Goal: Task Accomplishment & Management: Use online tool/utility

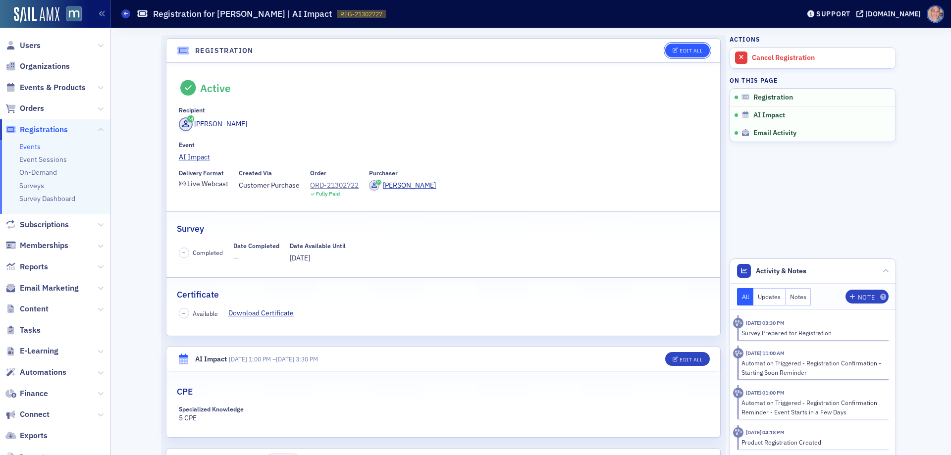
click at [688, 50] on div "Edit All" at bounding box center [691, 50] width 23 height 5
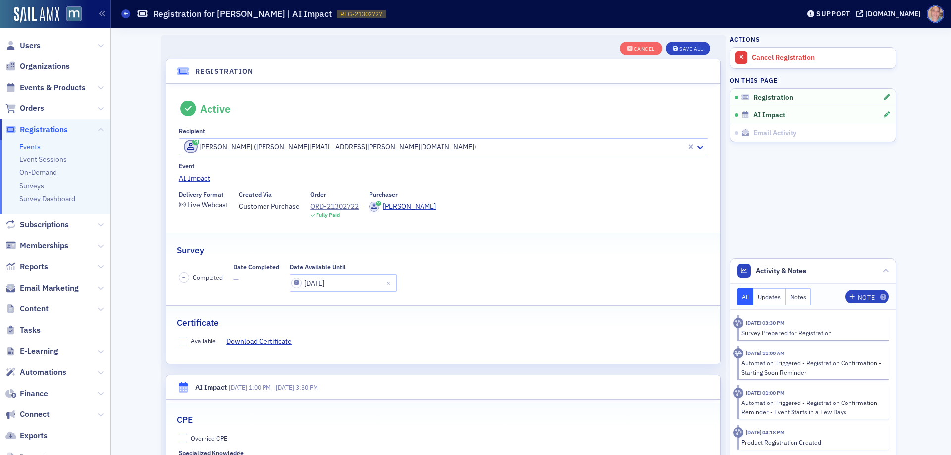
scroll to position [26, 0]
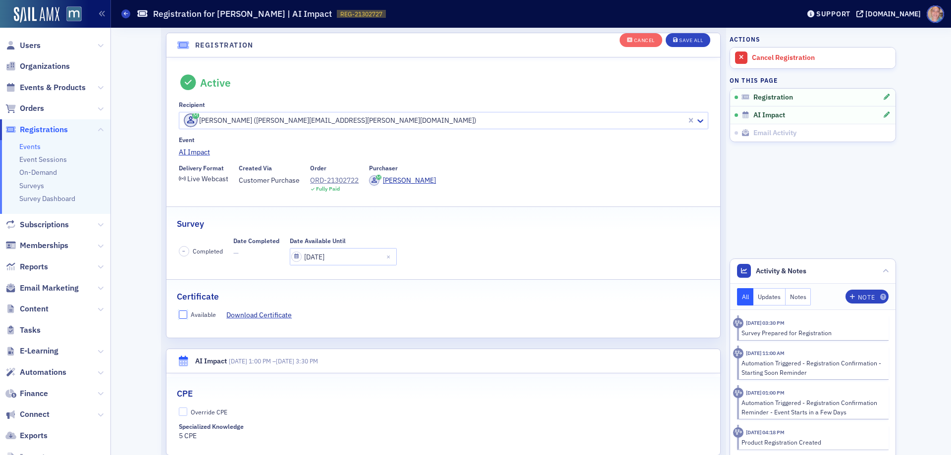
click at [182, 314] on input "Available" at bounding box center [183, 315] width 9 height 9
checkbox input "true"
click at [179, 409] on input "Override CPE" at bounding box center [183, 412] width 9 height 9
checkbox input "true"
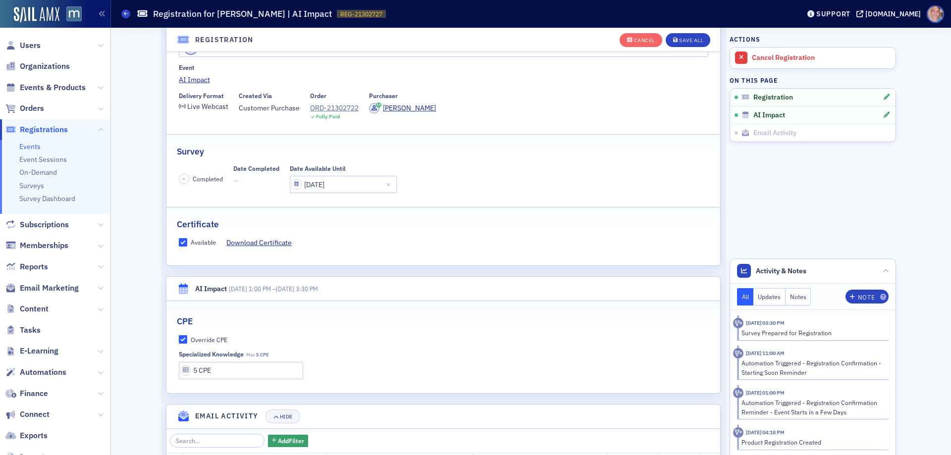
scroll to position [175, 0]
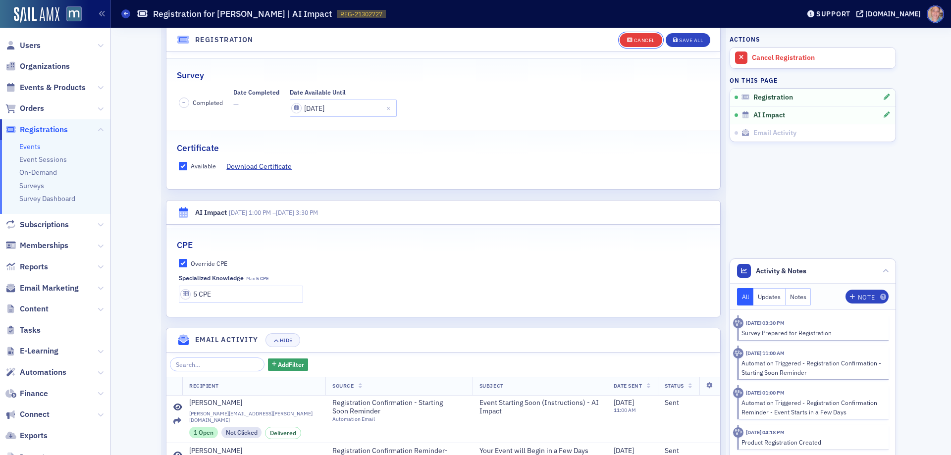
click at [642, 41] on div "Cancel" at bounding box center [644, 40] width 21 height 5
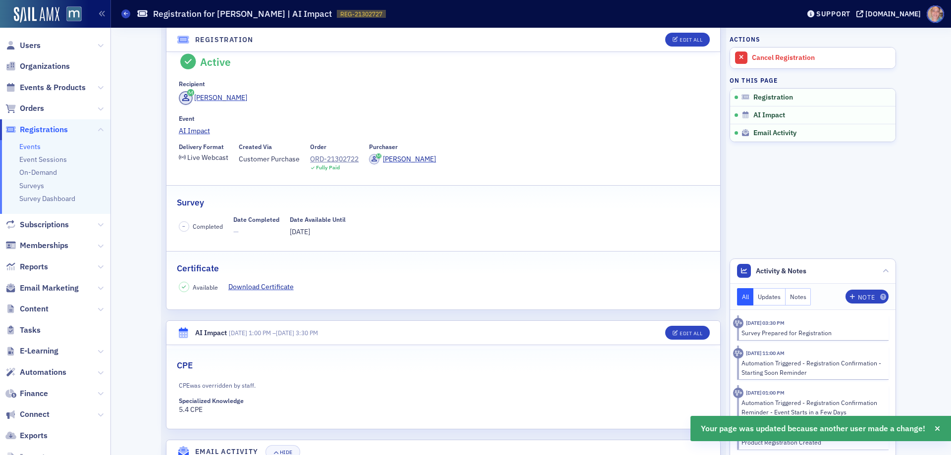
scroll to position [0, 0]
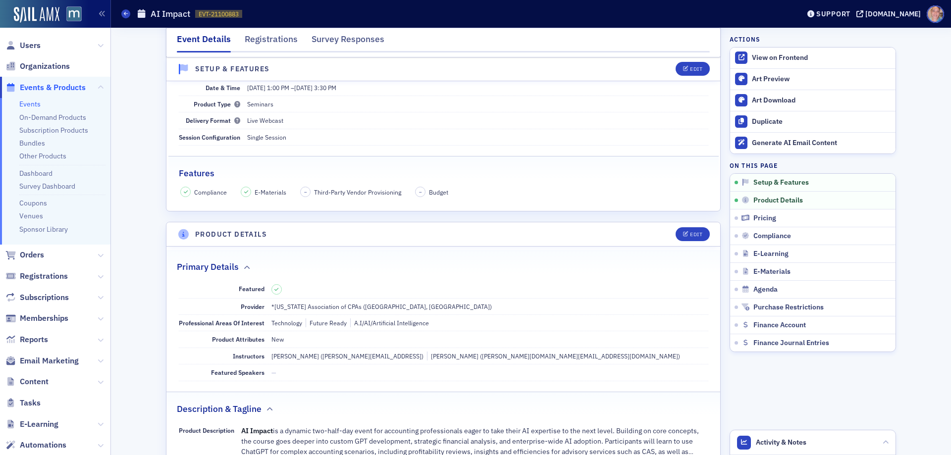
scroll to position [149, 0]
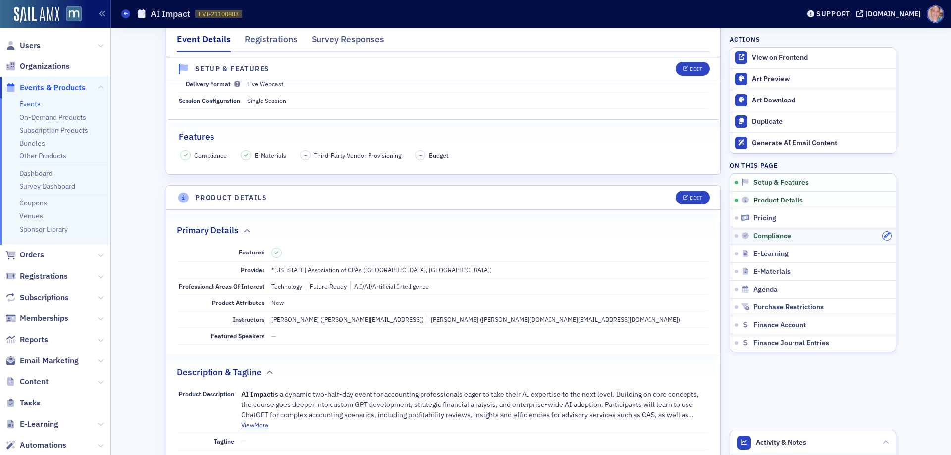
click at [884, 236] on icon "button" at bounding box center [887, 236] width 6 height 6
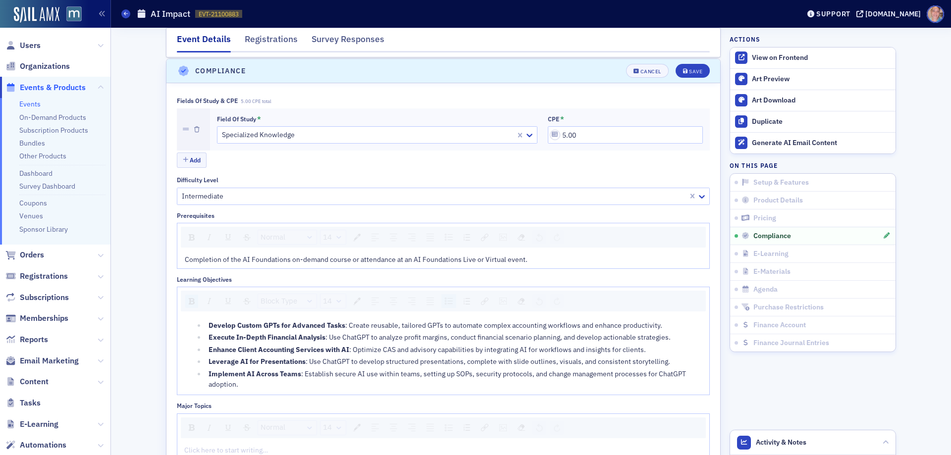
scroll to position [1127, 0]
drag, startPoint x: 595, startPoint y: 133, endPoint x: 502, endPoint y: 138, distance: 93.3
click at [502, 135] on div "Field of Study * Specialized Knowledge CPE * 5.00" at bounding box center [460, 128] width 486 height 28
type input "5.40"
click at [691, 68] on div "Save" at bounding box center [695, 70] width 13 height 5
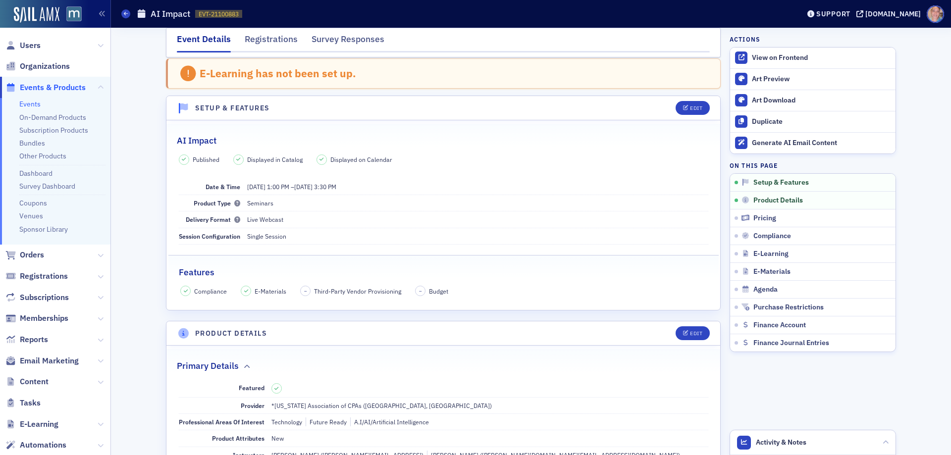
scroll to position [0, 0]
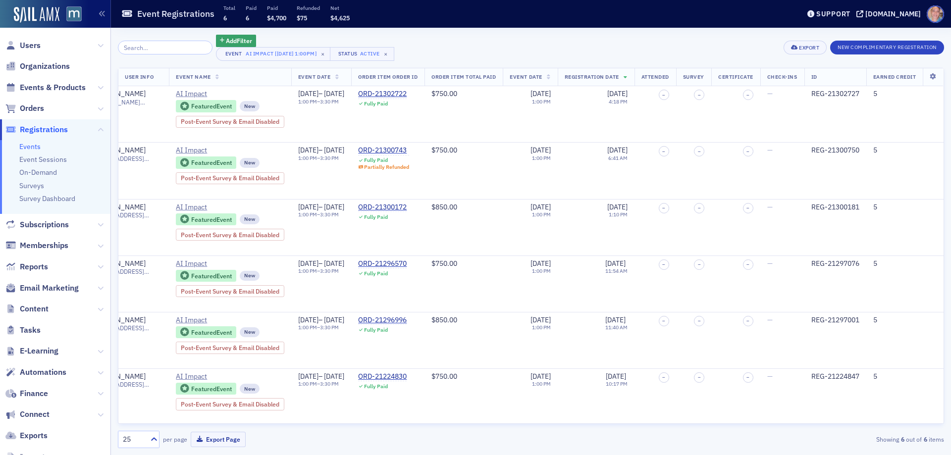
scroll to position [0, 568]
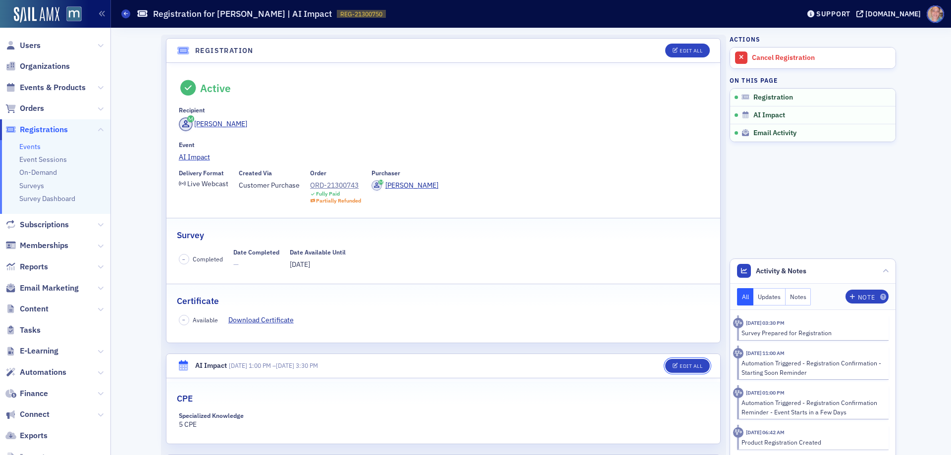
drag, startPoint x: 687, startPoint y: 368, endPoint x: 526, endPoint y: 313, distance: 169.7
click at [687, 368] on div "Edit All" at bounding box center [691, 366] width 23 height 5
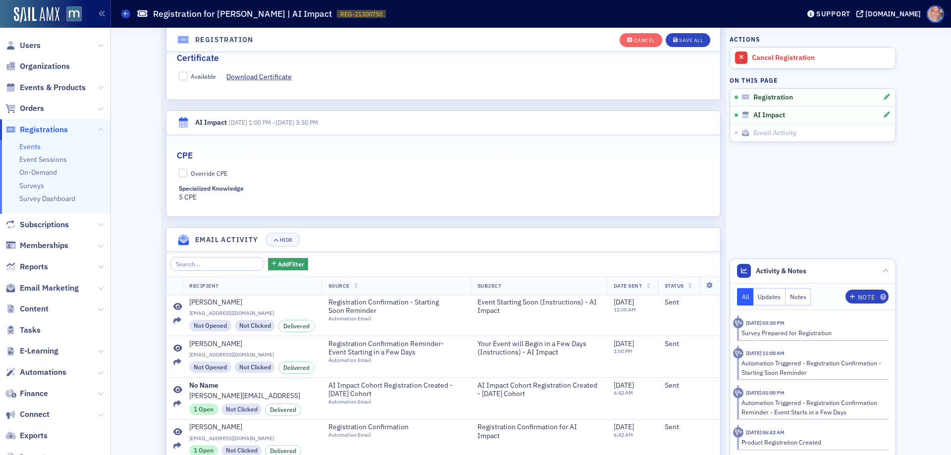
scroll to position [325, 0]
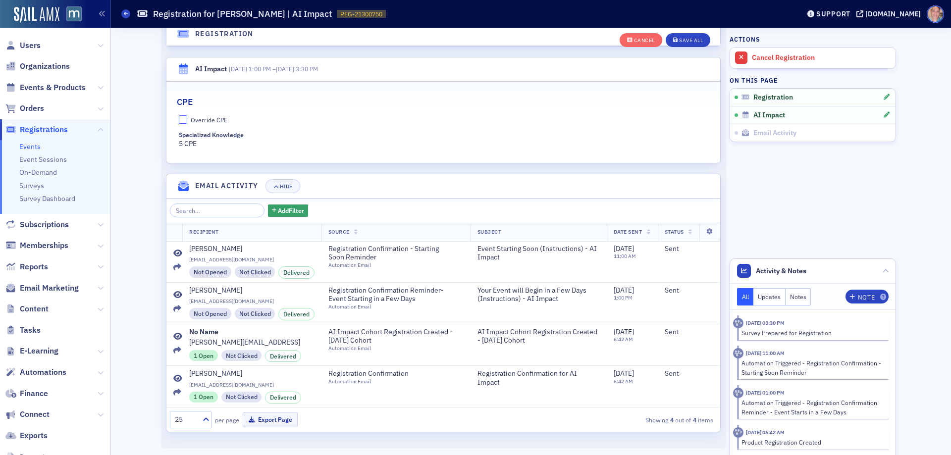
click at [181, 121] on input "Override CPE" at bounding box center [183, 119] width 9 height 9
checkbox input "true"
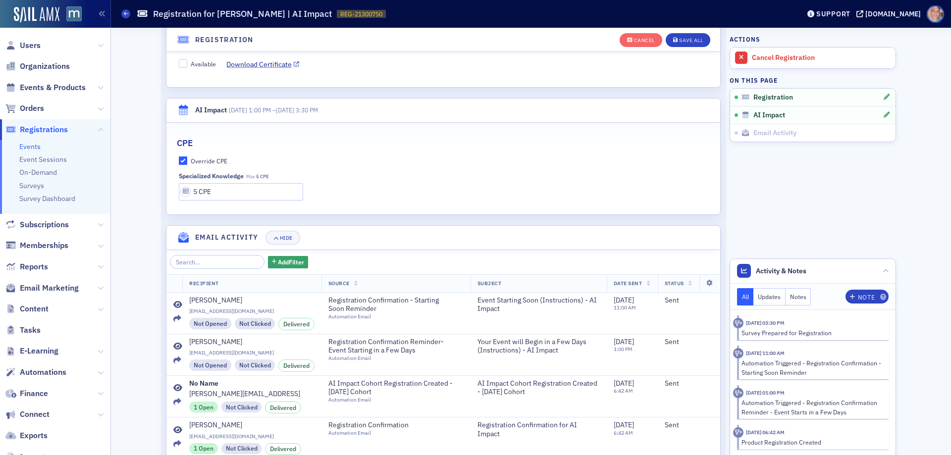
scroll to position [226, 0]
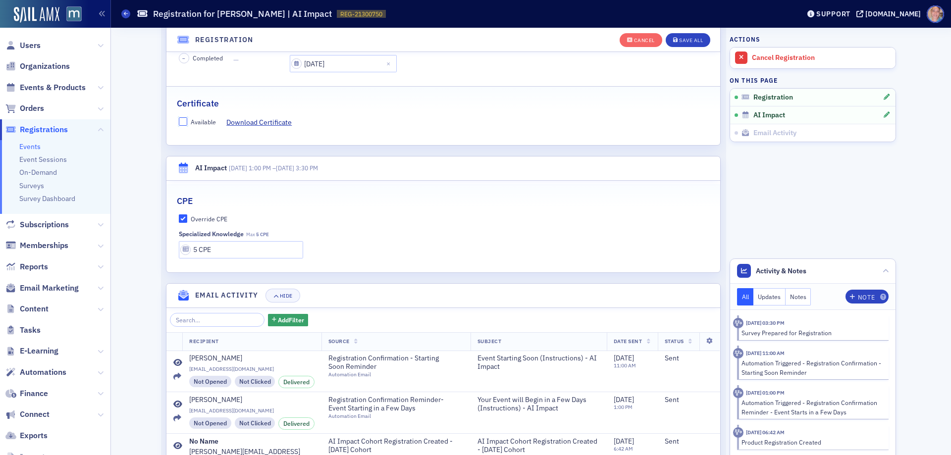
click at [179, 122] on input "Available" at bounding box center [183, 121] width 9 height 9
checkbox input "true"
click at [211, 254] on input "5 CPE" at bounding box center [241, 249] width 125 height 17
type input "5.4 CPE"
click at [690, 38] on div "Save All" at bounding box center [691, 40] width 24 height 5
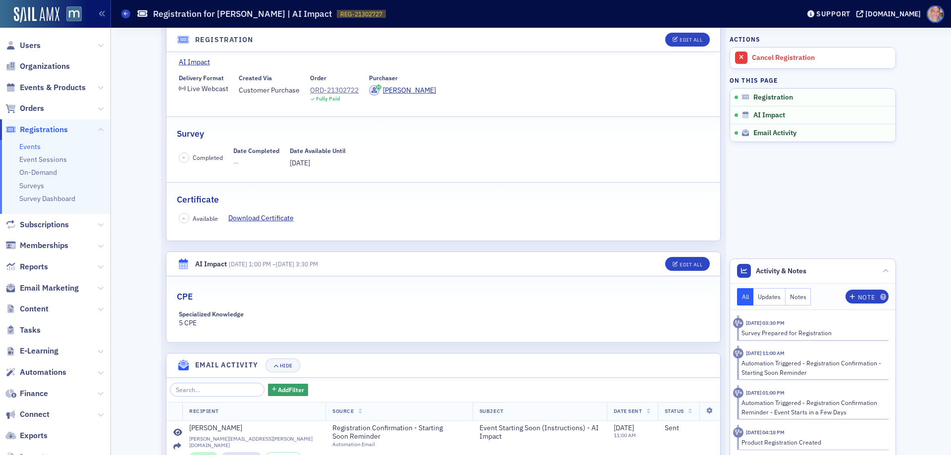
scroll to position [99, 0]
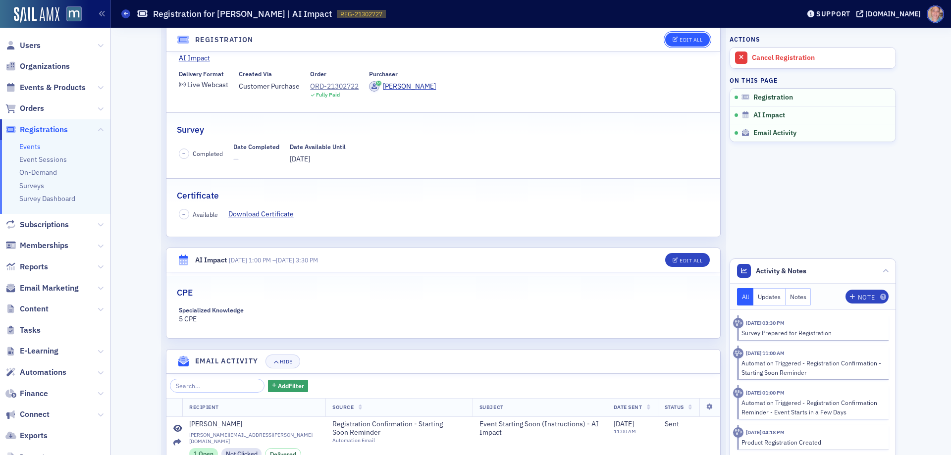
click at [683, 37] on div "Edit All" at bounding box center [691, 39] width 23 height 5
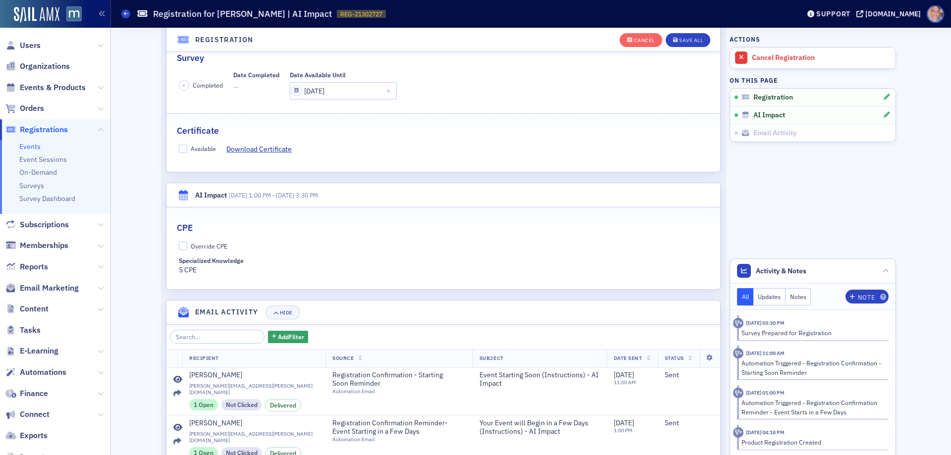
scroll to position [175, 0]
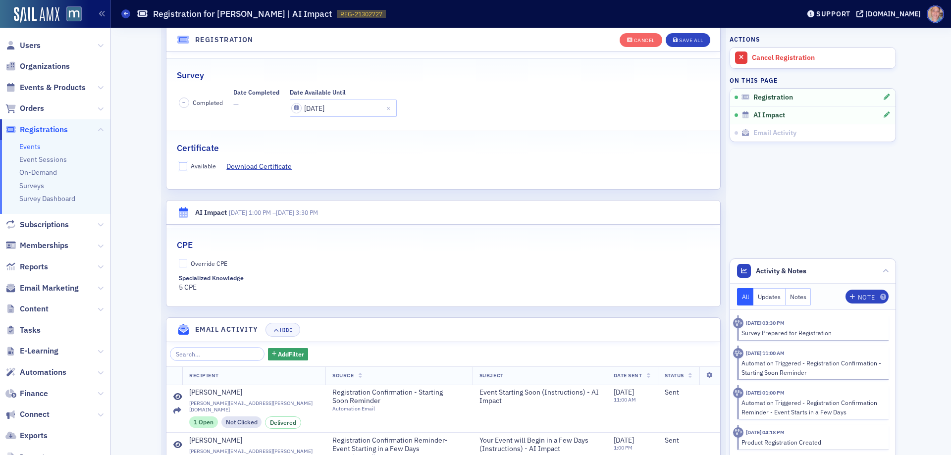
click at [180, 167] on input "Available" at bounding box center [183, 166] width 9 height 9
checkbox input "true"
click at [181, 261] on input "Override CPE" at bounding box center [183, 263] width 9 height 9
checkbox input "true"
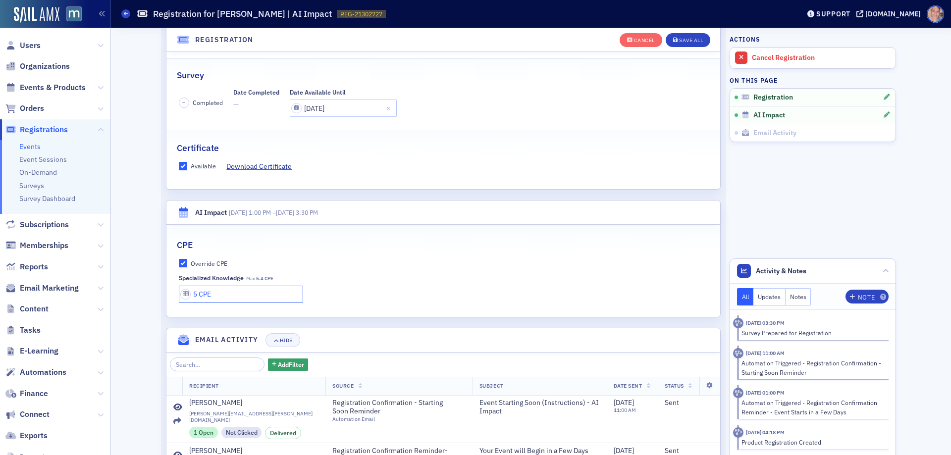
click at [228, 296] on input "5 CPE" at bounding box center [241, 294] width 125 height 17
type input "5.4 CPE"
click at [687, 34] on button "Save All" at bounding box center [688, 40] width 45 height 14
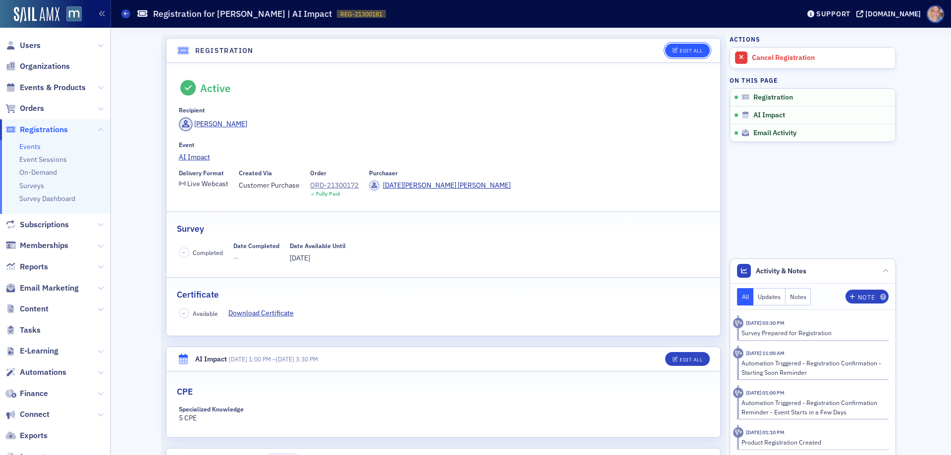
click at [686, 54] on div "Edit All" at bounding box center [691, 50] width 23 height 5
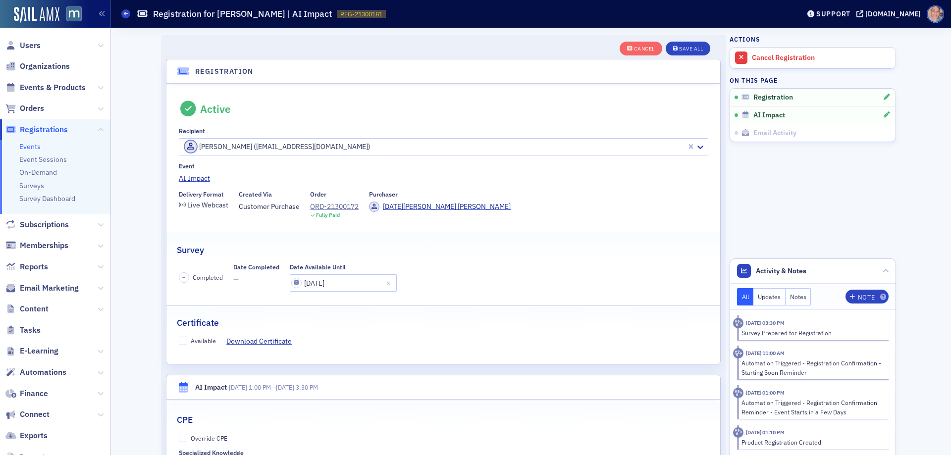
scroll to position [26, 0]
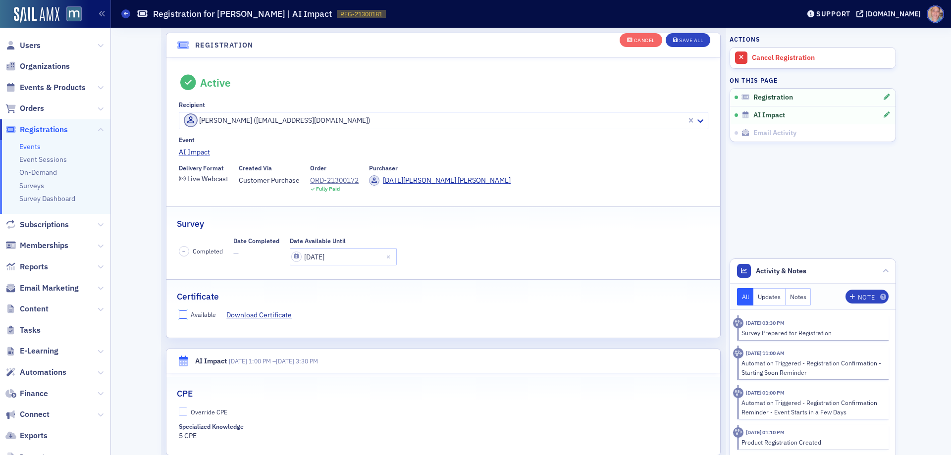
click at [179, 314] on input "Available" at bounding box center [183, 315] width 9 height 9
checkbox input "true"
click at [181, 416] on input "Override CPE" at bounding box center [183, 412] width 9 height 9
checkbox input "true"
drag, startPoint x: 223, startPoint y: 444, endPoint x: 146, endPoint y: 444, distance: 76.3
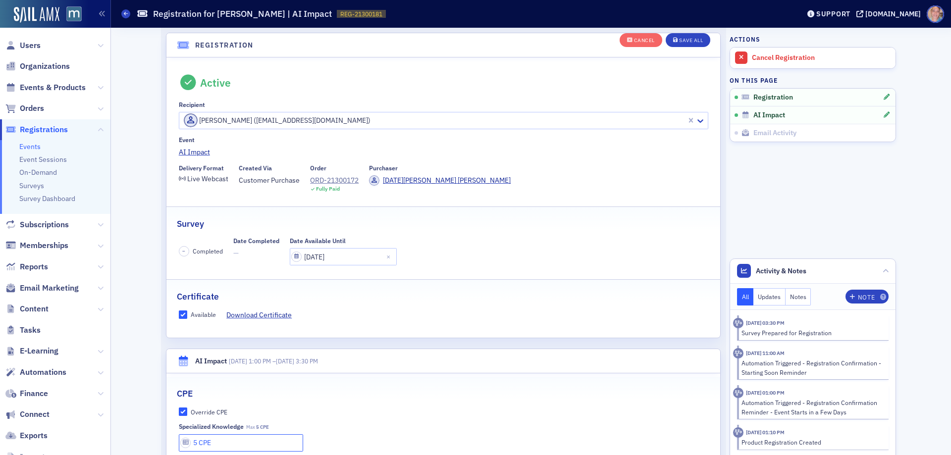
click at [146, 444] on div "Cancel Save All Registration Active Recipient Pauline Lam (pblam@slcpallc.com) …" at bounding box center [531, 379] width 827 height 757
type input "2.7 CPE"
click at [691, 39] on div "Save All" at bounding box center [691, 40] width 24 height 5
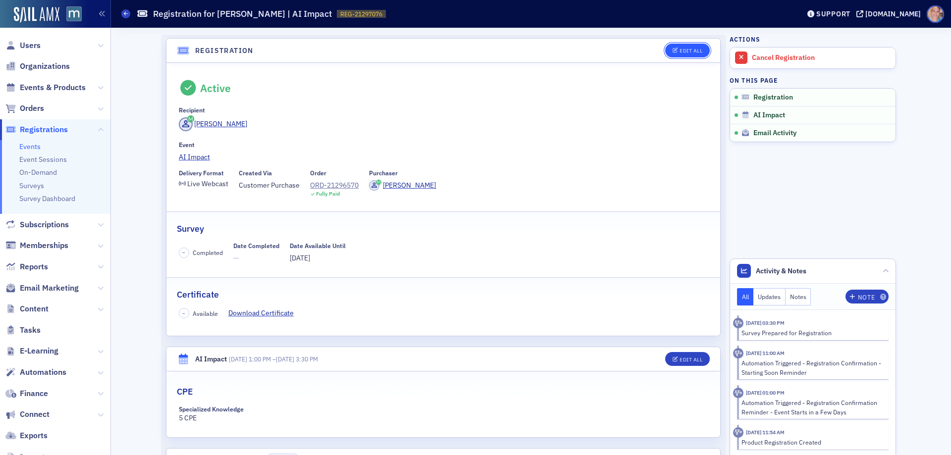
click at [680, 48] on div "Edit All" at bounding box center [691, 50] width 23 height 5
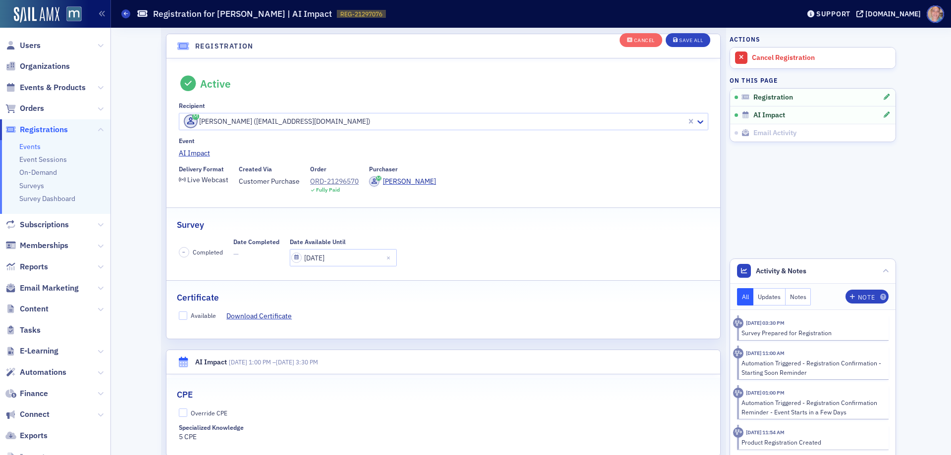
scroll to position [26, 0]
click at [179, 321] on div "Available" at bounding box center [198, 315] width 38 height 10
click at [179, 318] on input "Available" at bounding box center [183, 315] width 9 height 9
checkbox input "true"
click at [179, 412] on input "Override CPE" at bounding box center [183, 412] width 9 height 9
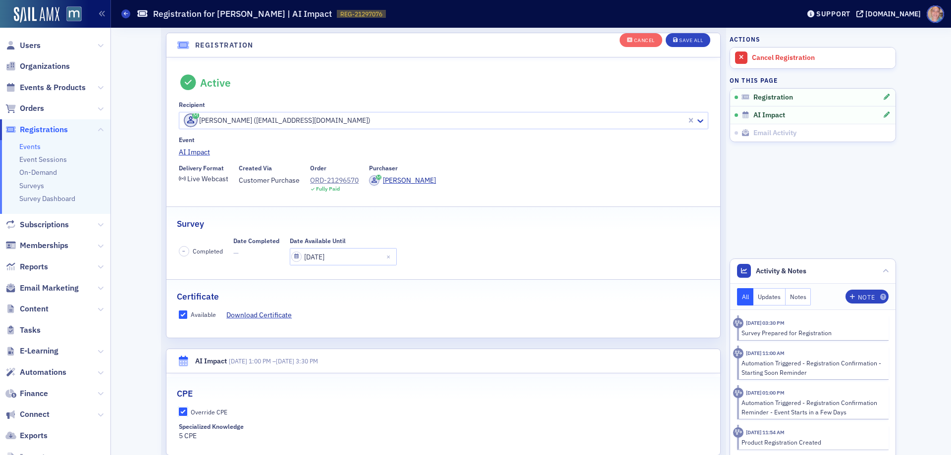
checkbox input "true"
click at [193, 443] on input "5 CPE" at bounding box center [241, 443] width 125 height 17
type input "5.4 CPE"
click at [685, 40] on div "Save All" at bounding box center [691, 40] width 24 height 5
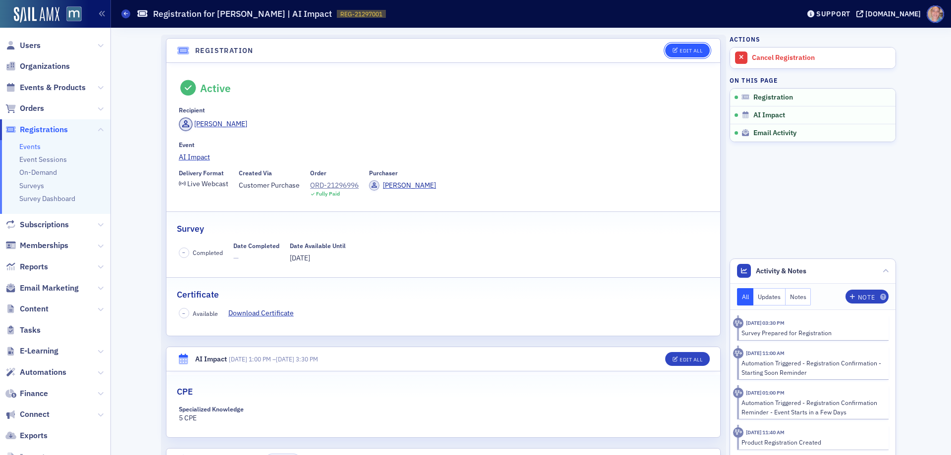
click at [688, 49] on div "Edit All" at bounding box center [691, 50] width 23 height 5
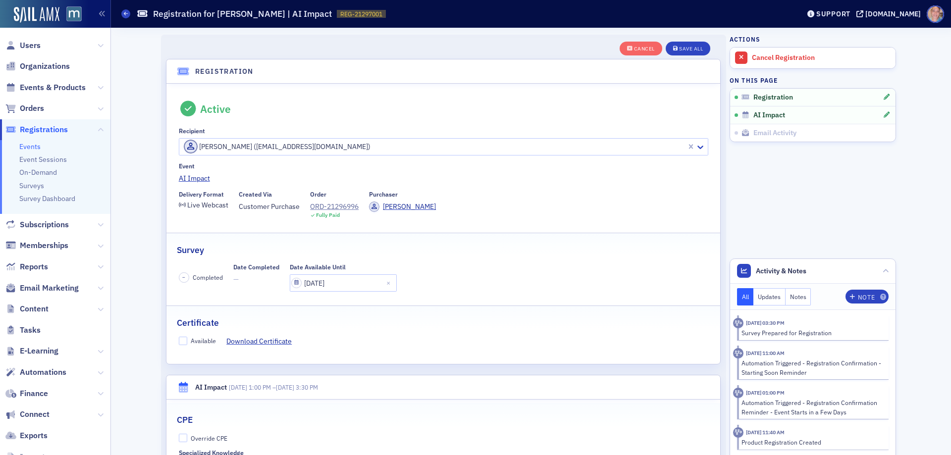
scroll to position [26, 0]
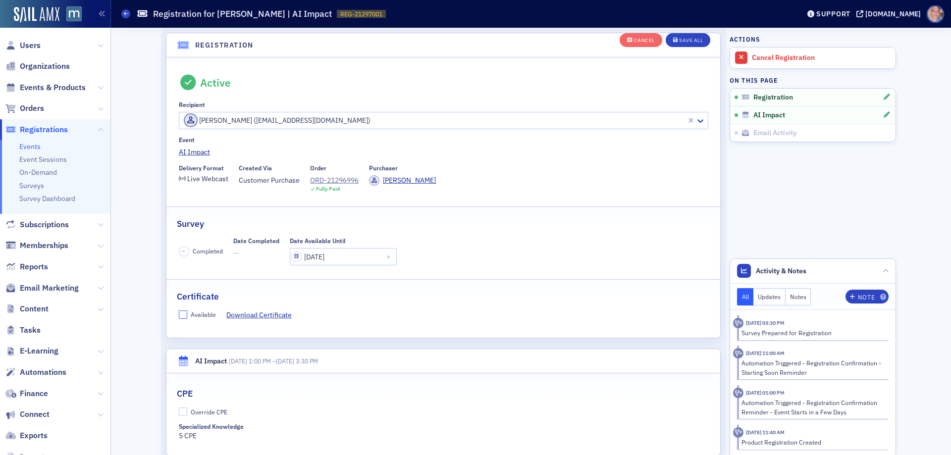
click at [181, 315] on input "Available" at bounding box center [183, 315] width 9 height 9
checkbox input "true"
drag, startPoint x: 181, startPoint y: 414, endPoint x: 208, endPoint y: 420, distance: 28.0
click at [181, 414] on input "Override CPE" at bounding box center [183, 412] width 9 height 9
checkbox input "true"
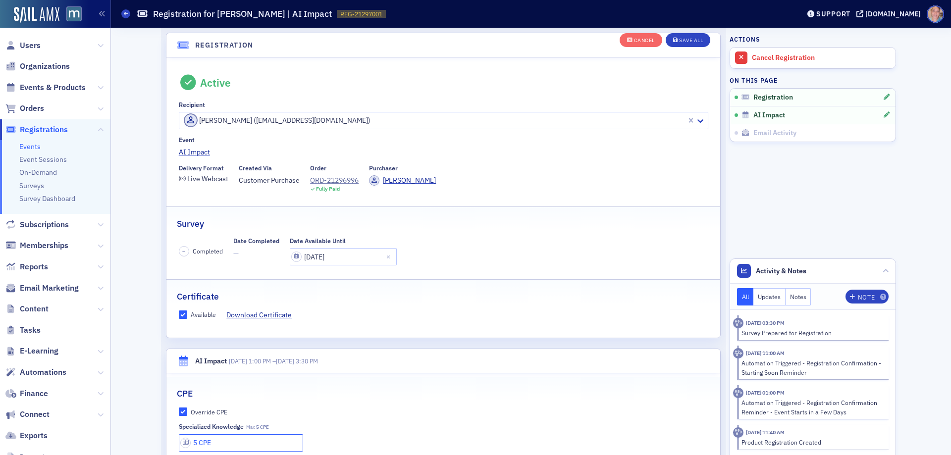
click at [227, 446] on input "5 CPE" at bounding box center [241, 443] width 125 height 17
type input "5.4 CPE"
click at [690, 35] on button "Save All" at bounding box center [688, 40] width 45 height 14
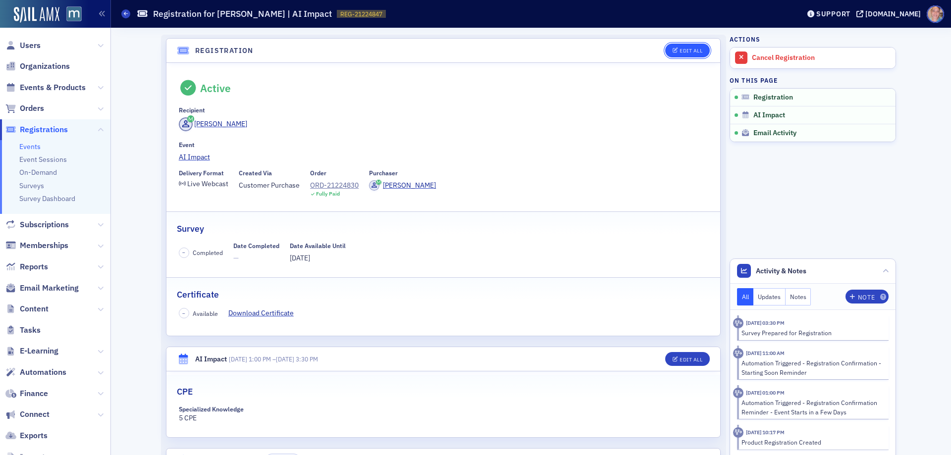
click at [682, 52] on div "Edit All" at bounding box center [691, 50] width 23 height 5
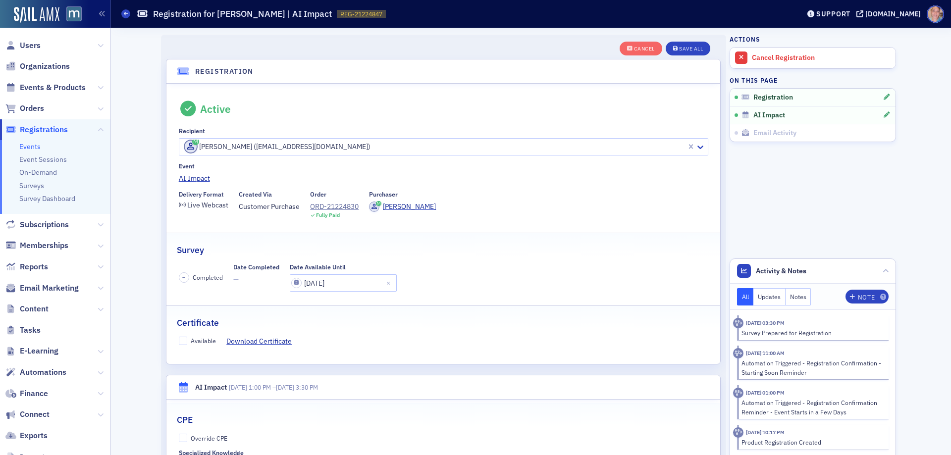
scroll to position [26, 0]
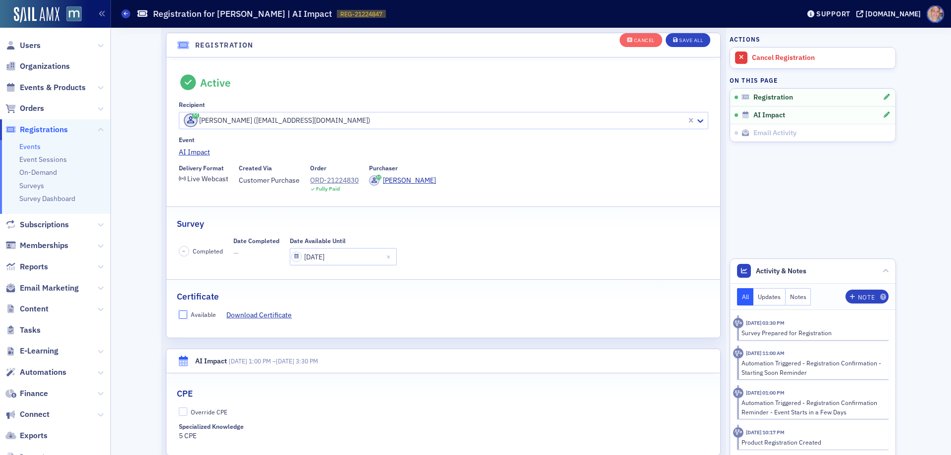
click at [179, 314] on input "Available" at bounding box center [183, 315] width 9 height 9
checkbox input "true"
drag, startPoint x: 176, startPoint y: 410, endPoint x: 185, endPoint y: 413, distance: 9.4
click at [179, 410] on input "Override CPE" at bounding box center [183, 412] width 9 height 9
checkbox input "true"
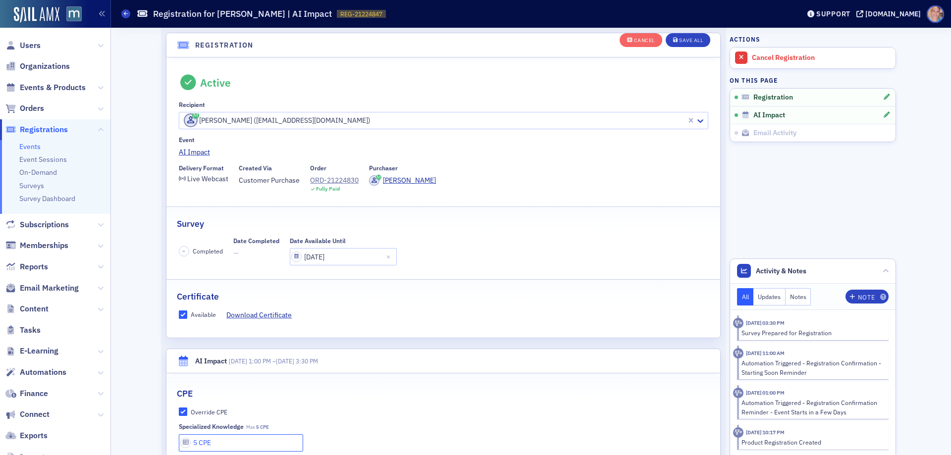
click at [214, 443] on input "5 CPE" at bounding box center [241, 443] width 125 height 17
type input "3.9 CPE"
click at [694, 43] on div "Save All" at bounding box center [691, 40] width 24 height 5
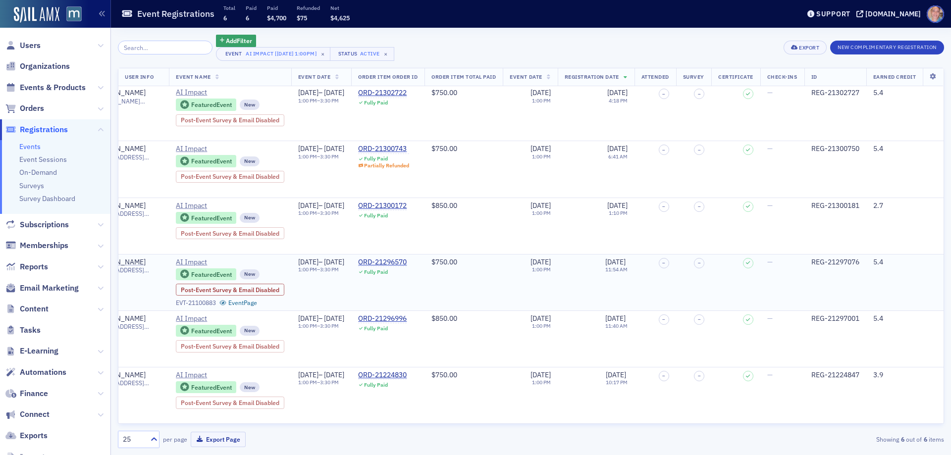
scroll to position [0, 568]
click at [62, 86] on span "Events & Products" at bounding box center [53, 87] width 66 height 11
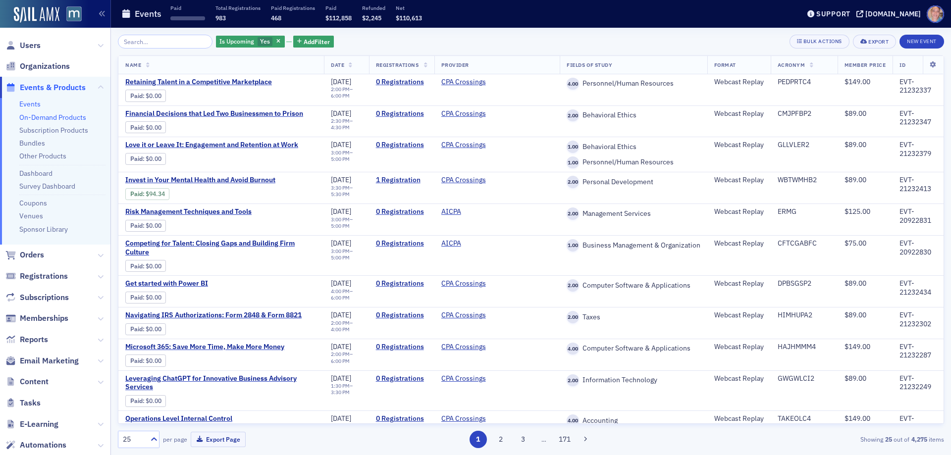
click at [55, 117] on link "On-Demand Products" at bounding box center [52, 117] width 67 height 9
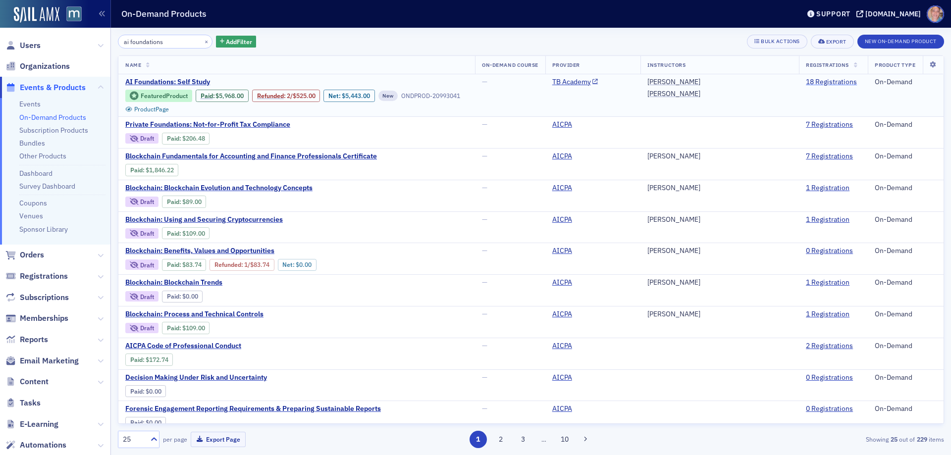
type input "ai foundations"
click at [830, 79] on link "18 Registrations" at bounding box center [831, 82] width 51 height 9
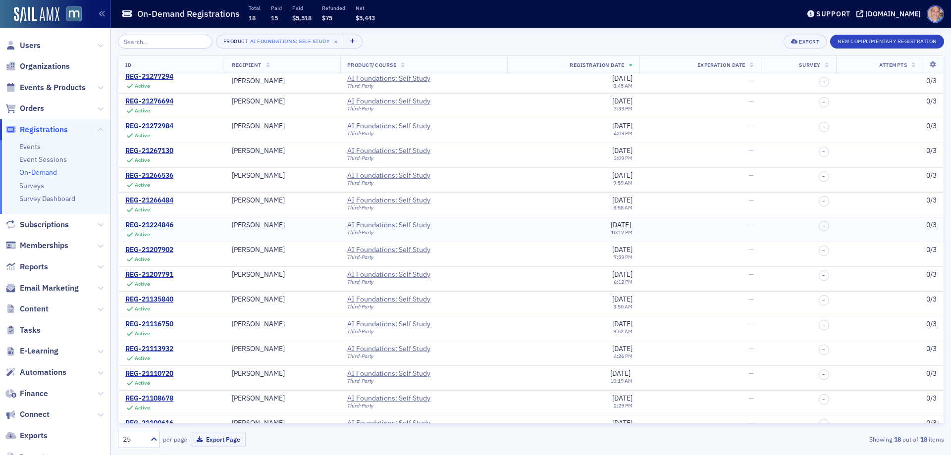
scroll to position [96, 0]
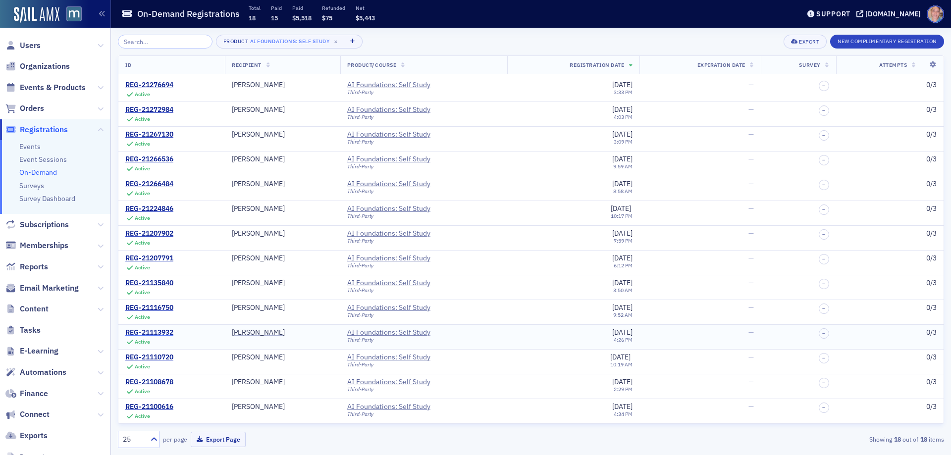
drag, startPoint x: 147, startPoint y: 340, endPoint x: 135, endPoint y: 332, distance: 15.0
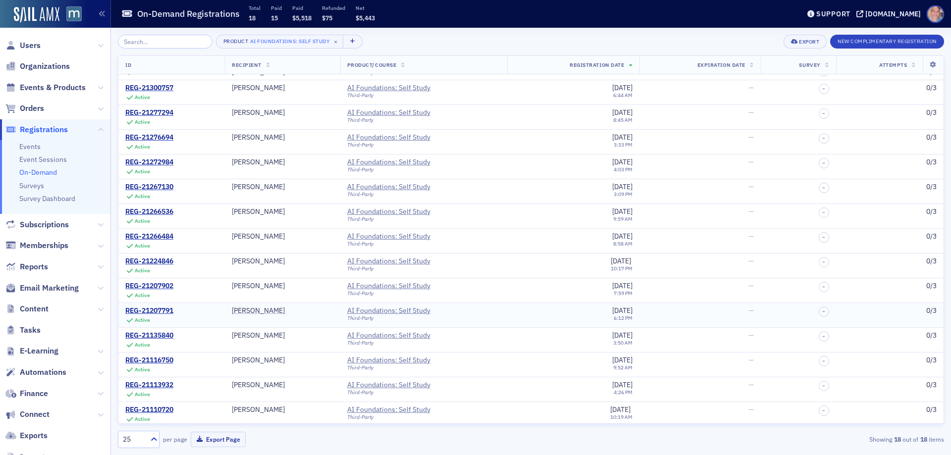
scroll to position [0, 0]
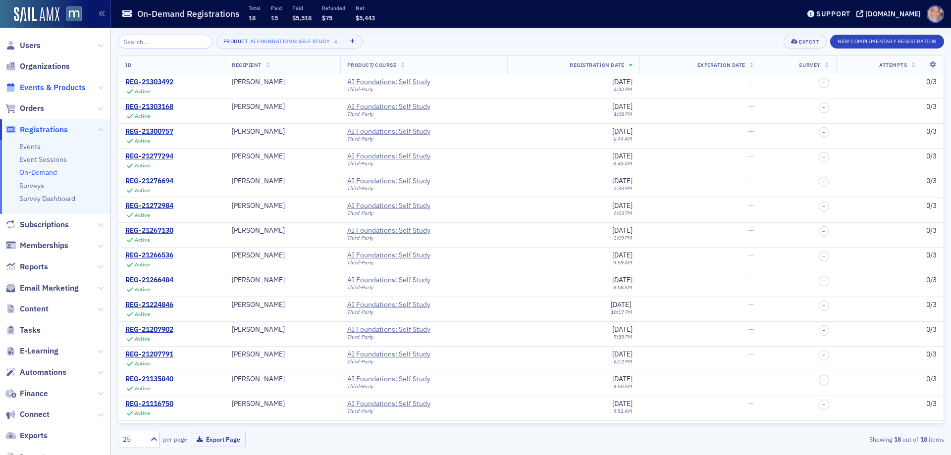
click at [56, 88] on span "Events & Products" at bounding box center [53, 87] width 66 height 11
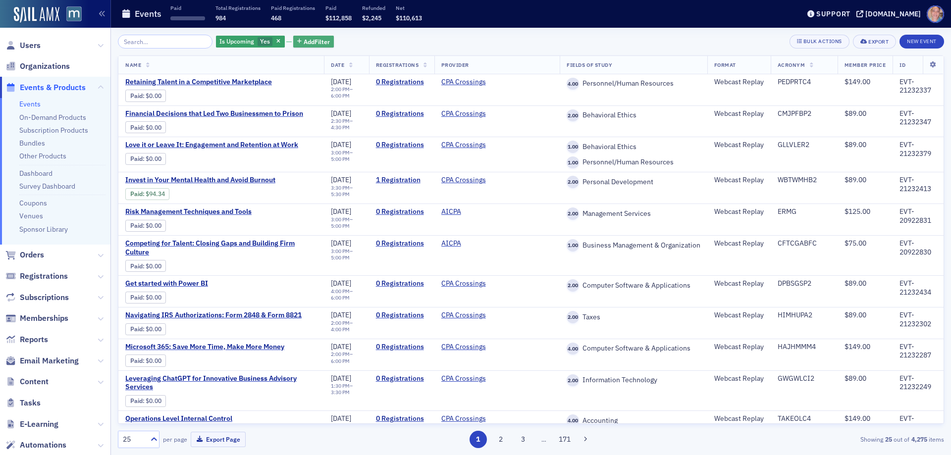
click at [297, 44] on icon "button" at bounding box center [299, 41] width 4 height 5
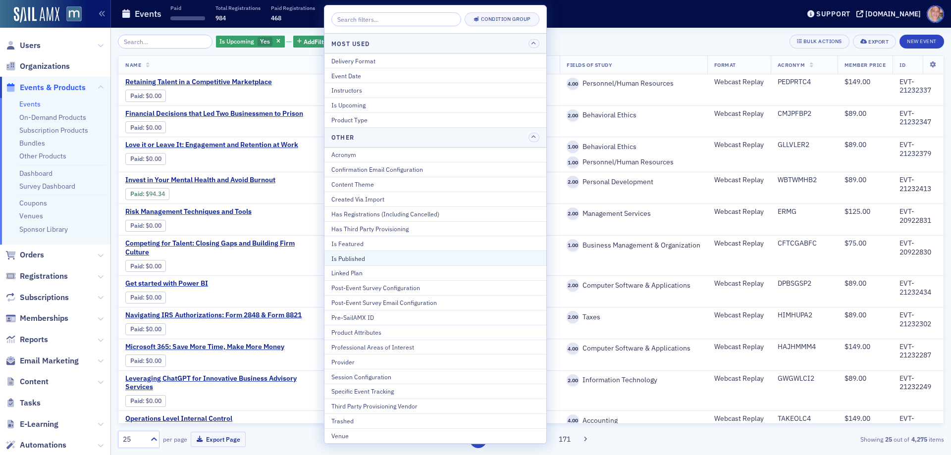
click at [366, 256] on div "Is Published" at bounding box center [436, 258] width 208 height 9
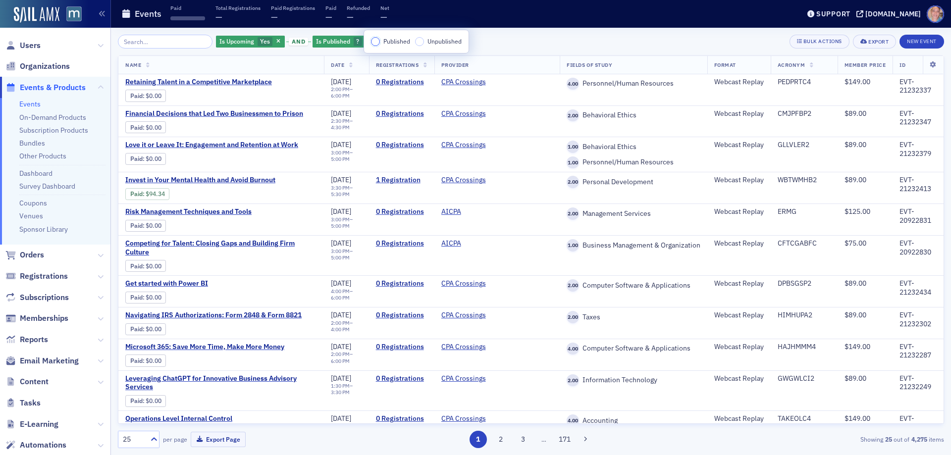
click at [374, 43] on input "Published" at bounding box center [375, 41] width 9 height 9
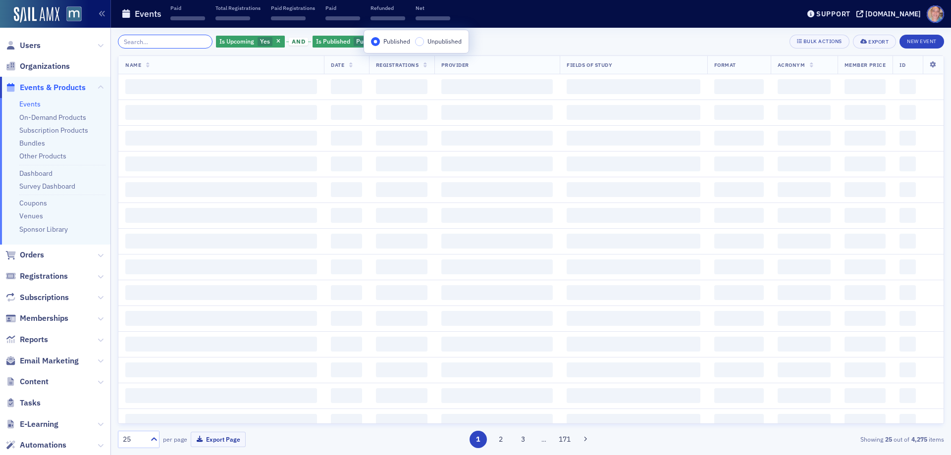
click at [164, 47] on input "search" at bounding box center [165, 42] width 95 height 14
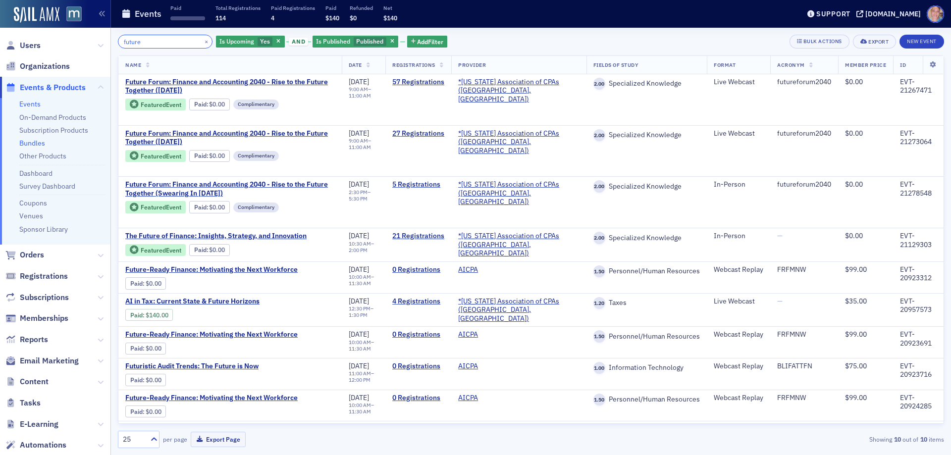
type input "future"
click at [185, 84] on span "Future Forum: Finance and Accounting 2040 - Rise to the Future Together (Octobe…" at bounding box center [230, 86] width 210 height 17
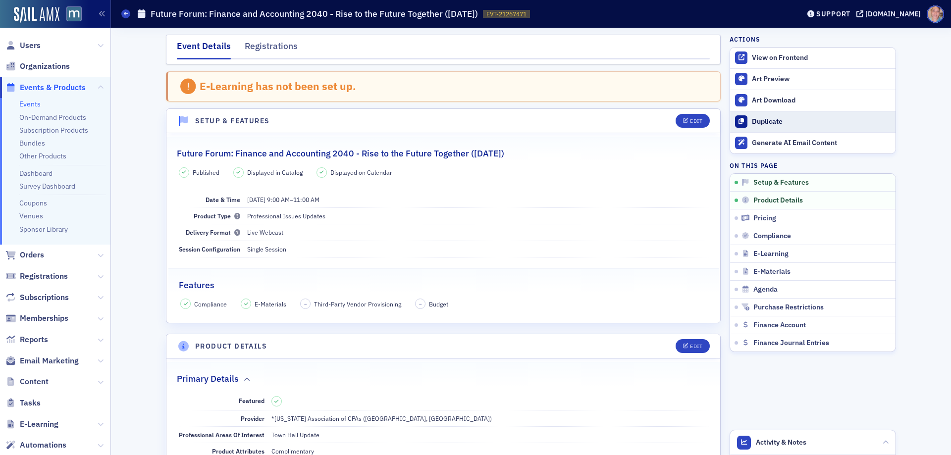
click at [770, 123] on div "Duplicate" at bounding box center [821, 121] width 139 height 9
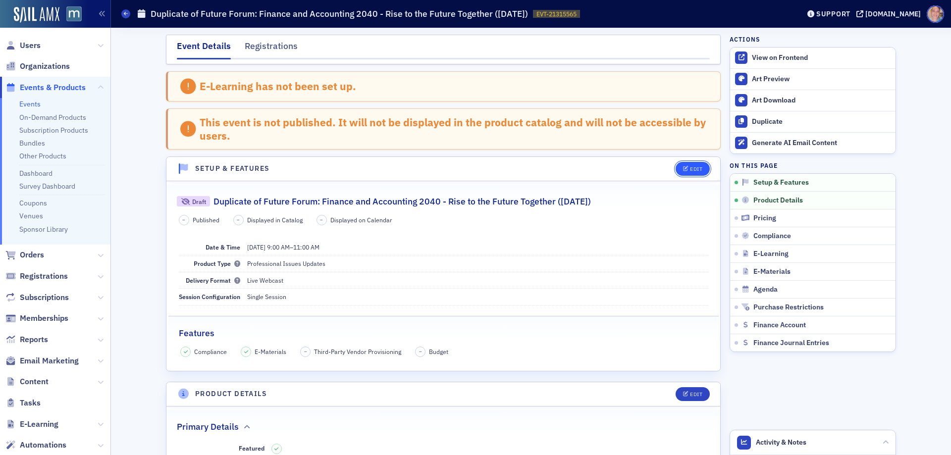
click at [683, 169] on icon "button" at bounding box center [686, 169] width 6 height 5
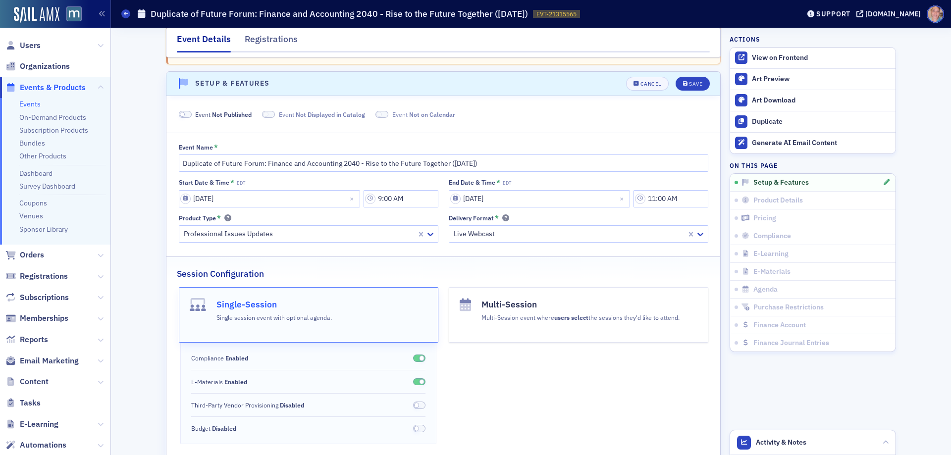
scroll to position [99, 0]
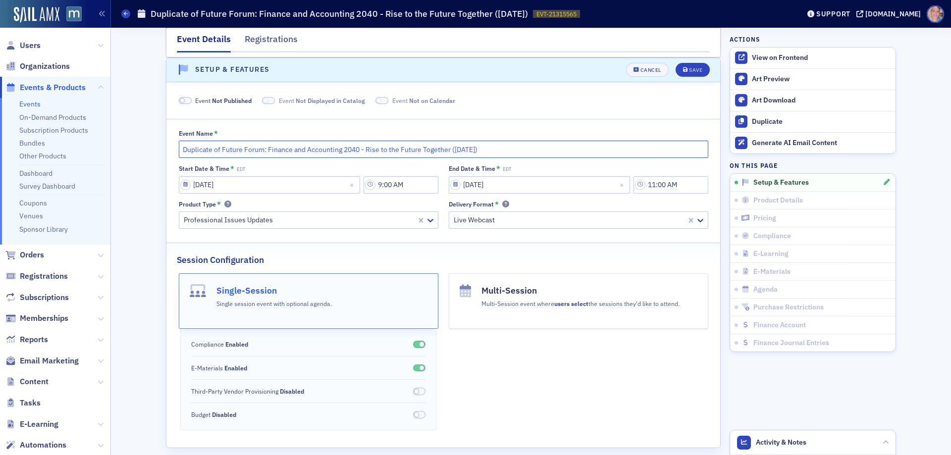
drag, startPoint x: 219, startPoint y: 148, endPoint x: 169, endPoint y: 148, distance: 49.1
click at [169, 148] on div "Event Name * Duplicate of Future Forum: Finance and Accounting 2040 - Rise to t…" at bounding box center [444, 179] width 554 height 99
click at [425, 150] on input "Future Forum: Finance and Accounting 2040 - Rise to the Future Together (Octobe…" at bounding box center [444, 149] width 530 height 17
type input "Future Forum: Finance and Accounting 2040 - Rise to the Future Together ([DATE])"
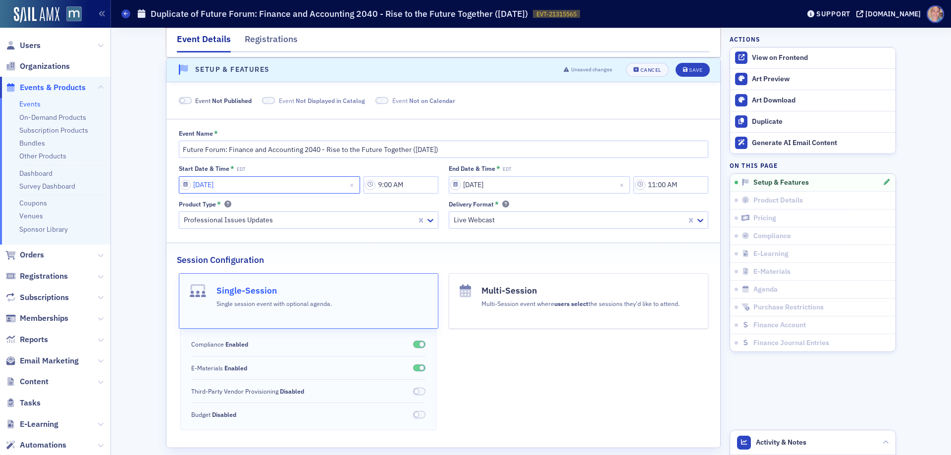
click at [183, 185] on input "10/29/2025" at bounding box center [269, 184] width 181 height 17
select select "9"
select select "2025"
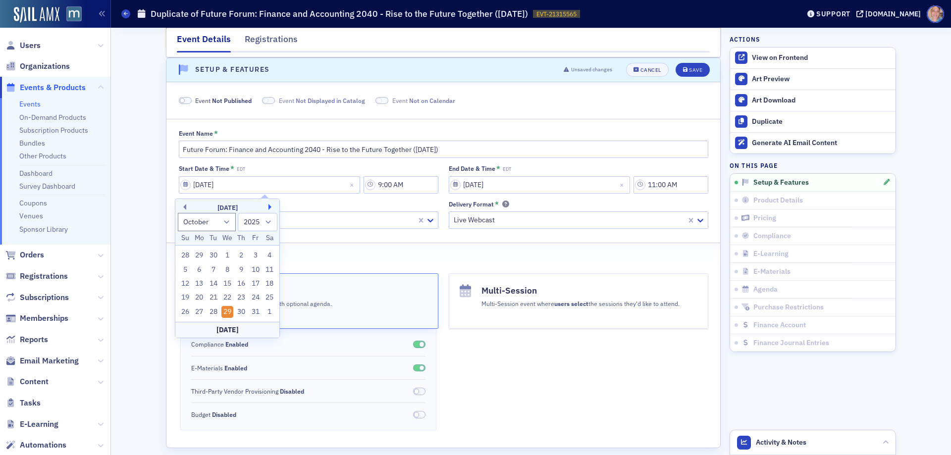
click at [271, 206] on button "Next Month" at bounding box center [272, 207] width 6 height 6
select select "11"
click at [200, 270] on div "8" at bounding box center [199, 270] width 12 height 12
type input "12/08/2025"
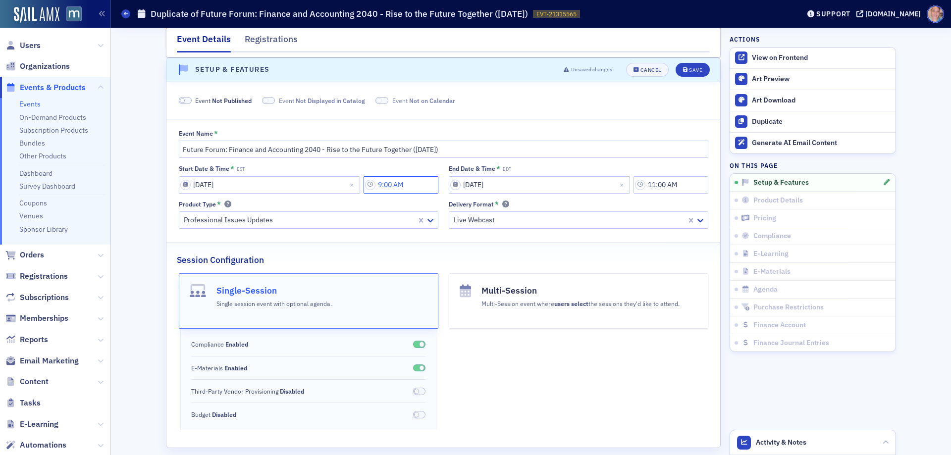
click at [390, 188] on input "9:00 AM" at bounding box center [401, 184] width 75 height 17
click at [473, 182] on div at bounding box center [468, 185] width 12 height 10
drag, startPoint x: 459, startPoint y: 334, endPoint x: 487, endPoint y: 239, distance: 98.5
click at [459, 333] on div "8" at bounding box center [457, 335] width 24 height 10
click at [504, 184] on div "00" at bounding box center [491, 185] width 27 height 14
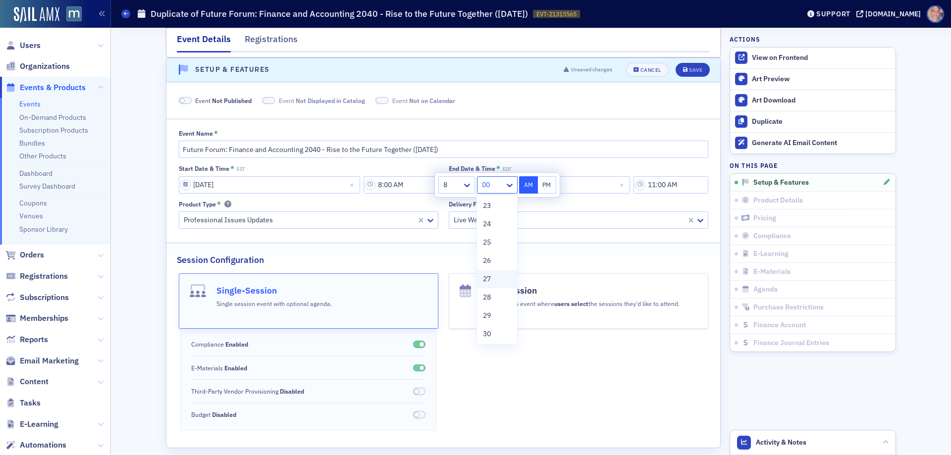
scroll to position [496, 0]
click at [493, 264] on div "30" at bounding box center [497, 261] width 28 height 10
type input "8:30 AM"
click at [567, 186] on input "10/29/2025" at bounding box center [539, 184] width 181 height 17
select select "9"
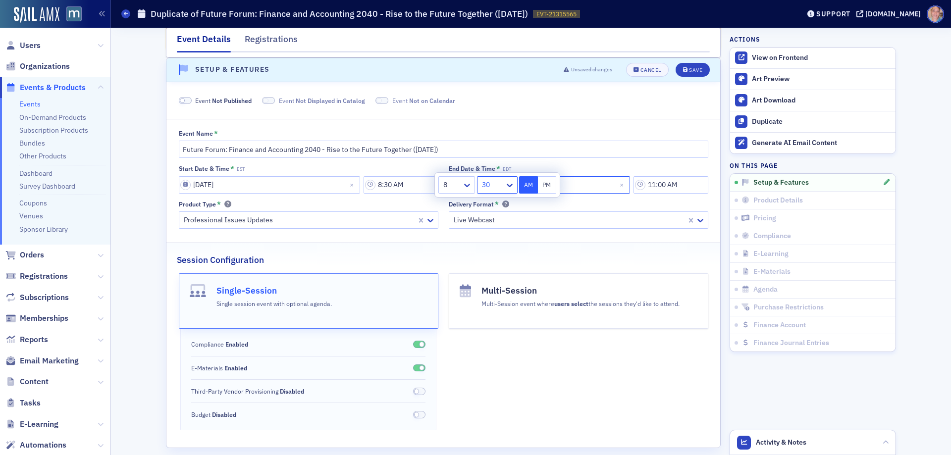
select select "2025"
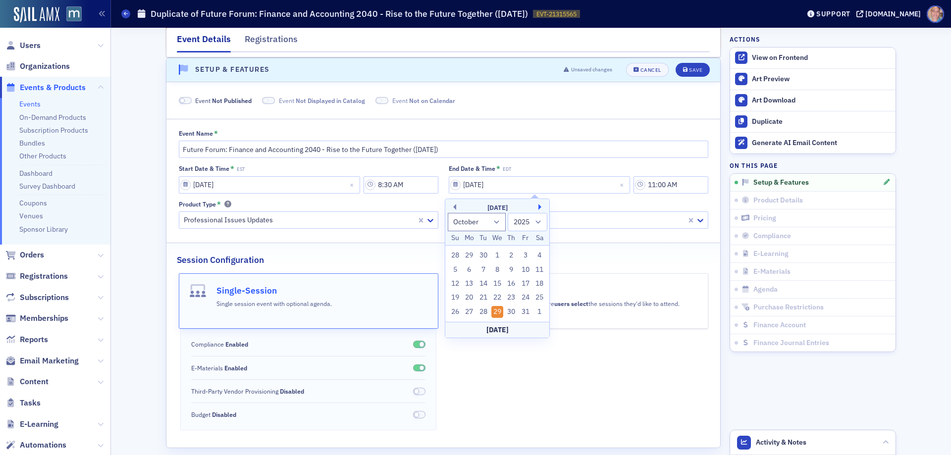
click at [539, 208] on button "Next Month" at bounding box center [542, 207] width 6 height 6
select select "11"
drag, startPoint x: 471, startPoint y: 274, endPoint x: 556, endPoint y: 212, distance: 104.7
click at [471, 273] on div "8" at bounding box center [469, 270] width 12 height 12
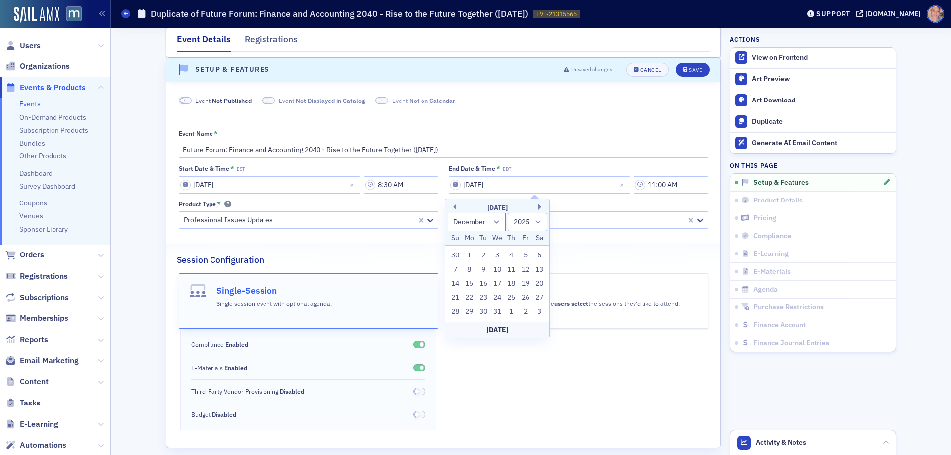
type input "12/08/2025"
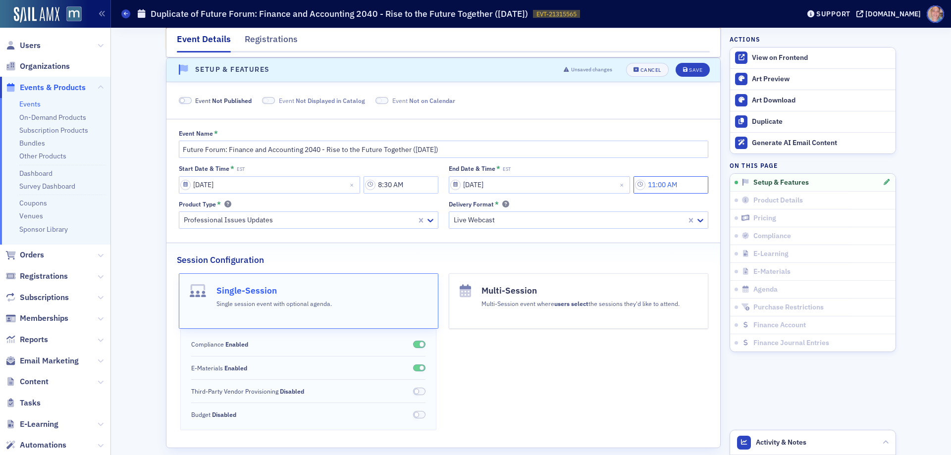
click at [666, 183] on input "11:00 AM" at bounding box center [671, 184] width 75 height 17
click at [588, 186] on icon at bounding box center [586, 185] width 10 height 10
click at [570, 310] on span "30" at bounding box center [566, 311] width 8 height 10
type input "11:30 AM"
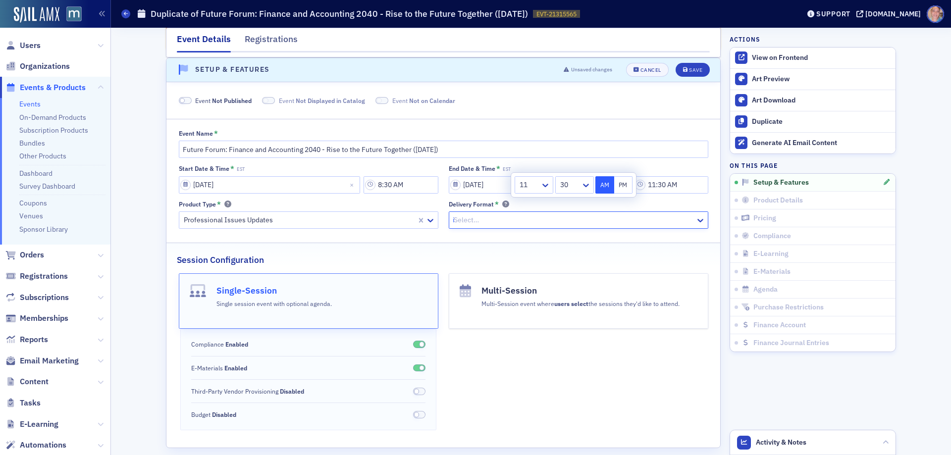
type input "in"
click at [494, 255] on div "In-Person" at bounding box center [574, 260] width 247 height 10
click at [691, 70] on div "Save" at bounding box center [695, 69] width 13 height 5
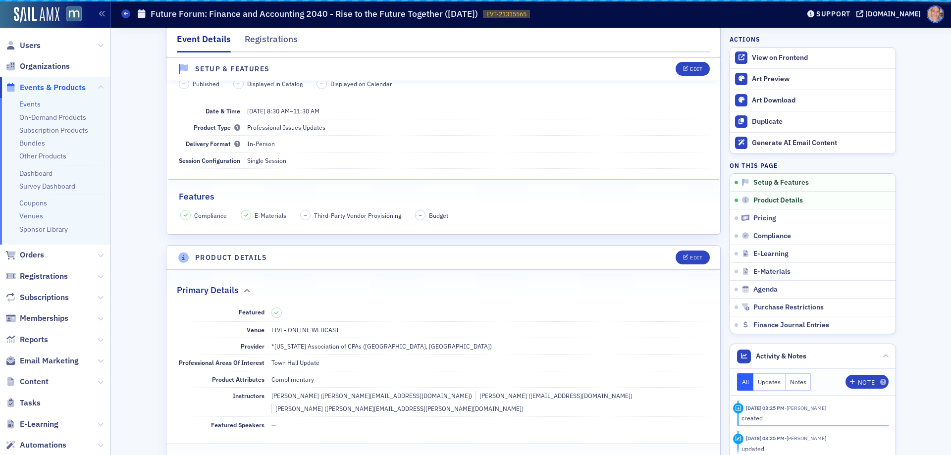
scroll to position [61, 0]
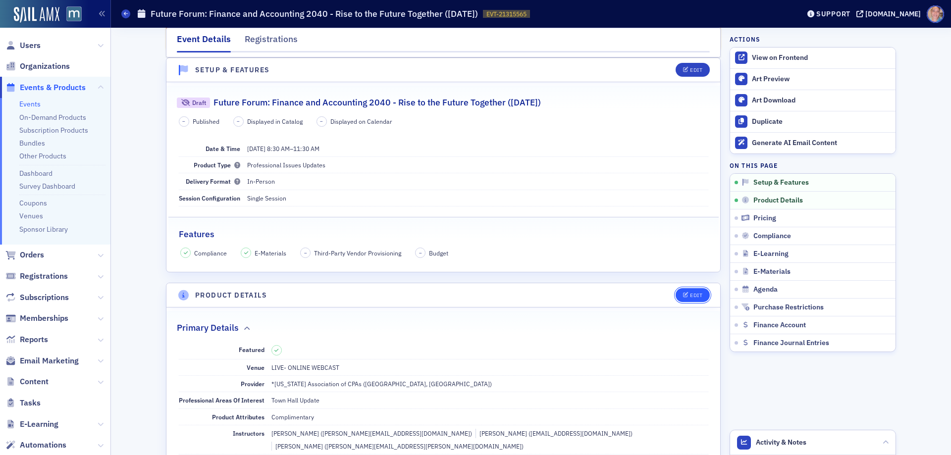
click at [685, 295] on icon "button" at bounding box center [686, 295] width 6 height 5
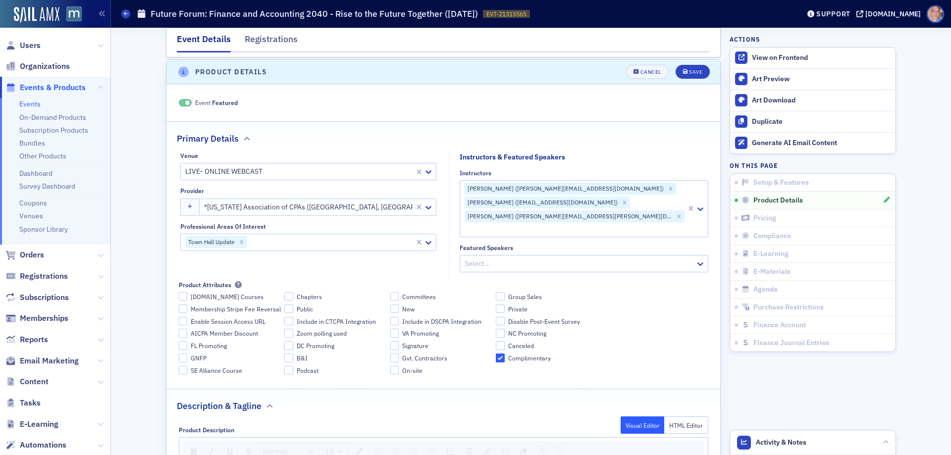
scroll to position [287, 0]
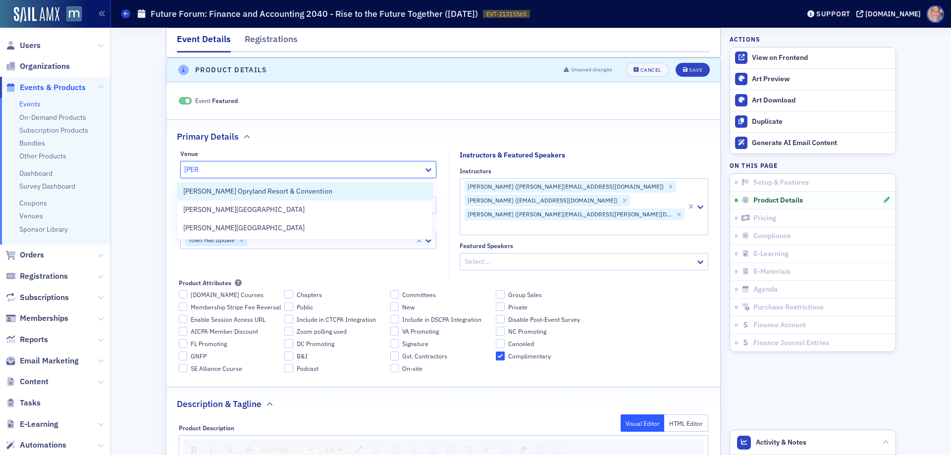
type input "gaylo"
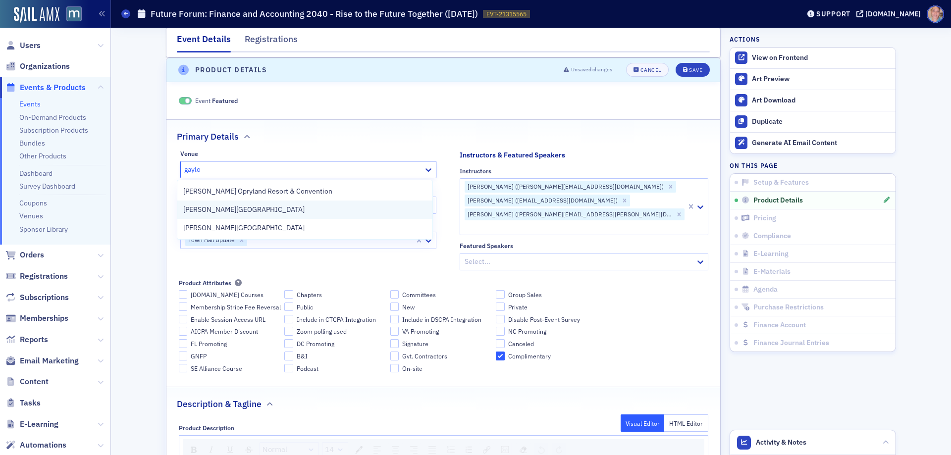
click at [305, 214] on span "[PERSON_NAME][GEOGRAPHIC_DATA]" at bounding box center [243, 210] width 121 height 10
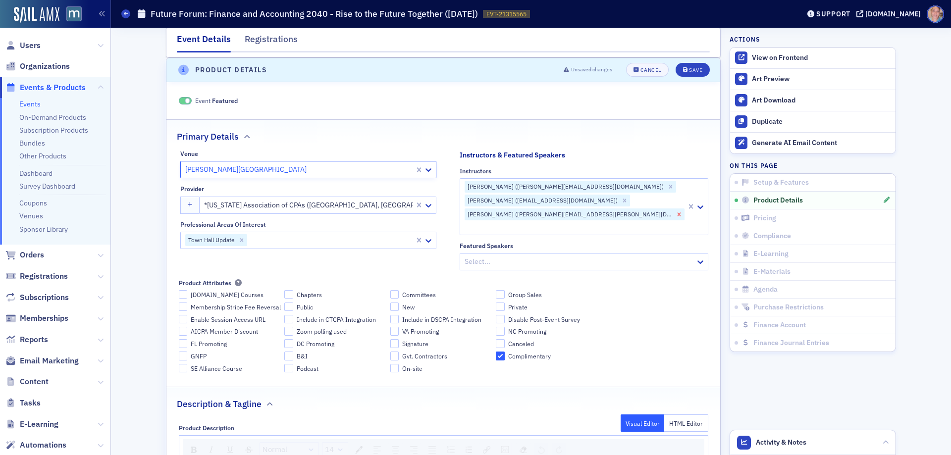
click at [677, 213] on icon "Remove Jessica McClain (jessica.e.mcclain@outlook.com)" at bounding box center [678, 214] width 3 height 3
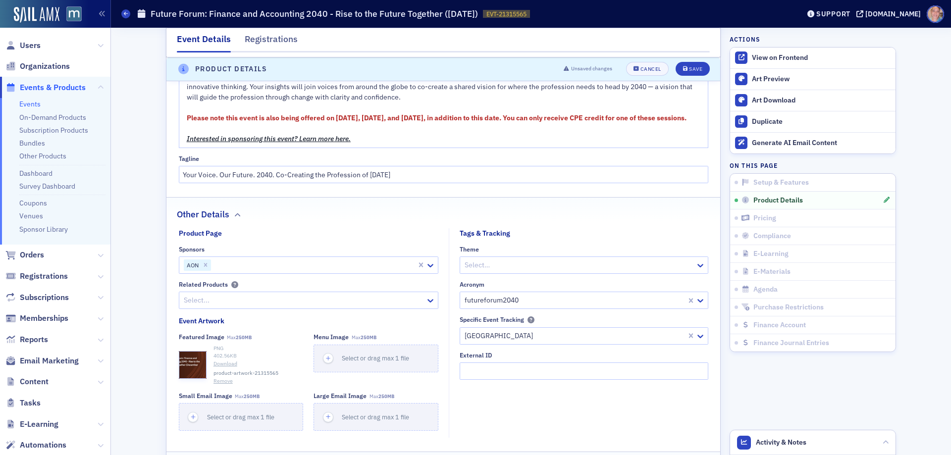
scroll to position [683, 0]
drag, startPoint x: 205, startPoint y: 275, endPoint x: 211, endPoint y: 272, distance: 6.9
click at [205, 268] on icon "Remove AON" at bounding box center [205, 264] width 7 height 7
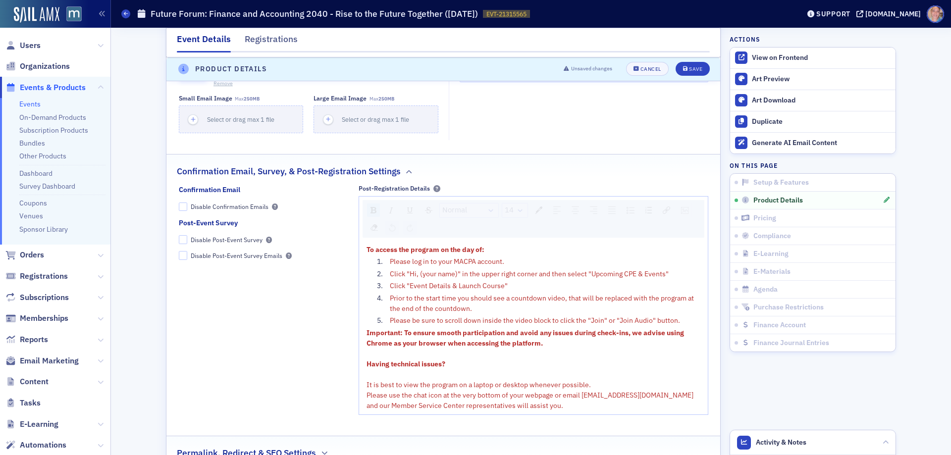
scroll to position [981, 0]
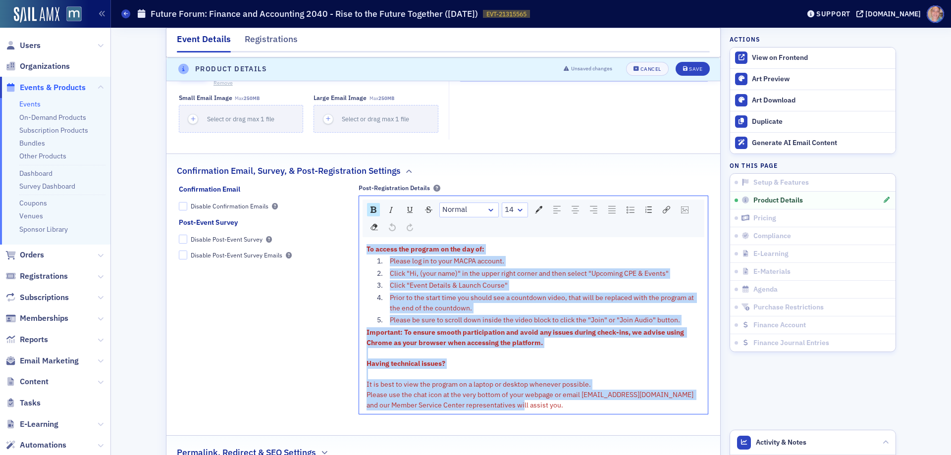
drag, startPoint x: 363, startPoint y: 260, endPoint x: 562, endPoint y: 426, distance: 260.0
click at [562, 421] on fieldset "Post-Registration Details Normal 14 To access the program on the day of: Please…" at bounding box center [534, 302] width 350 height 237
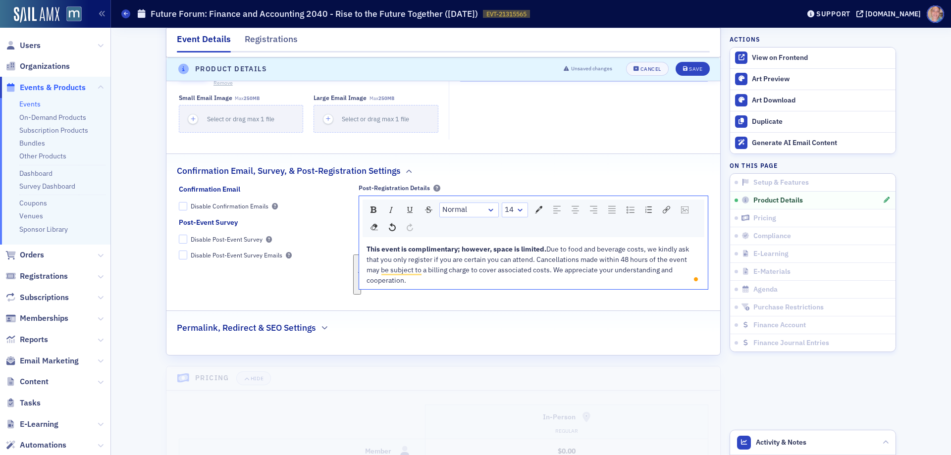
drag, startPoint x: 419, startPoint y: 293, endPoint x: 350, endPoint y: 257, distance: 77.6
click at [350, 257] on div "Confirmation Email Disable Confirmation Emails Post-Event Survey Disable Post-E…" at bounding box center [444, 240] width 530 height 112
drag, startPoint x: 536, startPoint y: 220, endPoint x: 542, endPoint y: 219, distance: 6.1
click at [537, 214] on img "rdw-color-picker" at bounding box center [538, 209] width 7 height 7
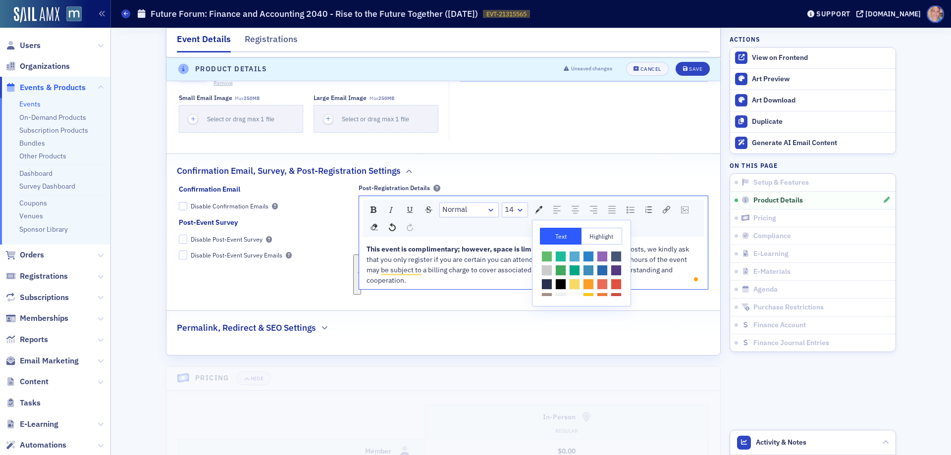
scroll to position [44, 0]
drag, startPoint x: 603, startPoint y: 279, endPoint x: 600, endPoint y: 272, distance: 7.1
click at [553, 284] on span "rdw-color-picker" at bounding box center [547, 289] width 11 height 11
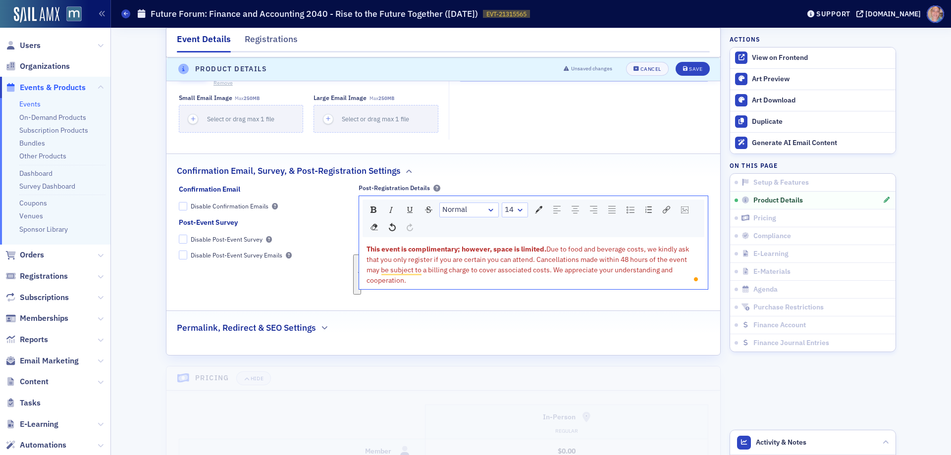
click at [556, 273] on span "Due to food and beverage costs, we kindly ask that you only register if you are…" at bounding box center [529, 265] width 324 height 40
click at [419, 281] on span "Due to food and beverage costs, we kindly ask that you only register if you are…" at bounding box center [529, 265] width 324 height 40
click at [418, 280] on span "Due to food and beverage costs, we kindly ask that you only register if you are…" at bounding box center [529, 265] width 324 height 40
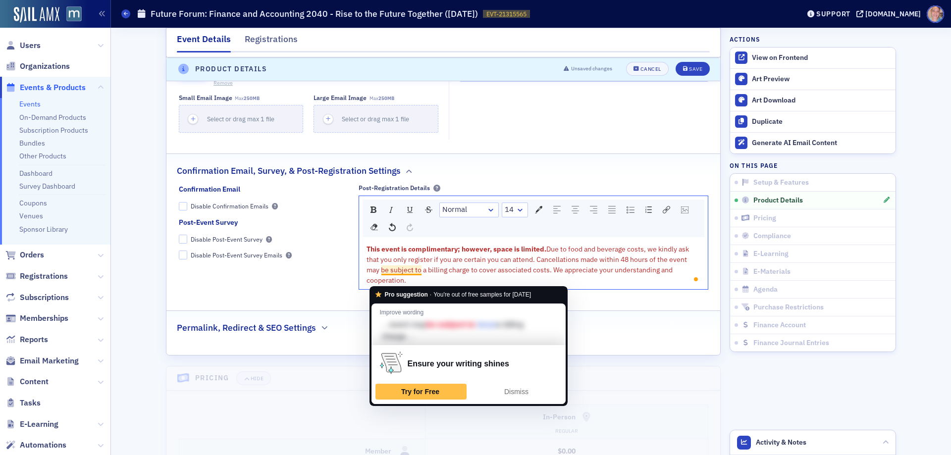
click at [532, 272] on span "Due to food and beverage costs, we kindly ask that you only register if you are…" at bounding box center [529, 265] width 324 height 40
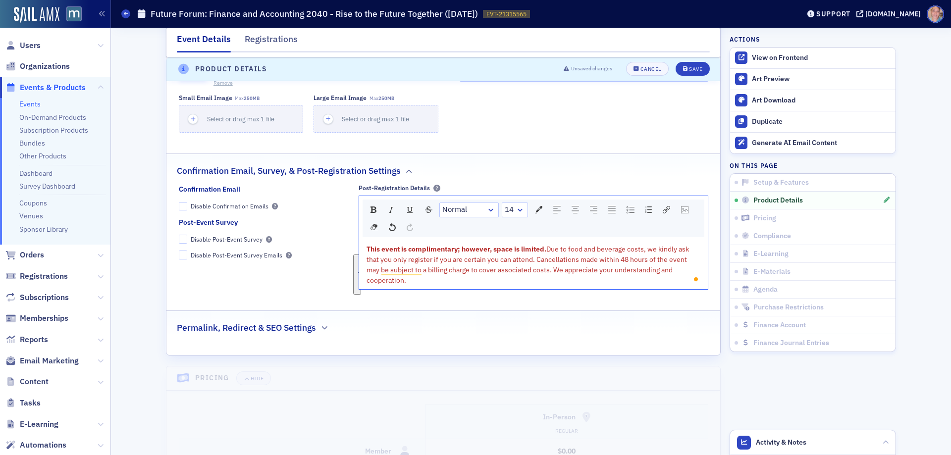
drag, startPoint x: 408, startPoint y: 291, endPoint x: 360, endPoint y: 257, distance: 58.6
click at [359, 260] on div "This event is complimentary; however, space is limited. Due to food and beverag…" at bounding box center [533, 265] width 349 height 49
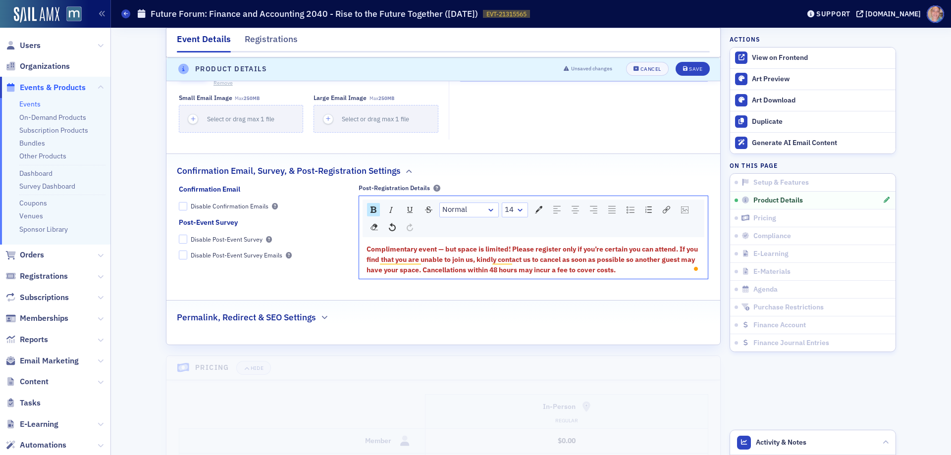
click at [463, 275] on span "Complimentary event — but space is limited! Please register only if you’re cert…" at bounding box center [533, 260] width 333 height 30
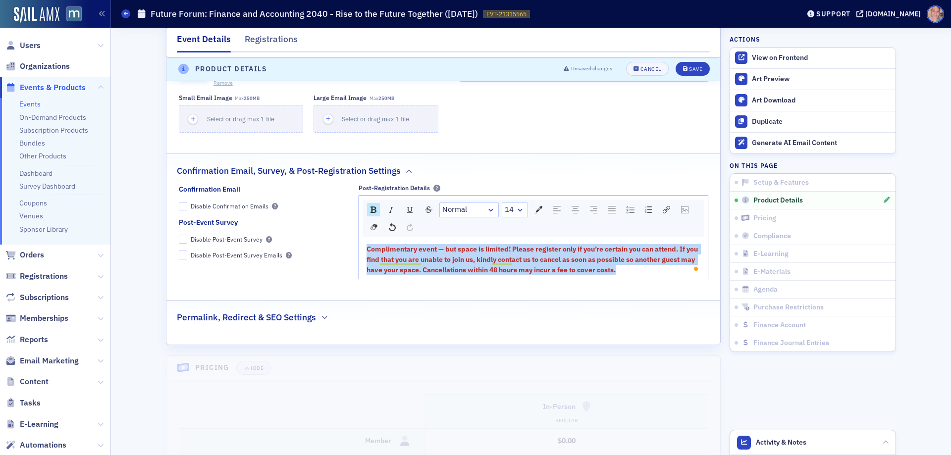
click at [463, 275] on span "Complimentary event — but space is limited! Please register only if you’re cert…" at bounding box center [533, 260] width 333 height 30
click at [514, 269] on span "Complimentary event — but space is limited! Please register only if you’re cert…" at bounding box center [533, 260] width 333 height 30
drag, startPoint x: 510, startPoint y: 259, endPoint x: 640, endPoint y: 279, distance: 131.8
click at [640, 276] on div "Complimentary event — but space is limited! Please register only if you’re cert…" at bounding box center [534, 259] width 335 height 31
click at [370, 216] on div "rdw-inline-control" at bounding box center [373, 209] width 13 height 13
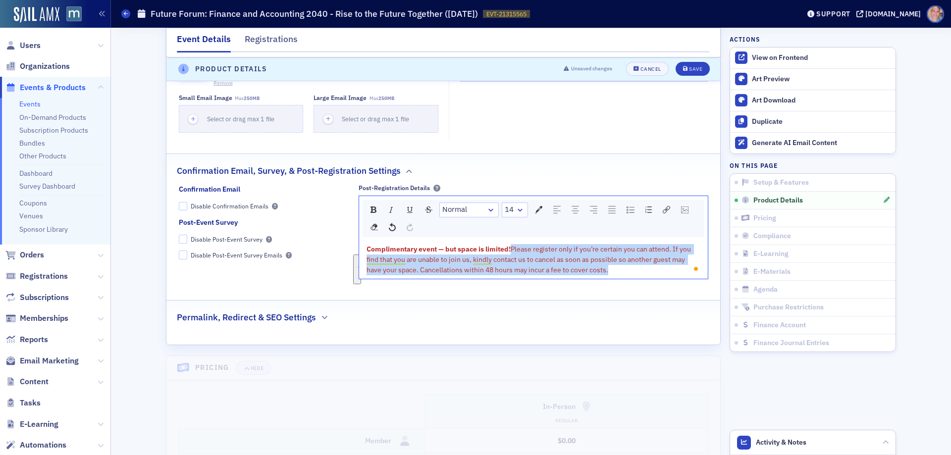
click at [490, 273] on span "Please register only if you’re certain you can attend. If you find that you are…" at bounding box center [530, 260] width 326 height 30
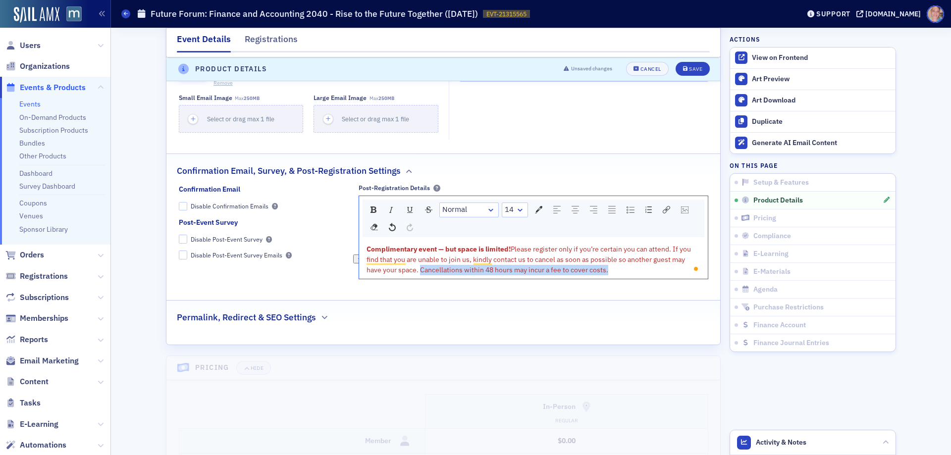
drag, startPoint x: 612, startPoint y: 280, endPoint x: 418, endPoint y: 284, distance: 194.3
click at [418, 276] on div "Complimentary event — but space is limited! Please register only if you’re cert…" at bounding box center [534, 259] width 335 height 31
click at [372, 213] on img "rdw-inline-control" at bounding box center [374, 210] width 6 height 6
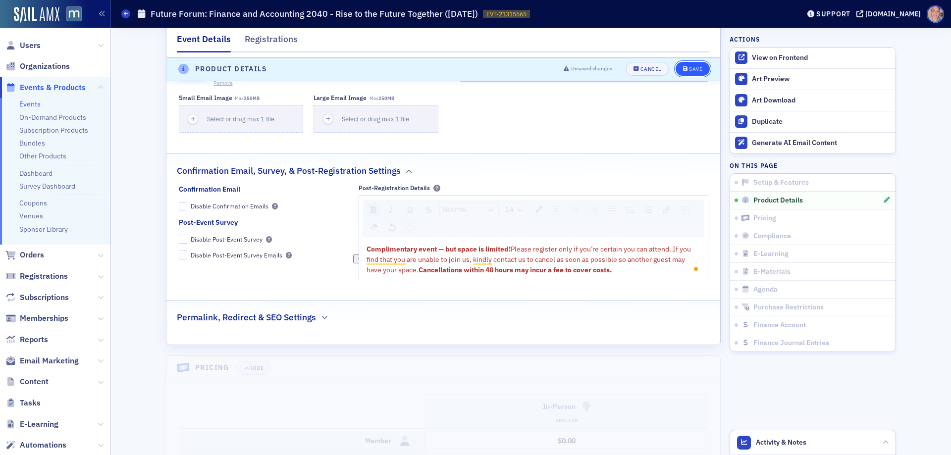
click at [690, 65] on button "Save" at bounding box center [693, 69] width 34 height 14
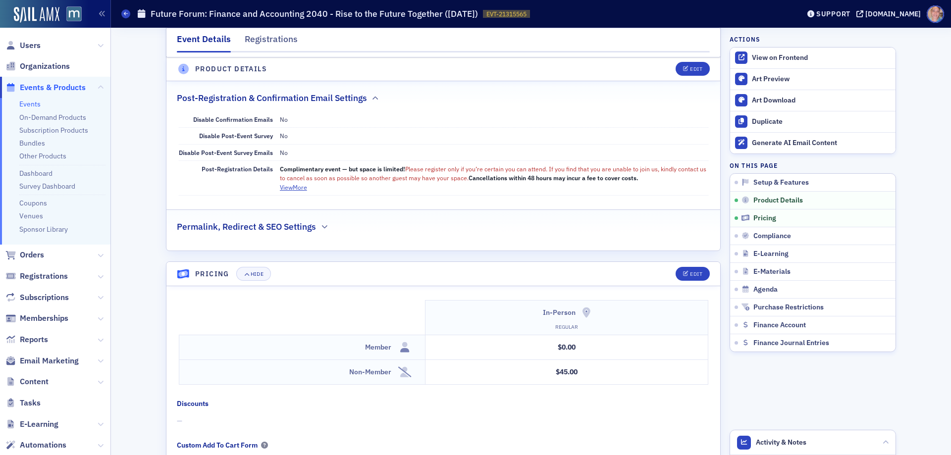
scroll to position [783, 0]
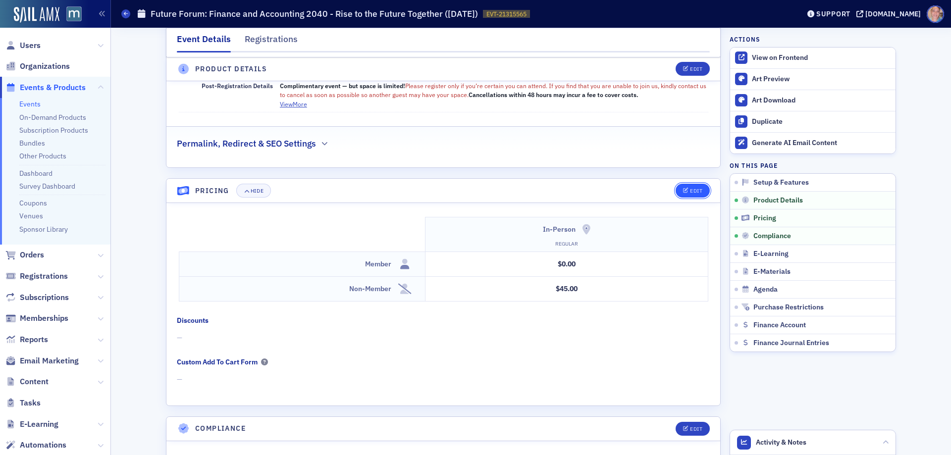
click at [690, 192] on div "Edit" at bounding box center [696, 190] width 12 height 5
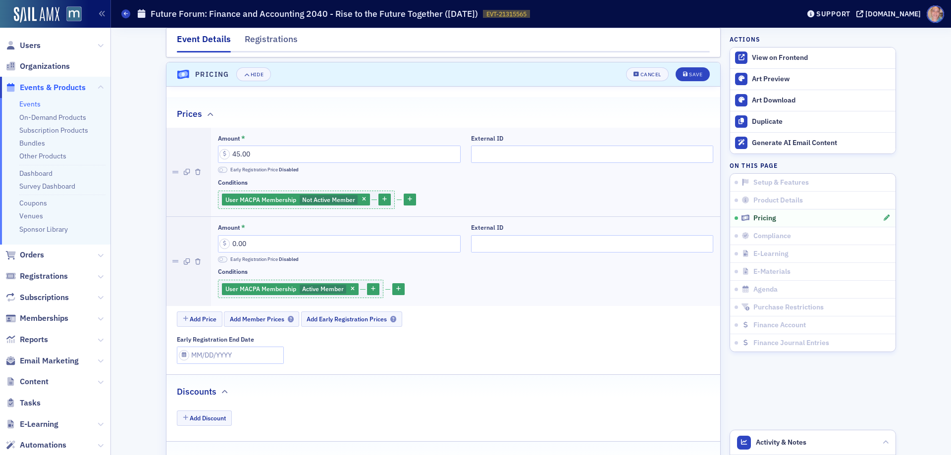
scroll to position [903, 0]
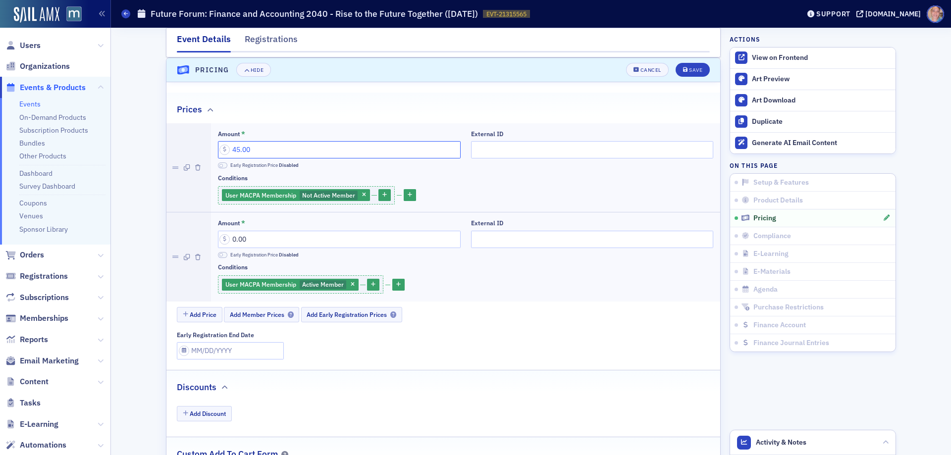
drag, startPoint x: 261, startPoint y: 147, endPoint x: 206, endPoint y: 148, distance: 55.5
click at [206, 148] on li "Amount * 45.00 Early Registration Price Disabled External ID Conditions User MA…" at bounding box center [444, 167] width 554 height 89
type input "235.00"
click at [695, 68] on div "Save" at bounding box center [695, 69] width 13 height 5
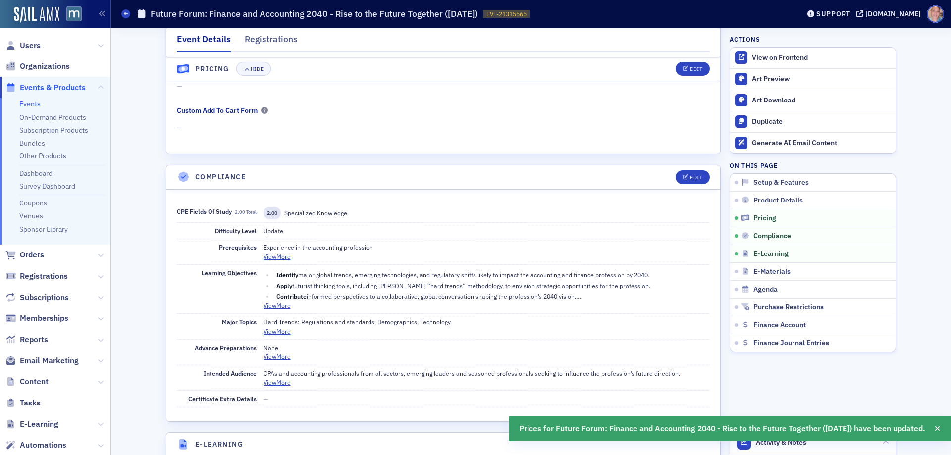
scroll to position [1052, 0]
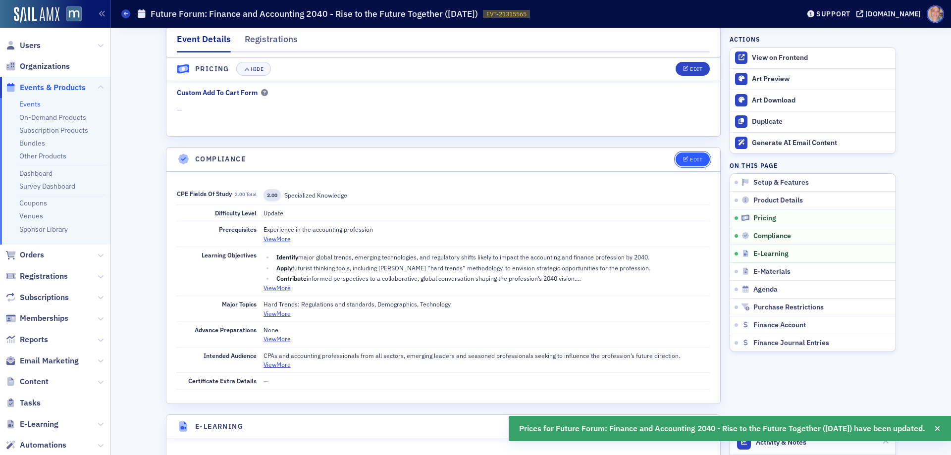
click at [690, 162] on div "Edit" at bounding box center [696, 159] width 12 height 5
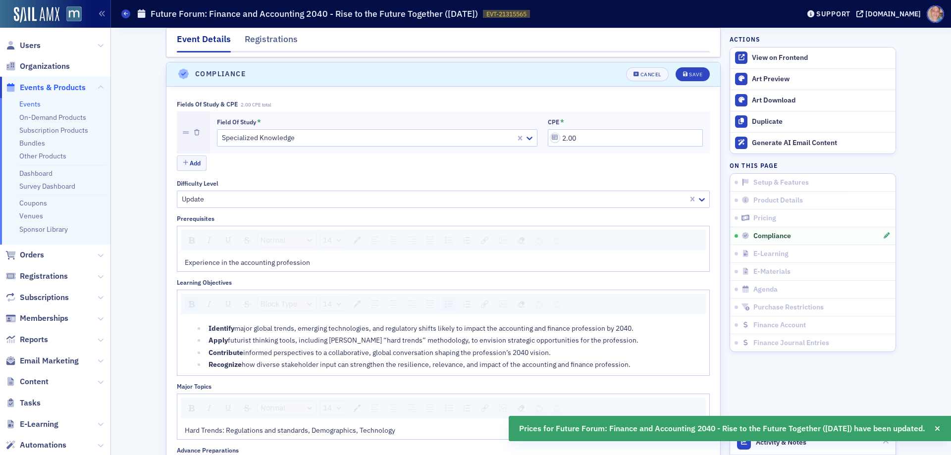
scroll to position [1142, 0]
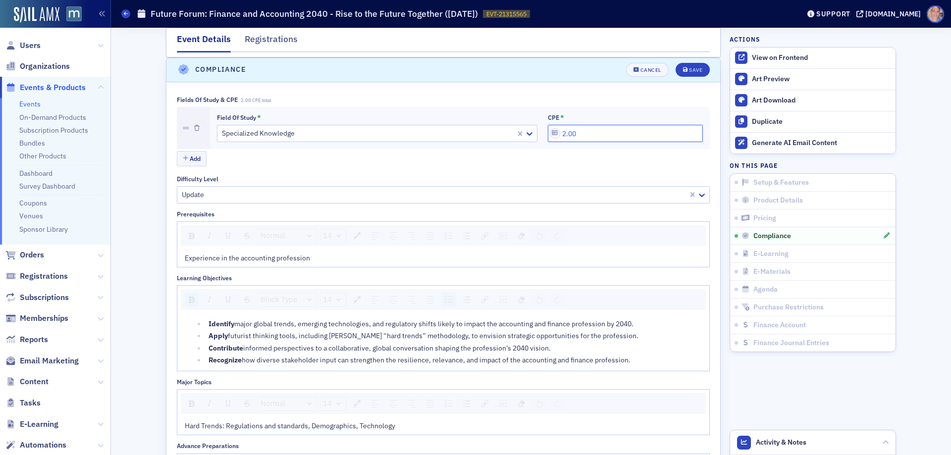
drag, startPoint x: 587, startPoint y: 129, endPoint x: 540, endPoint y: 130, distance: 46.6
click at [540, 130] on div "Field of Study * Specialized Knowledge CPE * 2.00" at bounding box center [460, 128] width 486 height 28
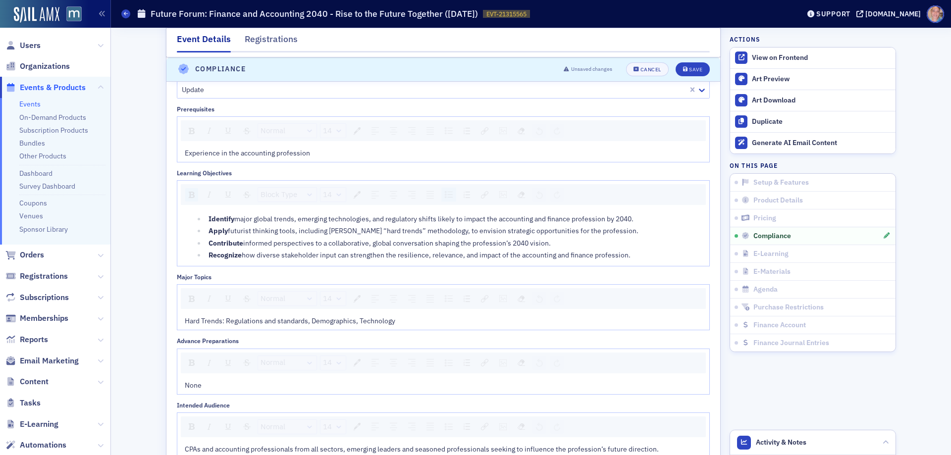
scroll to position [1340, 0]
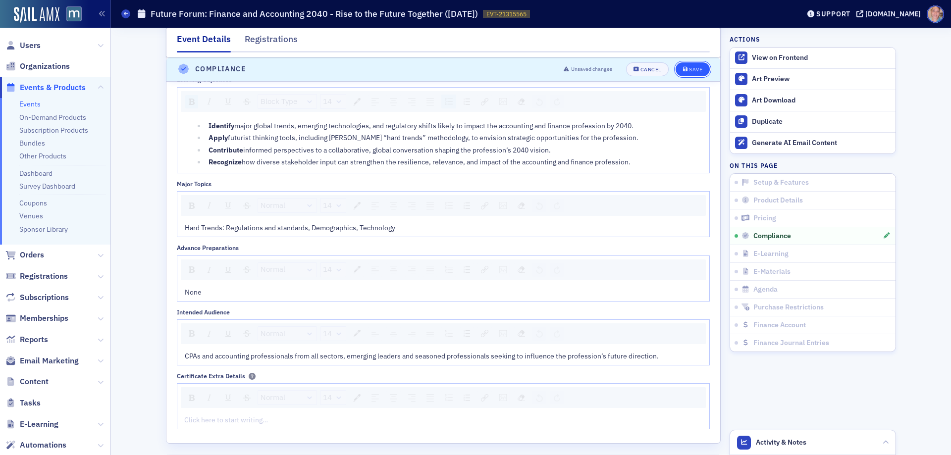
click at [694, 69] on div "Save" at bounding box center [695, 69] width 13 height 5
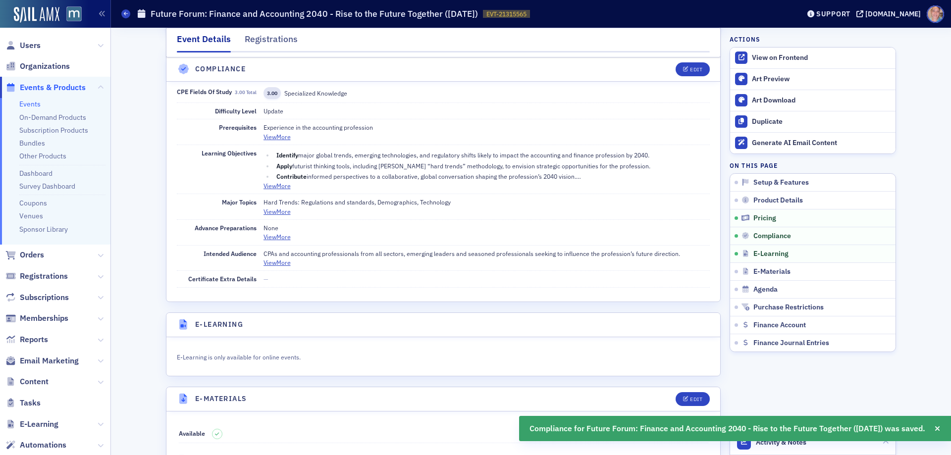
scroll to position [1060, 0]
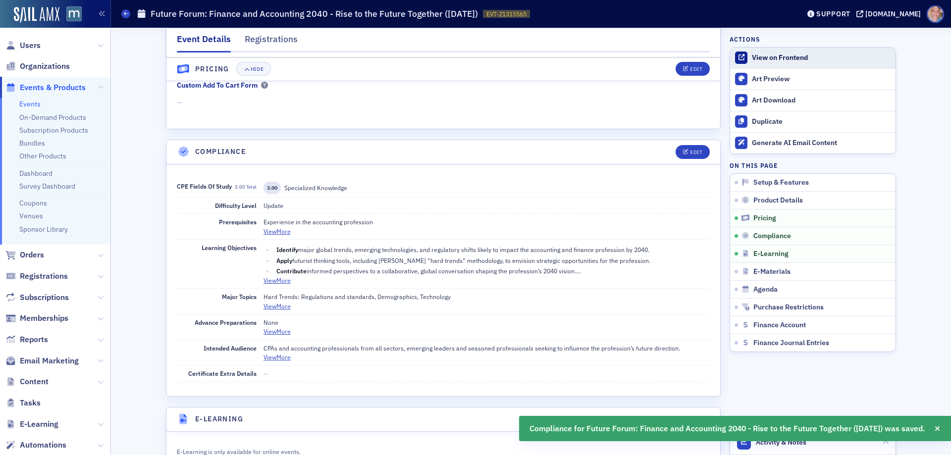
click at [763, 62] on link "View on Frontend" at bounding box center [813, 58] width 166 height 21
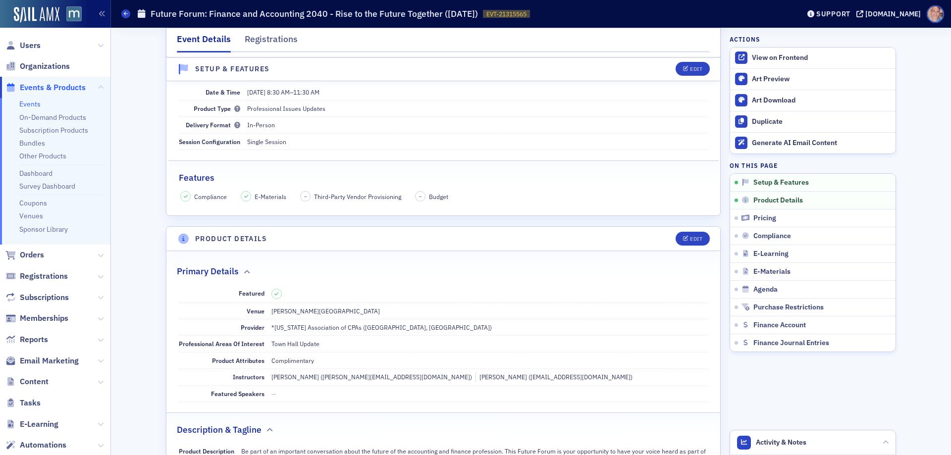
scroll to position [0, 0]
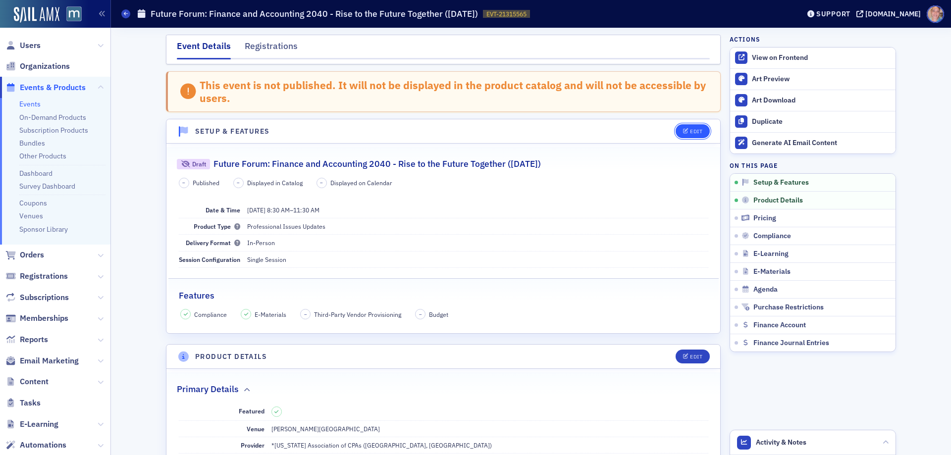
click at [683, 130] on icon "button" at bounding box center [686, 131] width 6 height 5
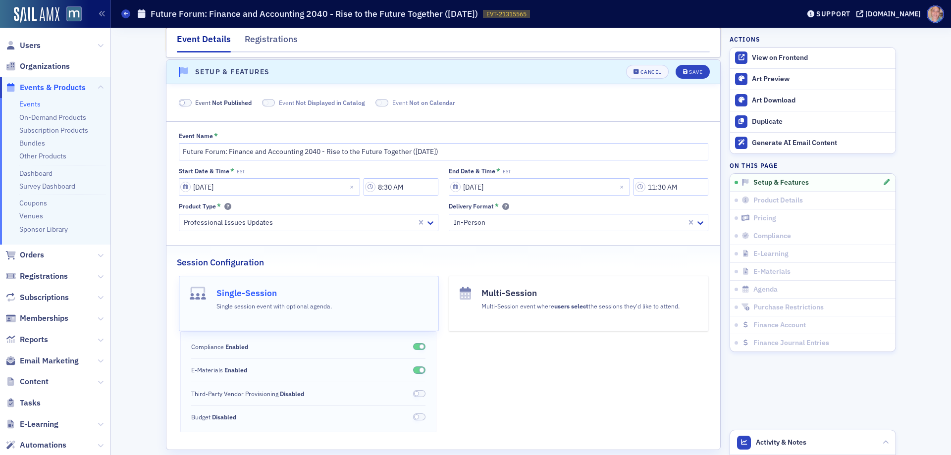
scroll to position [61, 0]
drag, startPoint x: 185, startPoint y: 100, endPoint x: 237, endPoint y: 99, distance: 51.6
click at [186, 100] on span at bounding box center [185, 100] width 13 height 7
click at [694, 67] on div "Save" at bounding box center [695, 69] width 13 height 5
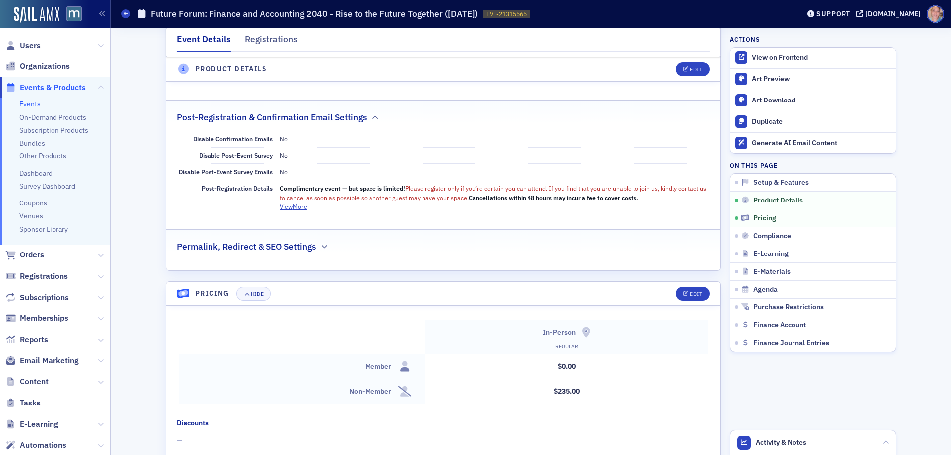
scroll to position [509, 0]
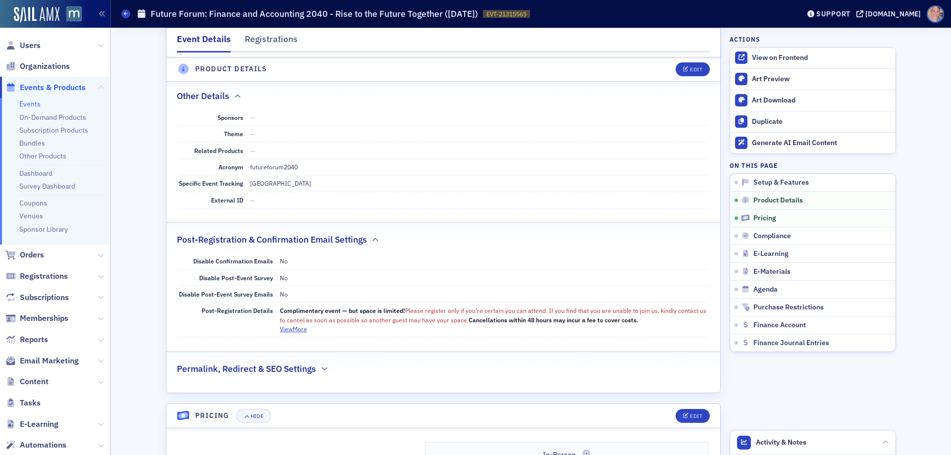
click at [271, 166] on span "futureforum2040" at bounding box center [274, 167] width 48 height 8
copy span "futureforum2040"
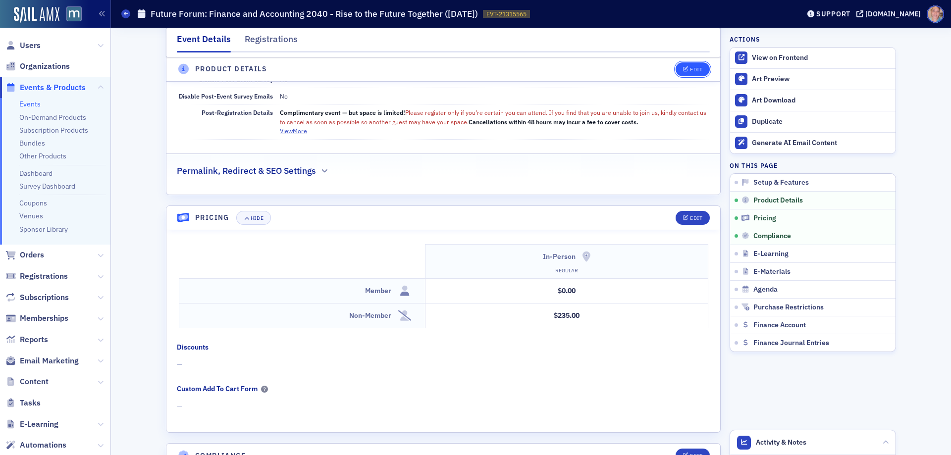
click at [693, 70] on div "Edit" at bounding box center [696, 69] width 12 height 5
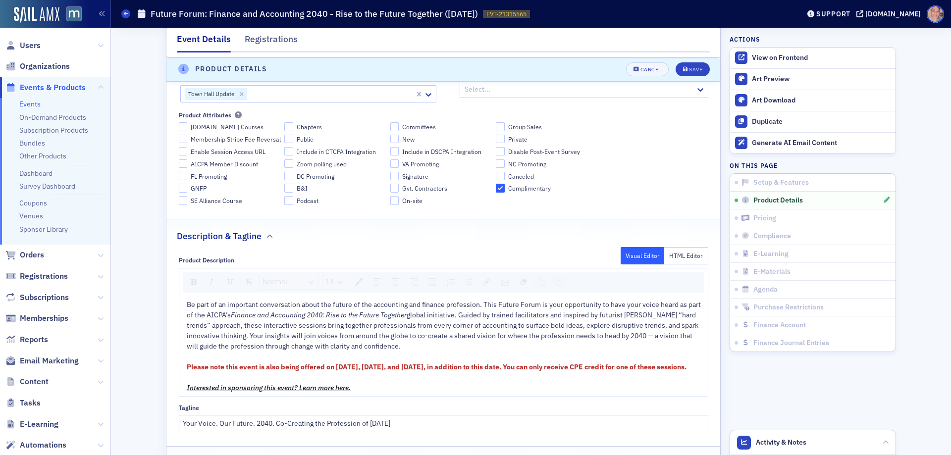
scroll to position [487, 0]
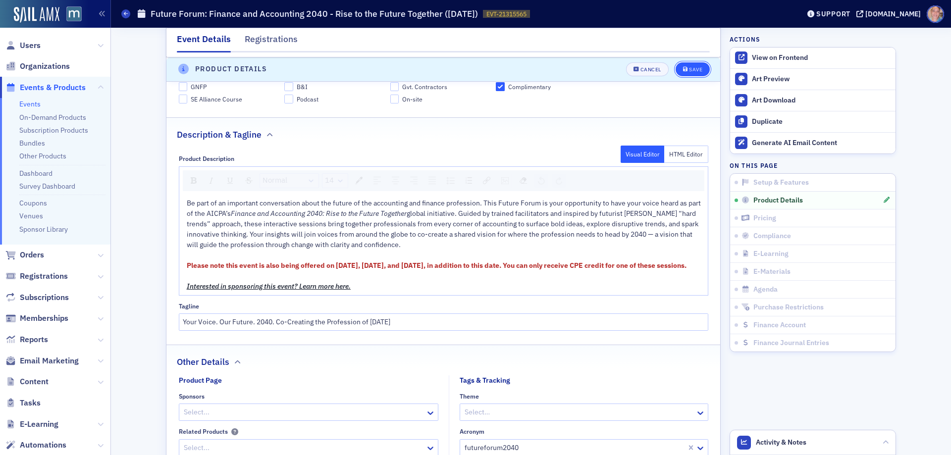
click at [692, 67] on div "Save" at bounding box center [695, 69] width 13 height 5
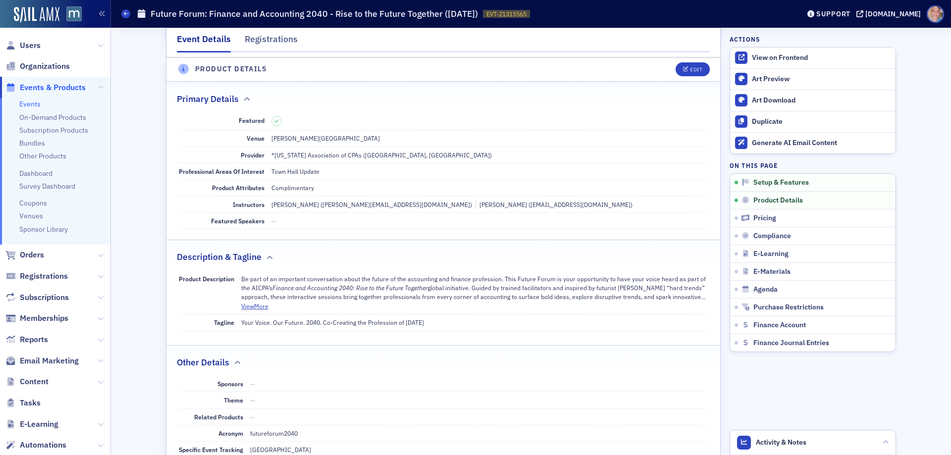
scroll to position [239, 0]
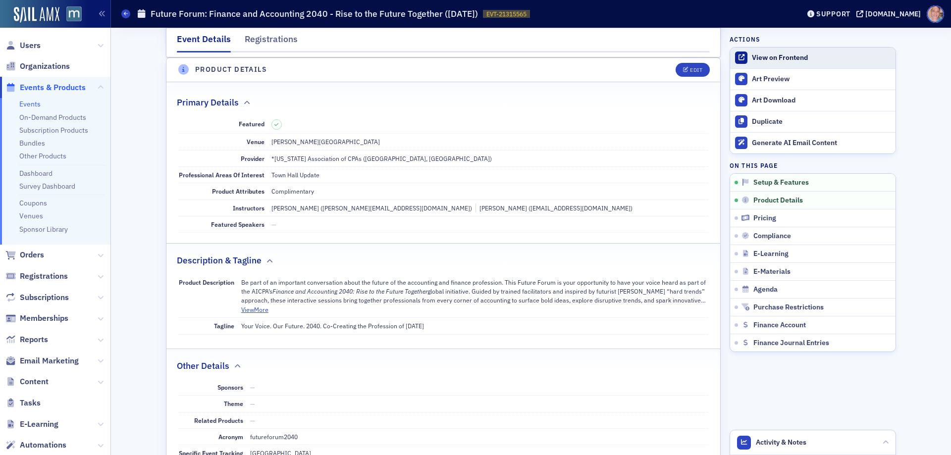
click at [768, 61] on div "View on Frontend" at bounding box center [821, 58] width 139 height 9
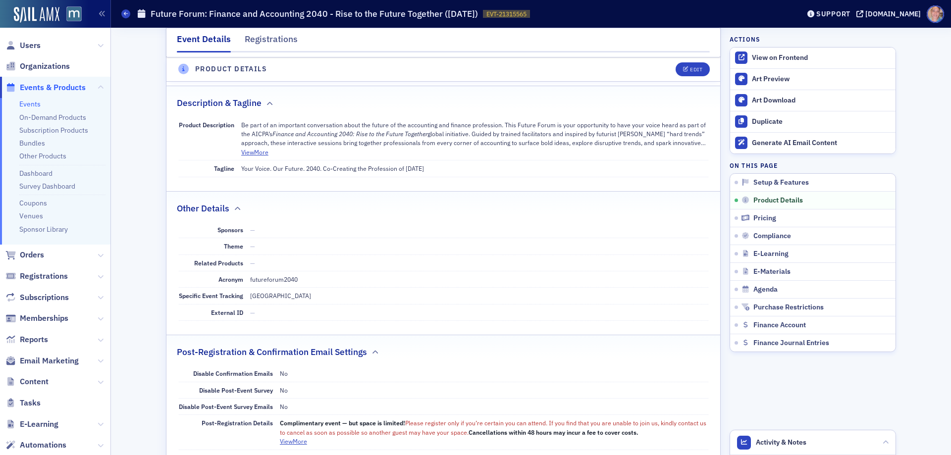
scroll to position [537, 0]
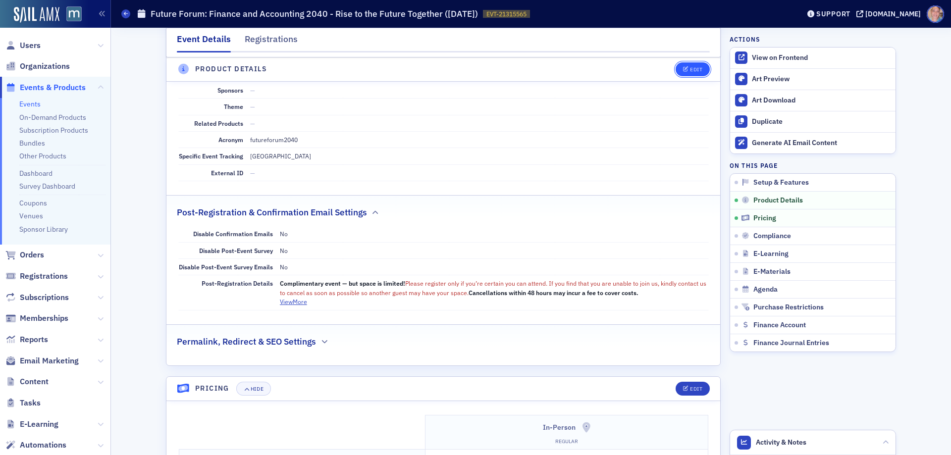
click at [698, 70] on div "Edit" at bounding box center [696, 69] width 12 height 5
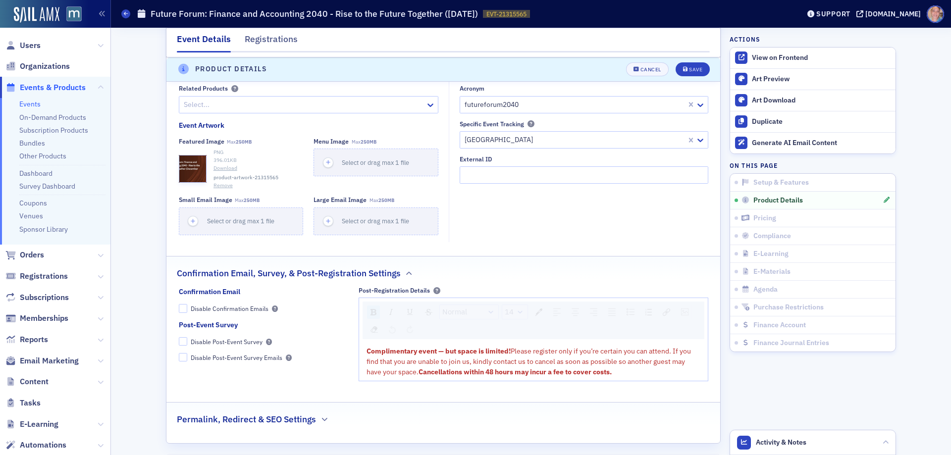
scroll to position [834, 0]
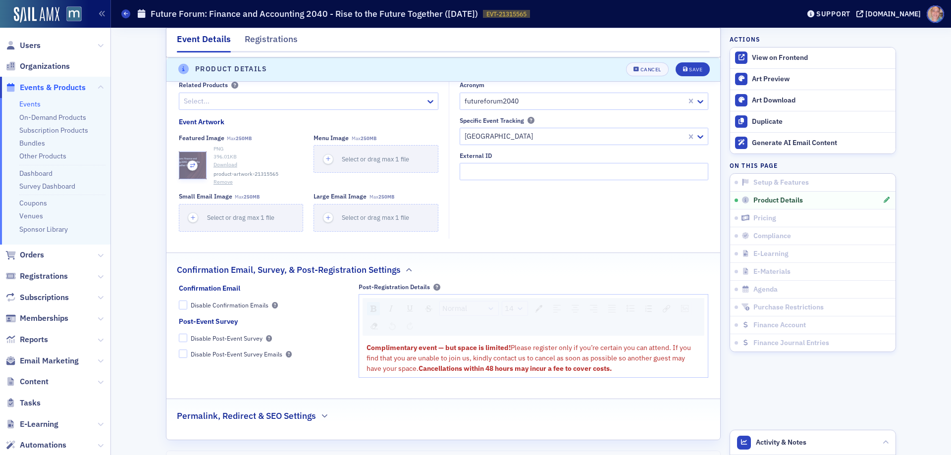
click at [195, 172] on div "button" at bounding box center [192, 165] width 27 height 27
click at [685, 71] on span "Save" at bounding box center [692, 69] width 19 height 5
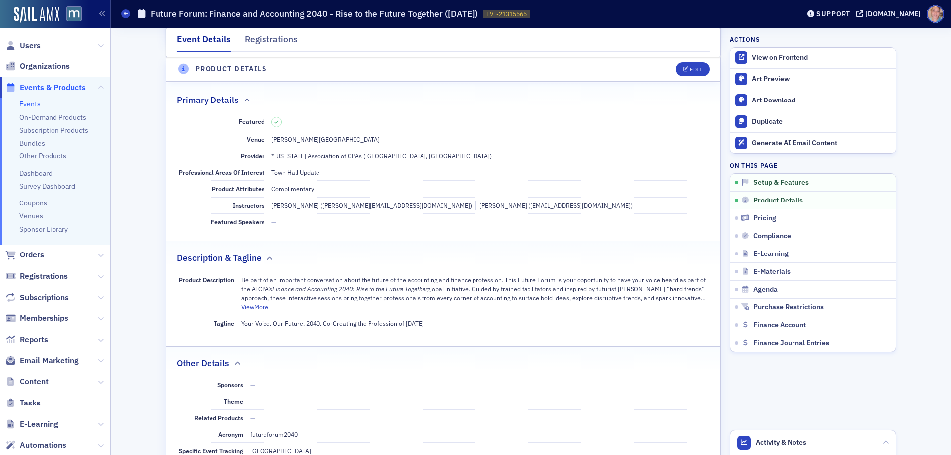
scroll to position [239, 0]
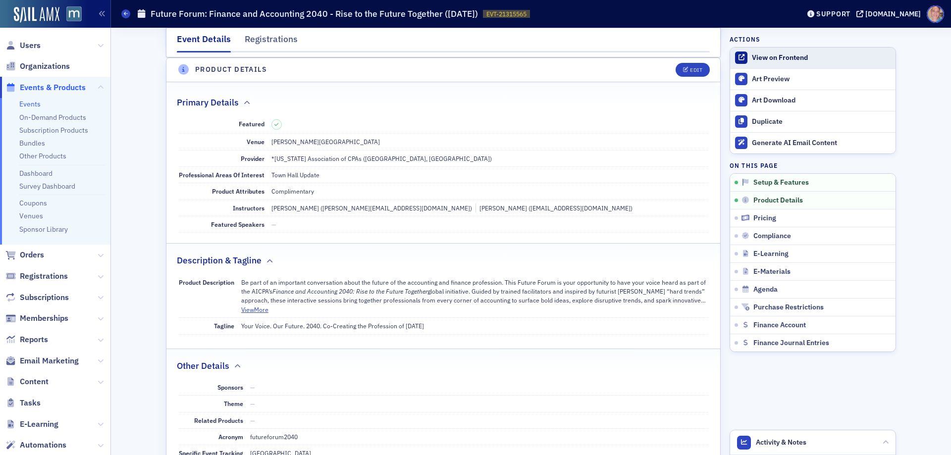
click at [762, 55] on div "View on Frontend" at bounding box center [821, 58] width 139 height 9
click at [695, 71] on div "Edit" at bounding box center [696, 69] width 12 height 5
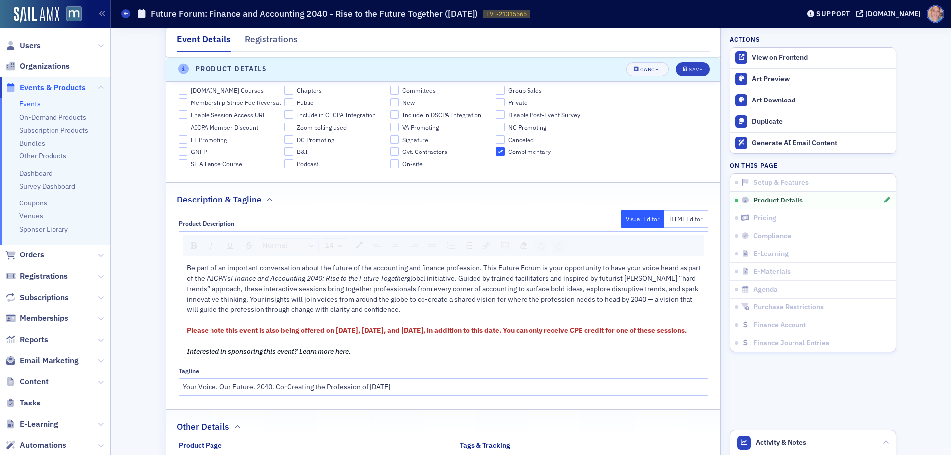
scroll to position [537, 0]
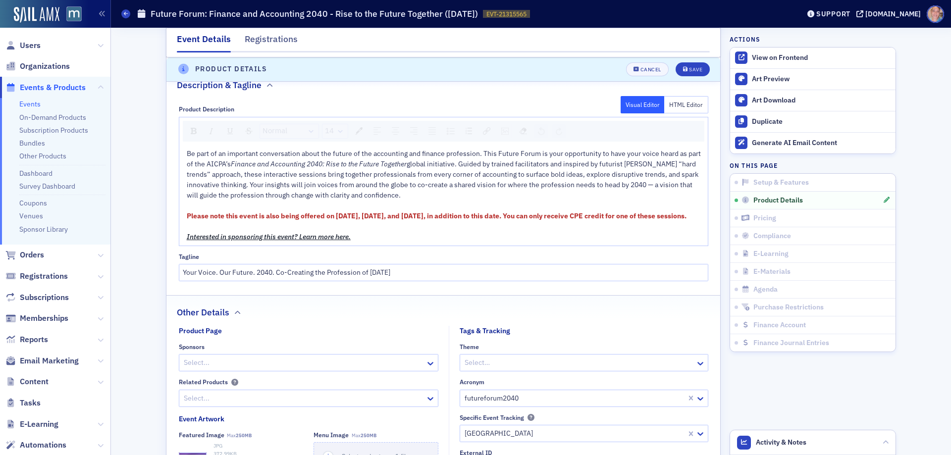
click at [411, 195] on div "Be part of an important conversation about the future of the accounting and fin…" at bounding box center [444, 175] width 514 height 52
click at [287, 222] on div "Please note this event is also being offered on [DATE], [DATE], and [DATE], in …" at bounding box center [444, 216] width 514 height 10
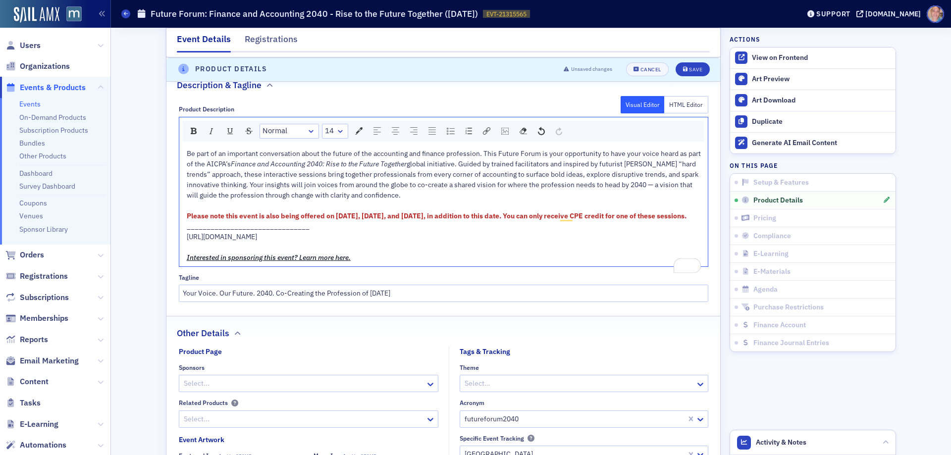
click at [257, 241] on span "https://macpa.org/catalog/events/21315565-future-forum-finance-and-accounting-2…" at bounding box center [222, 236] width 70 height 9
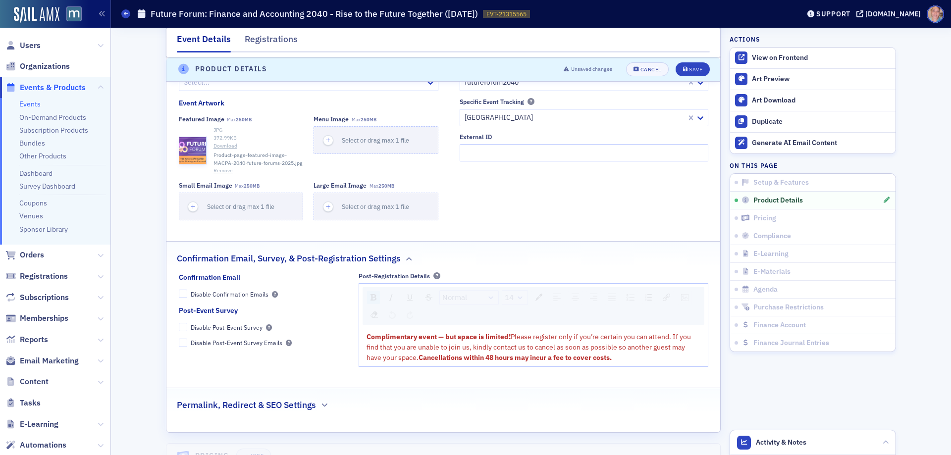
scroll to position [983, 0]
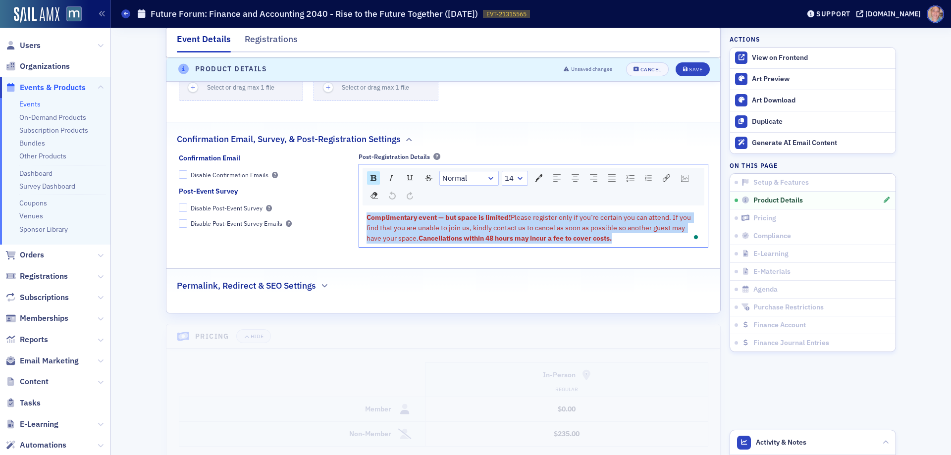
drag, startPoint x: 423, startPoint y: 247, endPoint x: 349, endPoint y: 222, distance: 78.0
click at [349, 222] on div "Confirmation Email Disable Confirmation Emails Post-Event Survey Disable Post-E…" at bounding box center [444, 204] width 530 height 102
copy div "Complimentary event — but space is limited! Please register only if you’re cert…"
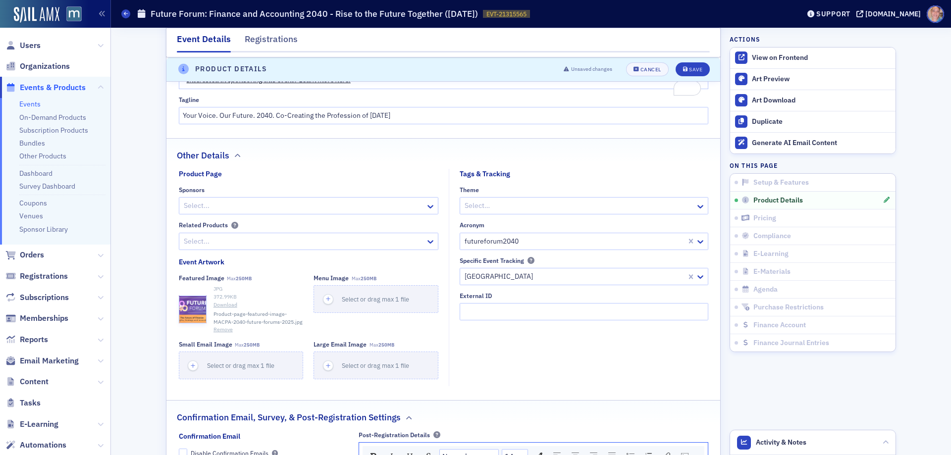
scroll to position [537, 0]
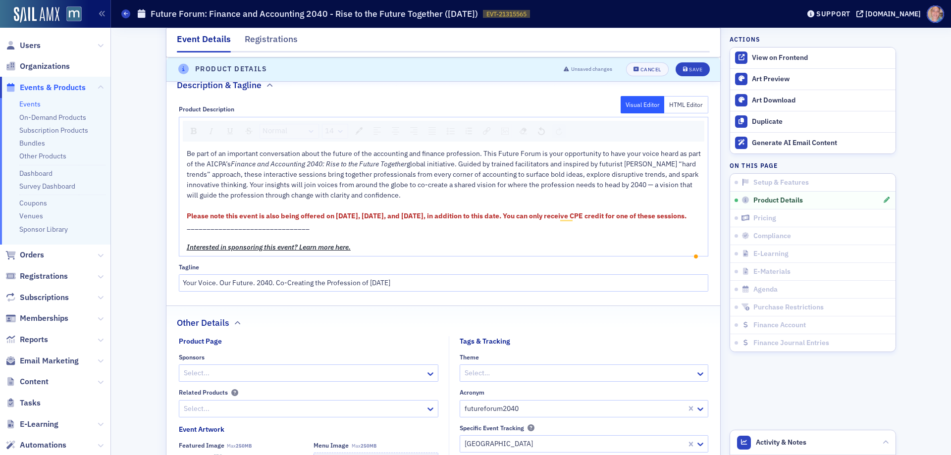
click at [323, 232] on div "_______________________________" at bounding box center [444, 227] width 514 height 10
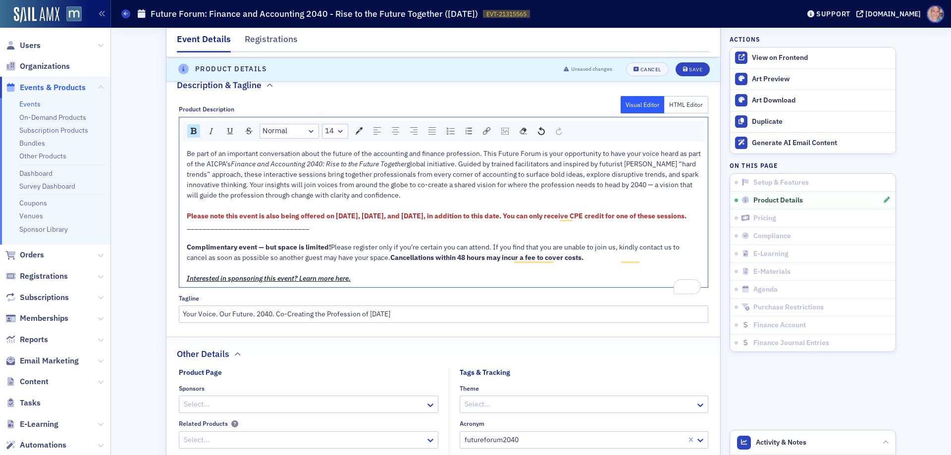
click at [335, 262] on span "Please register only if you’re certain you can attend. If you find that you are…" at bounding box center [434, 252] width 495 height 19
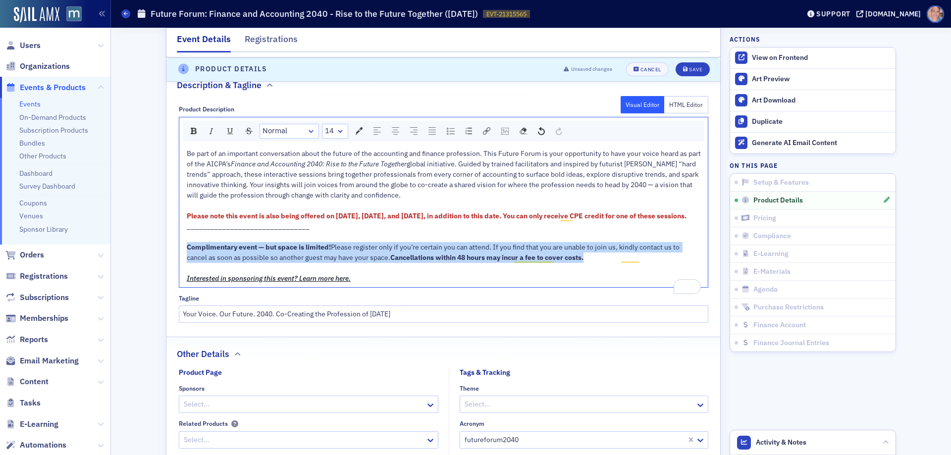
click at [335, 262] on span "Please register only if you’re certain you can attend. If you find that you are…" at bounding box center [434, 252] width 495 height 19
click at [355, 134] on img "rdw-color-picker" at bounding box center [358, 130] width 7 height 7
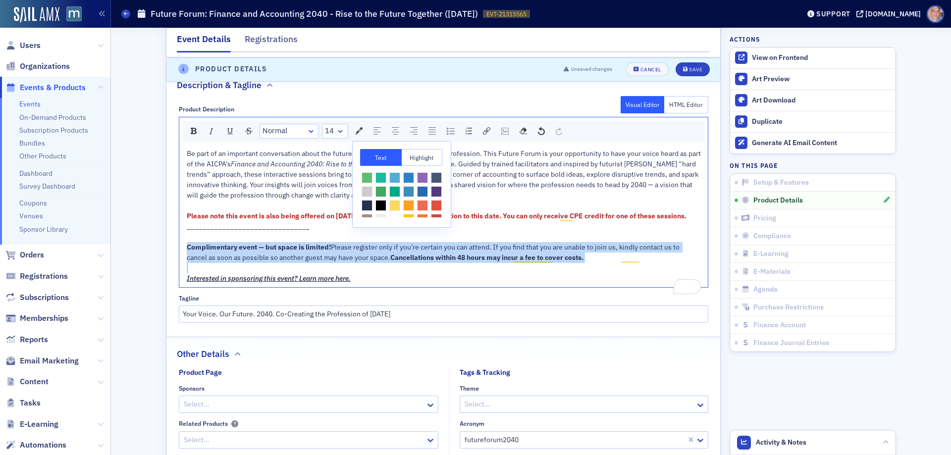
scroll to position [44, 0]
click at [373, 205] on span "rdw-color-picker" at bounding box center [367, 210] width 11 height 11
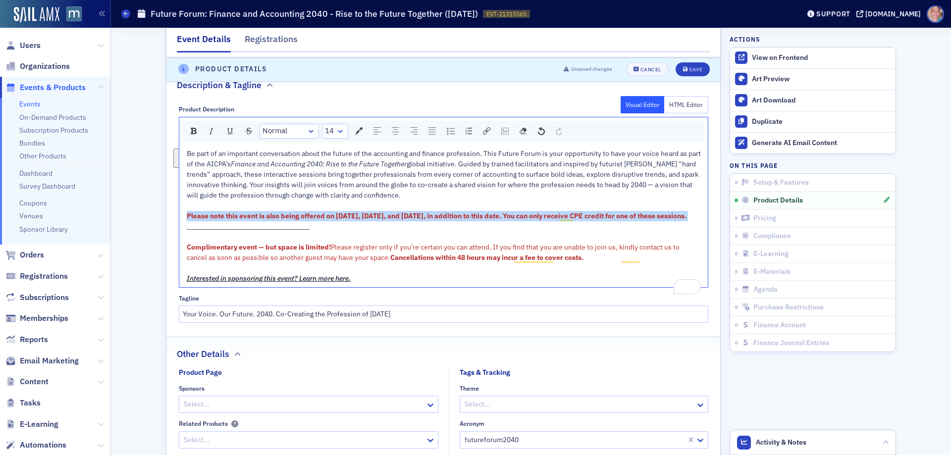
drag, startPoint x: 278, startPoint y: 226, endPoint x: 176, endPoint y: 216, distance: 101.7
click at [179, 216] on div "Be part of an important conversation about the future of the accounting and fin…" at bounding box center [443, 216] width 529 height 142
click at [191, 130] on img "rdw-inline-control" at bounding box center [194, 131] width 6 height 6
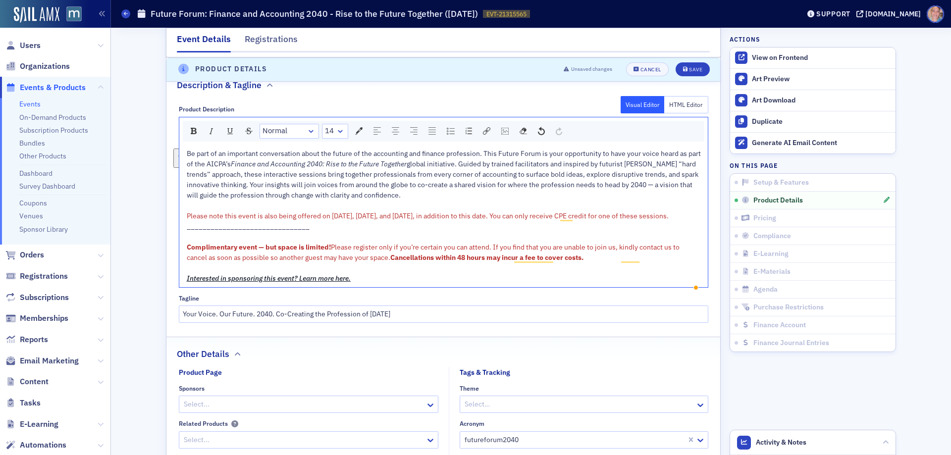
click at [273, 262] on span "Please register only if you’re certain you can attend. If you find that you are…" at bounding box center [434, 252] width 495 height 19
click at [693, 70] on div "Save" at bounding box center [695, 69] width 13 height 5
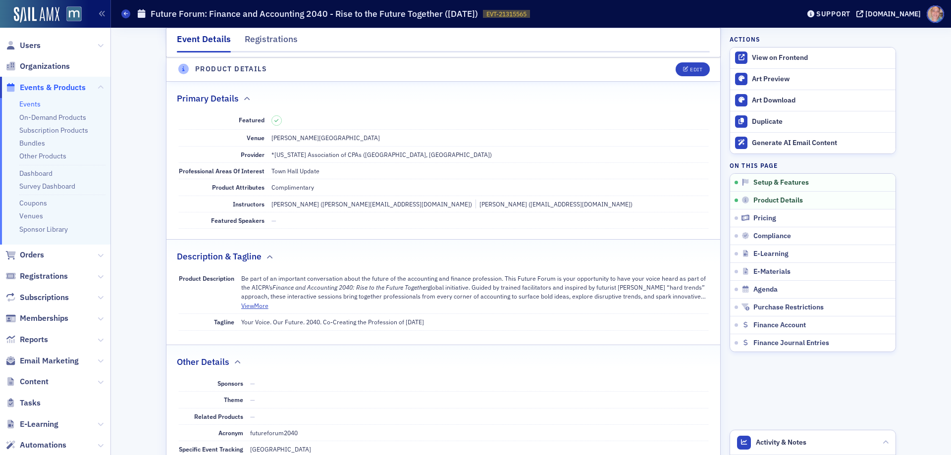
scroll to position [239, 0]
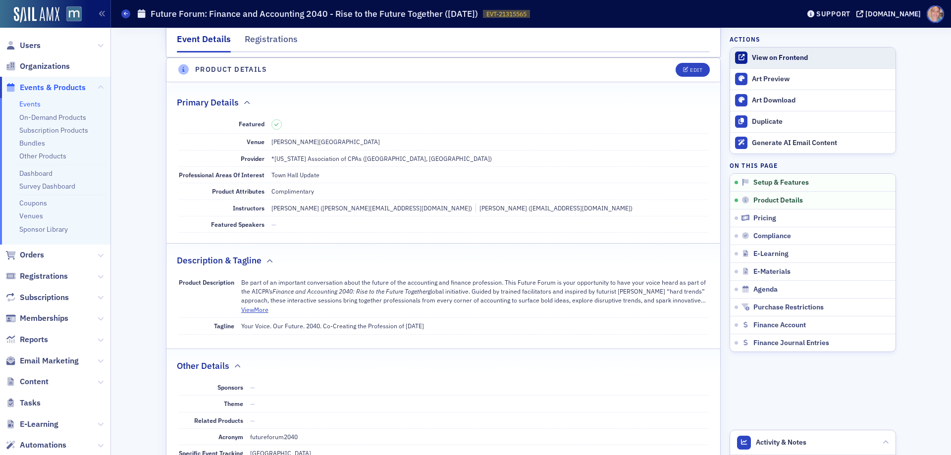
click at [756, 57] on div "View on Frontend" at bounding box center [821, 58] width 139 height 9
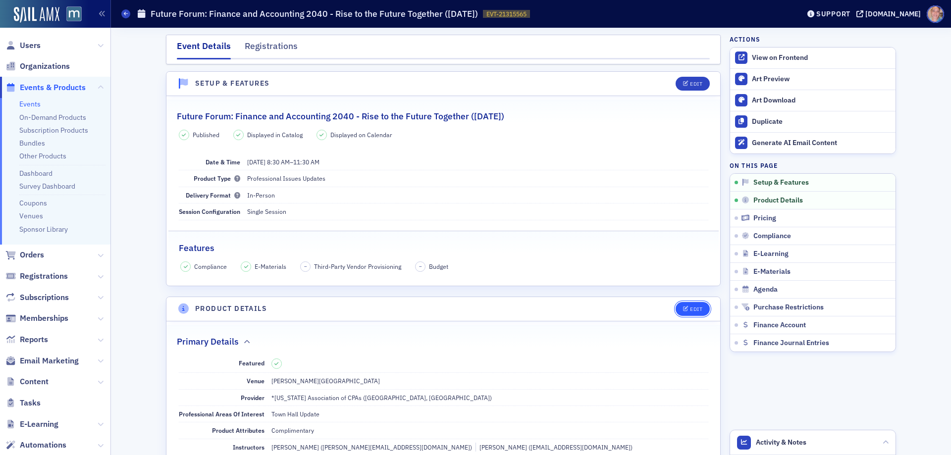
click at [684, 311] on icon "button" at bounding box center [686, 309] width 6 height 5
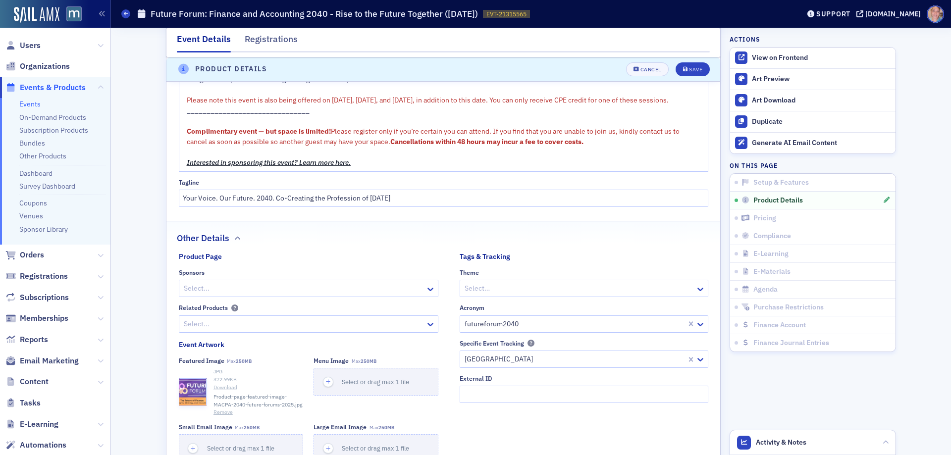
scroll to position [636, 0]
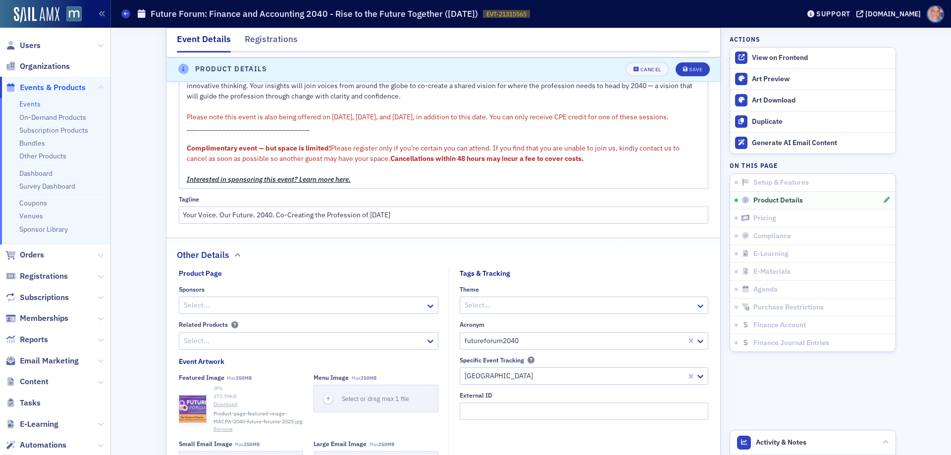
click at [187, 153] on span "Complimentary event — but space is limited!" at bounding box center [259, 148] width 144 height 9
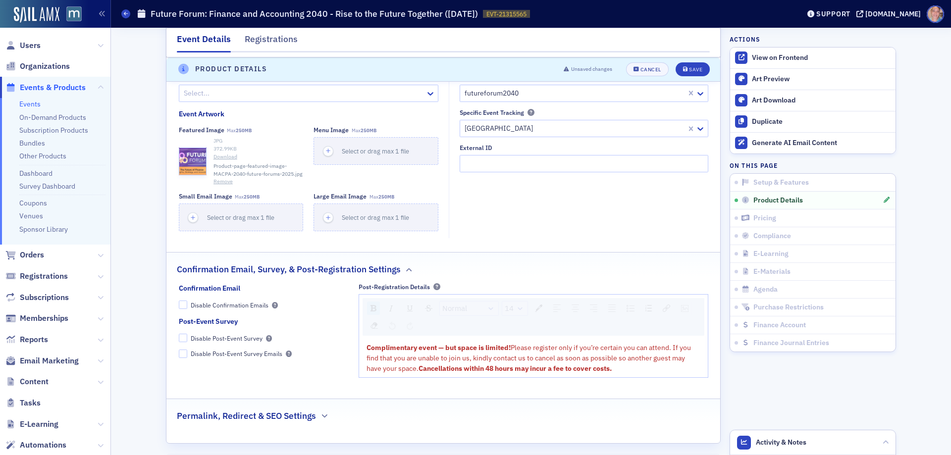
scroll to position [933, 0]
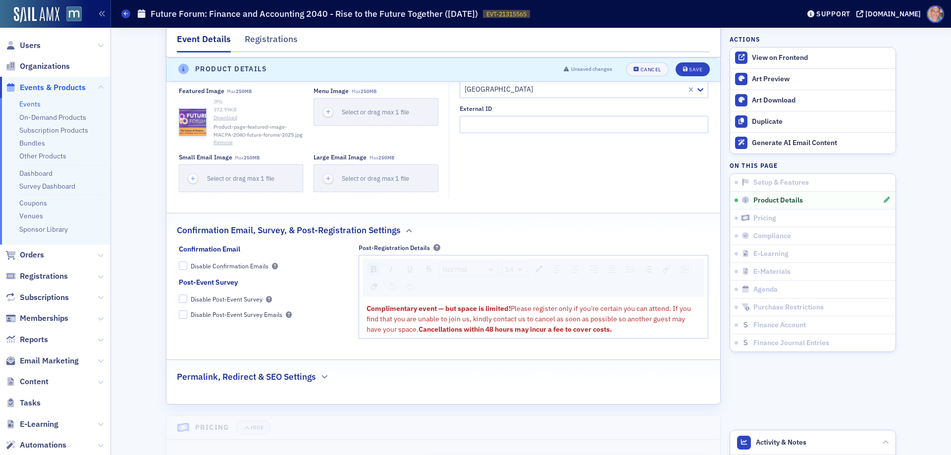
click at [367, 313] on span "Complimentary event — but space is limited!" at bounding box center [439, 308] width 144 height 9
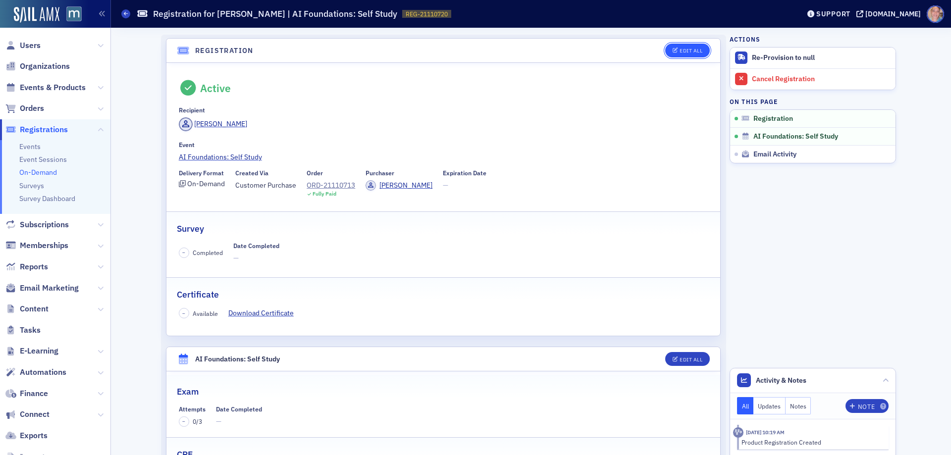
click at [684, 52] on div "Edit All" at bounding box center [691, 50] width 23 height 5
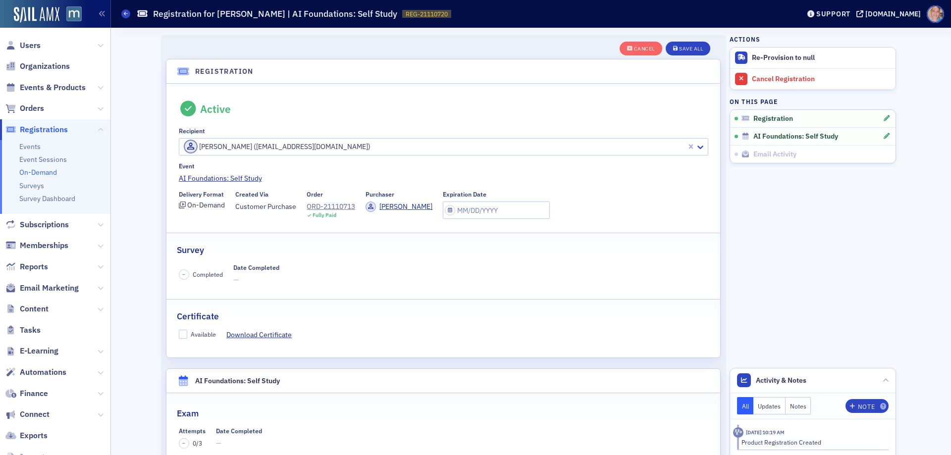
scroll to position [26, 0]
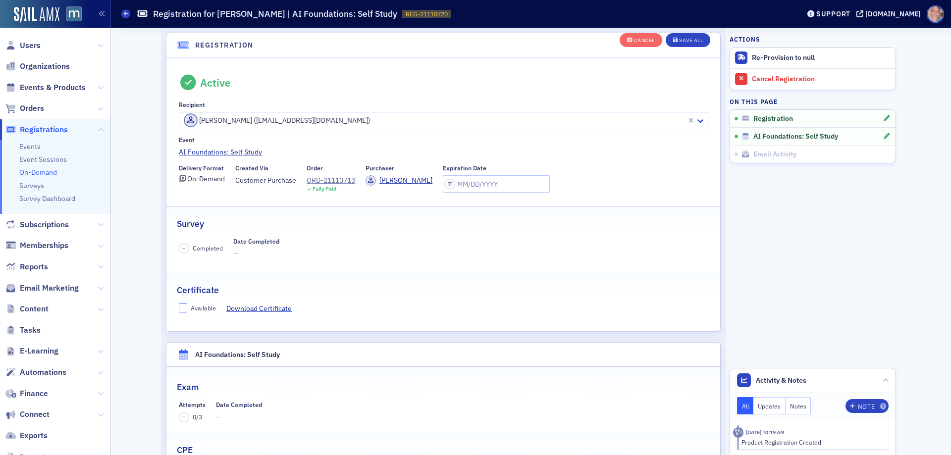
click at [182, 311] on input "Available" at bounding box center [183, 308] width 9 height 9
checkbox input "true"
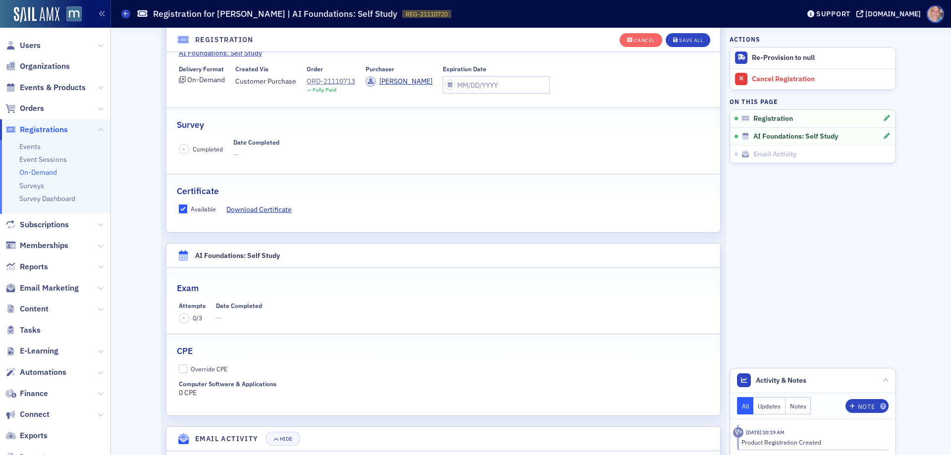
scroll to position [224, 0]
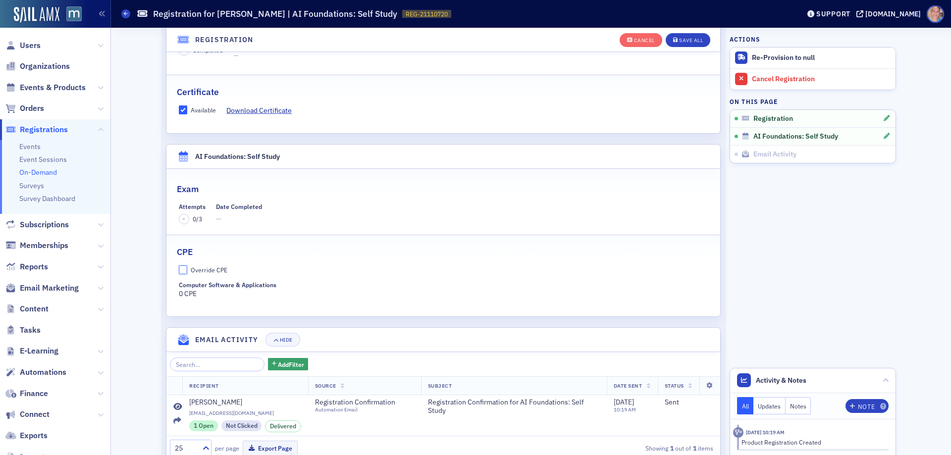
drag, startPoint x: 178, startPoint y: 270, endPoint x: 185, endPoint y: 268, distance: 6.9
click at [179, 270] on input "Override CPE" at bounding box center [183, 270] width 9 height 9
checkbox input "true"
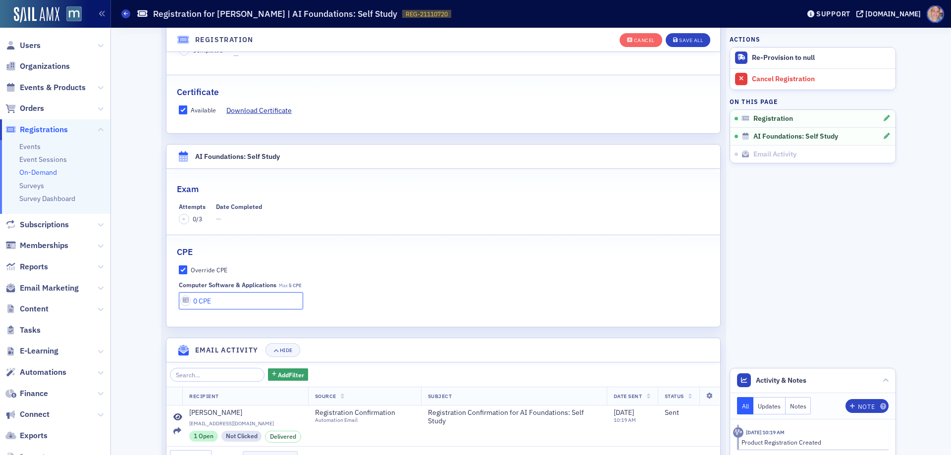
click at [225, 302] on input "0 CPE" at bounding box center [241, 300] width 125 height 17
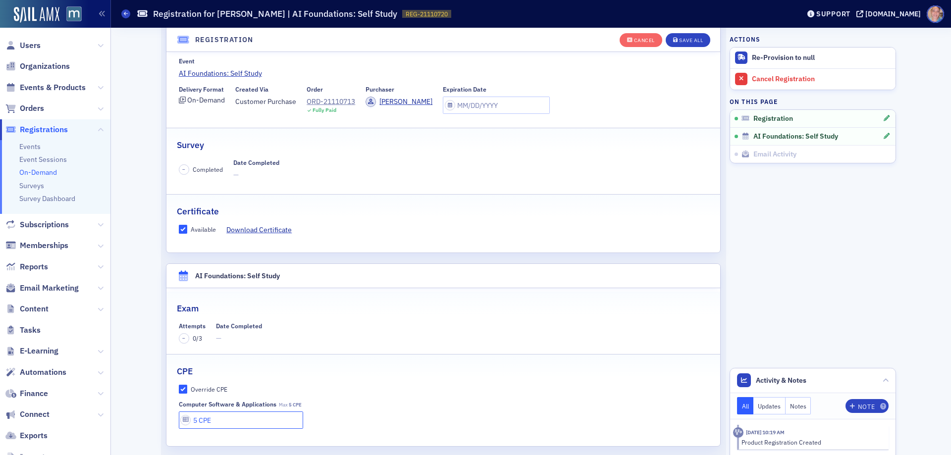
scroll to position [15, 0]
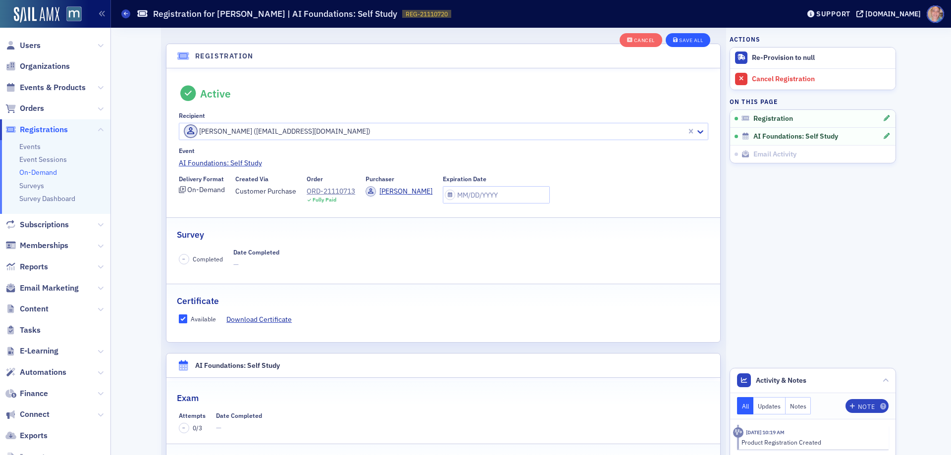
type input "5 CPE"
click at [687, 42] on div "Save All" at bounding box center [691, 40] width 24 height 5
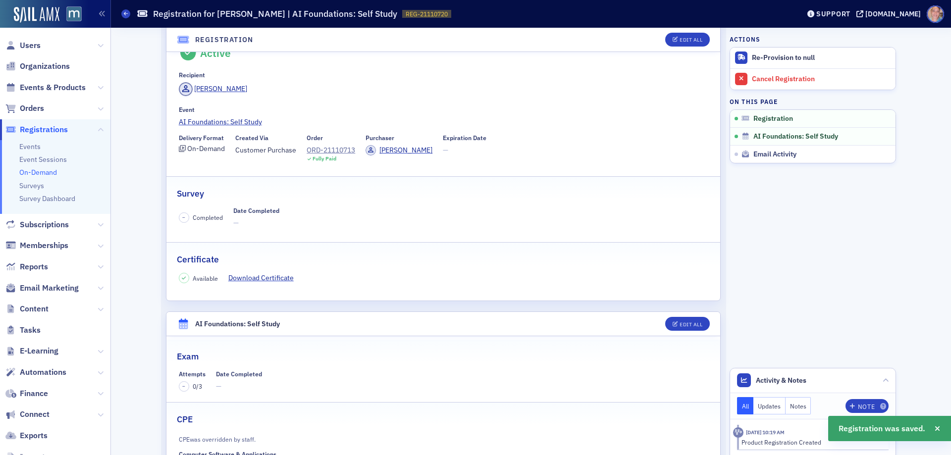
scroll to position [0, 0]
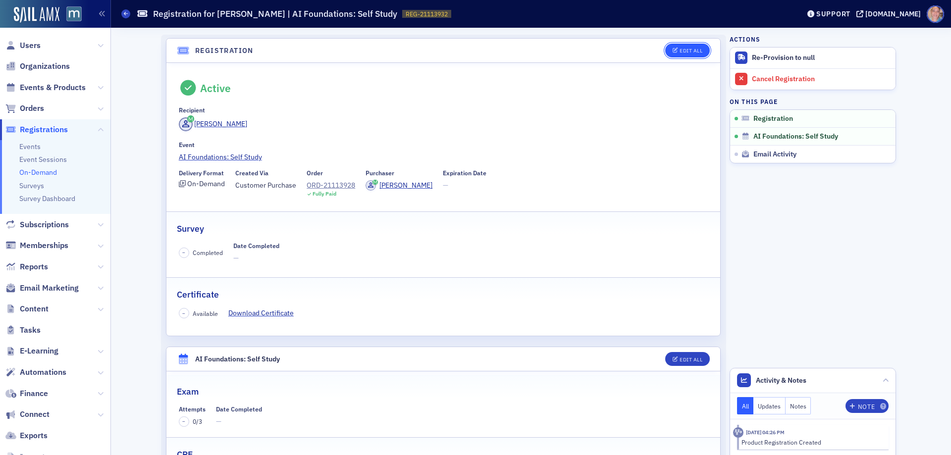
click at [689, 51] on div "Edit All" at bounding box center [691, 50] width 23 height 5
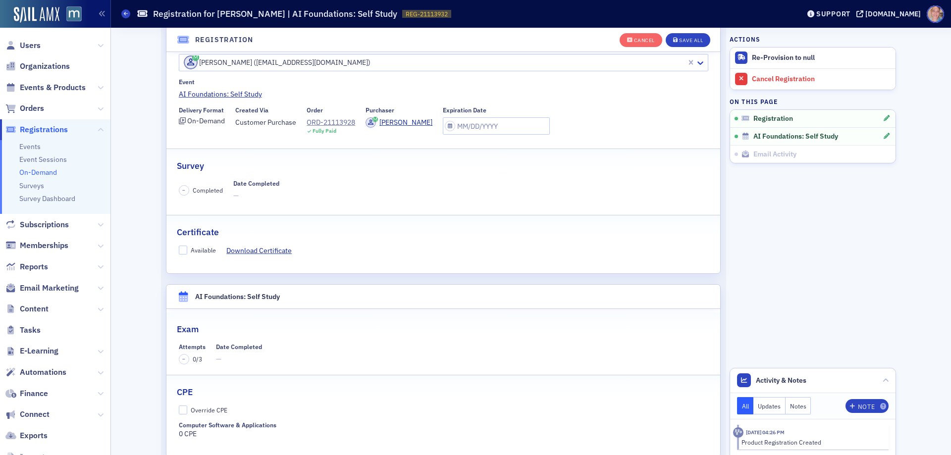
scroll to position [175, 0]
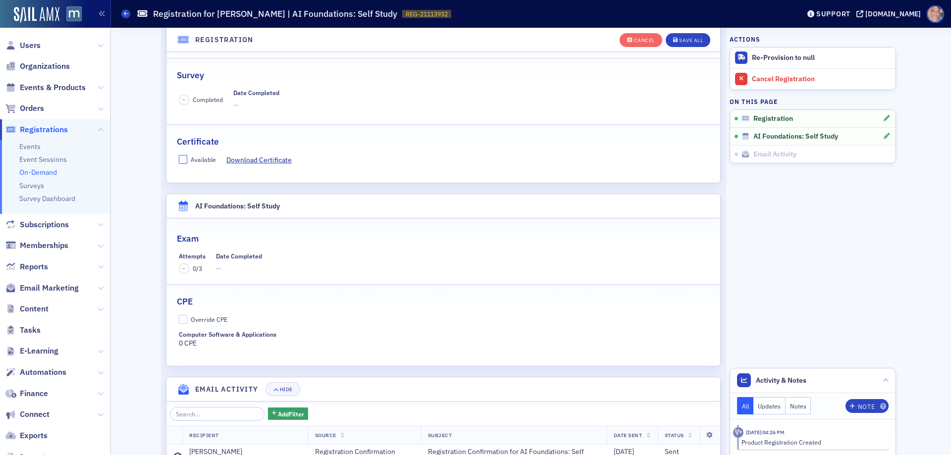
click at [179, 159] on input "Available" at bounding box center [183, 159] width 9 height 9
checkbox input "true"
click at [182, 322] on input "Override CPE" at bounding box center [183, 319] width 9 height 9
checkbox input "true"
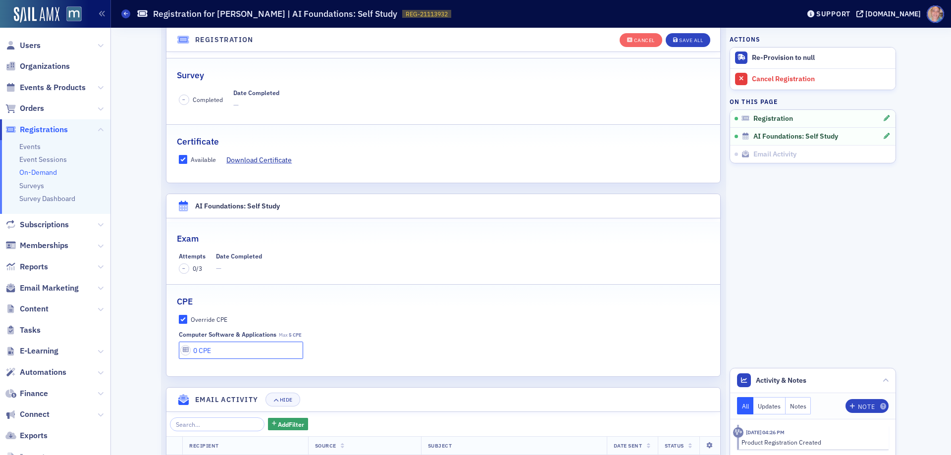
click at [193, 351] on input "0 CPE" at bounding box center [241, 350] width 125 height 17
type input "5 CPE"
click at [689, 39] on div "Save All" at bounding box center [691, 40] width 24 height 5
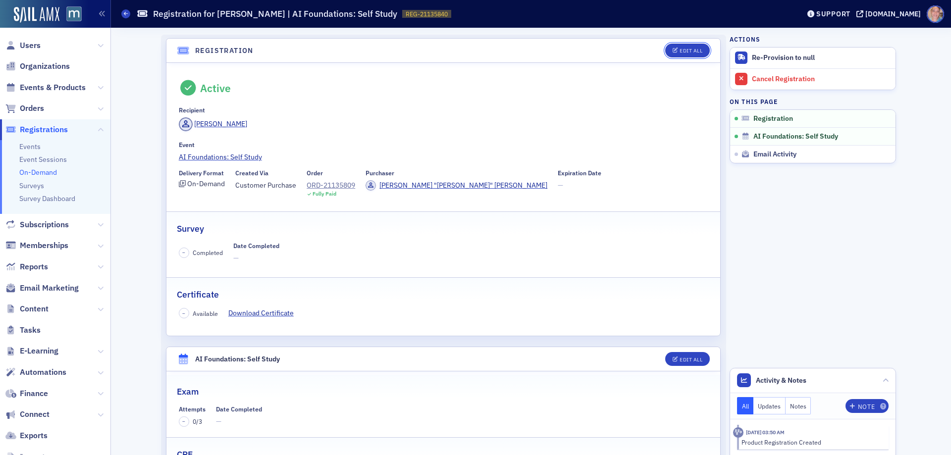
drag, startPoint x: 682, startPoint y: 55, endPoint x: 501, endPoint y: 125, distance: 194.1
click at [682, 55] on button "Edit All" at bounding box center [688, 51] width 45 height 14
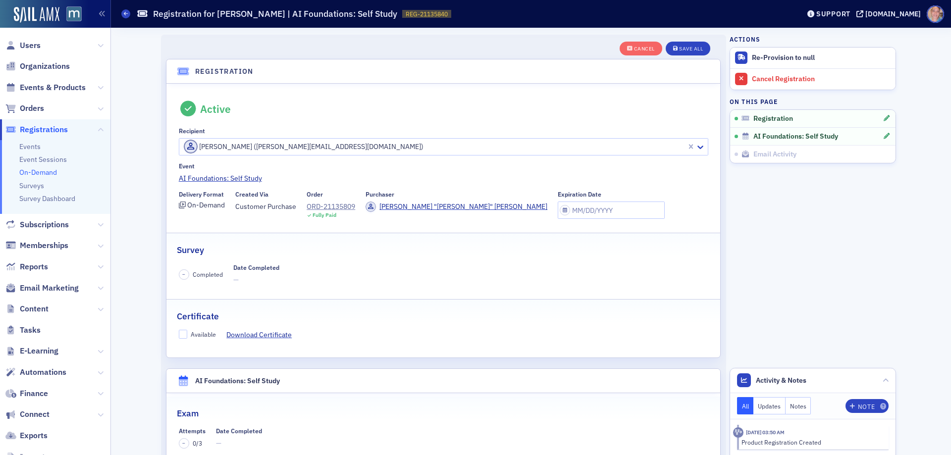
scroll to position [26, 0]
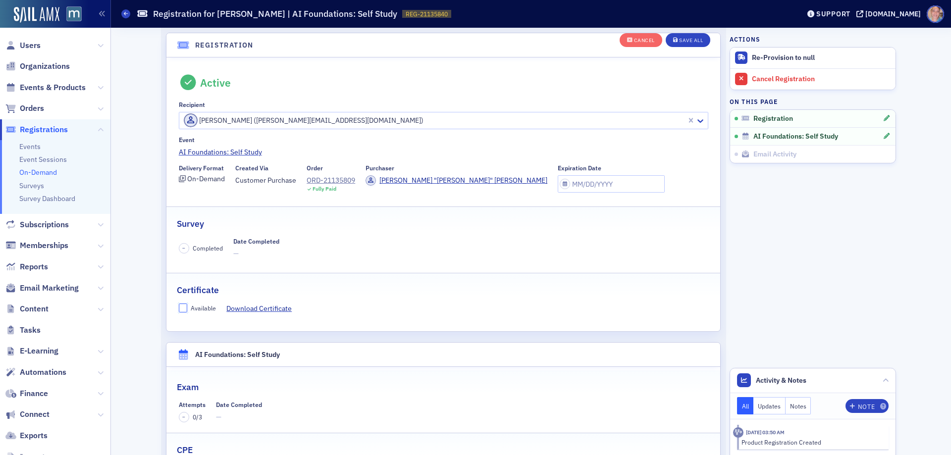
click at [179, 307] on input "Available" at bounding box center [183, 308] width 9 height 9
checkbox input "true"
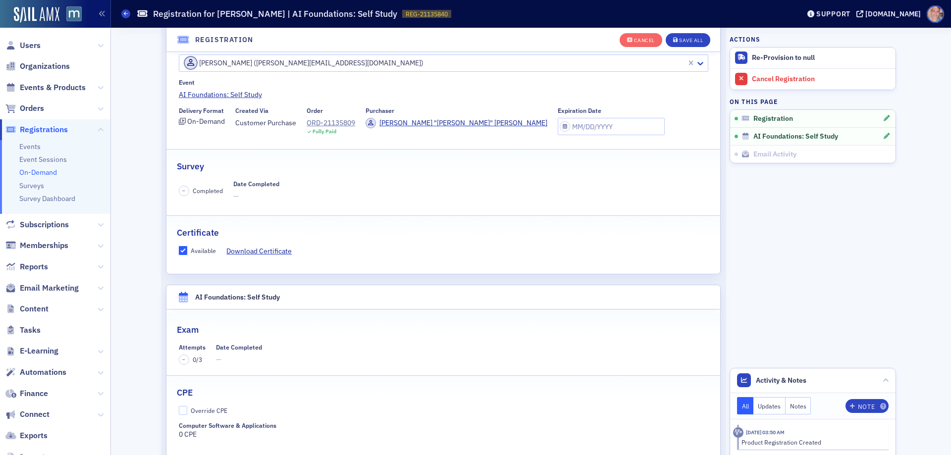
scroll to position [125, 0]
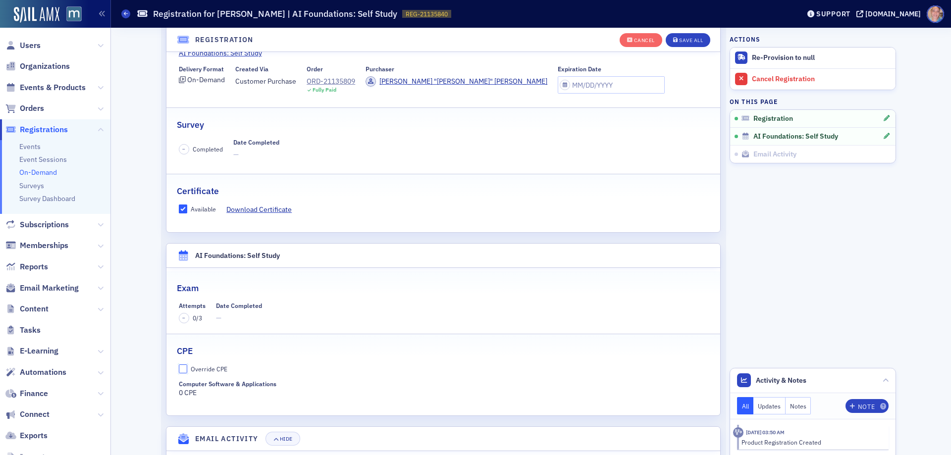
click at [180, 371] on input "Override CPE" at bounding box center [183, 369] width 9 height 9
checkbox input "true"
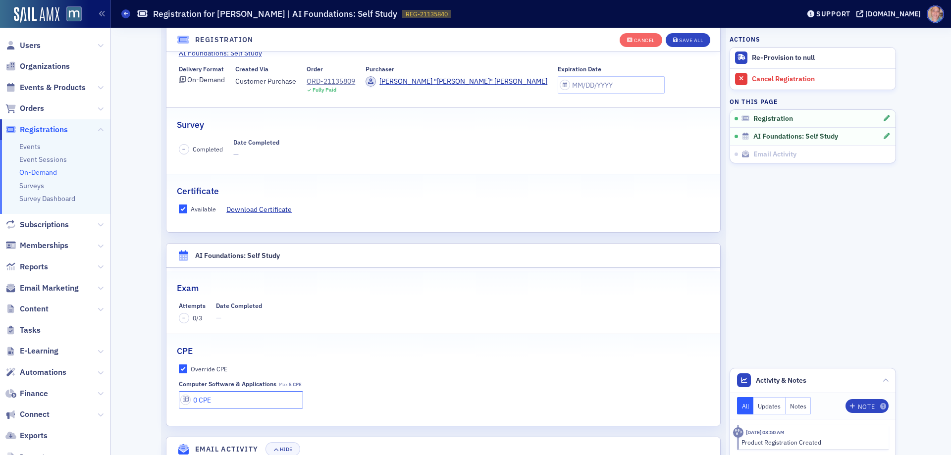
click at [190, 401] on input "0 CPE" at bounding box center [241, 399] width 125 height 17
type input "5 CPE"
click at [681, 39] on div "Save All" at bounding box center [691, 40] width 24 height 5
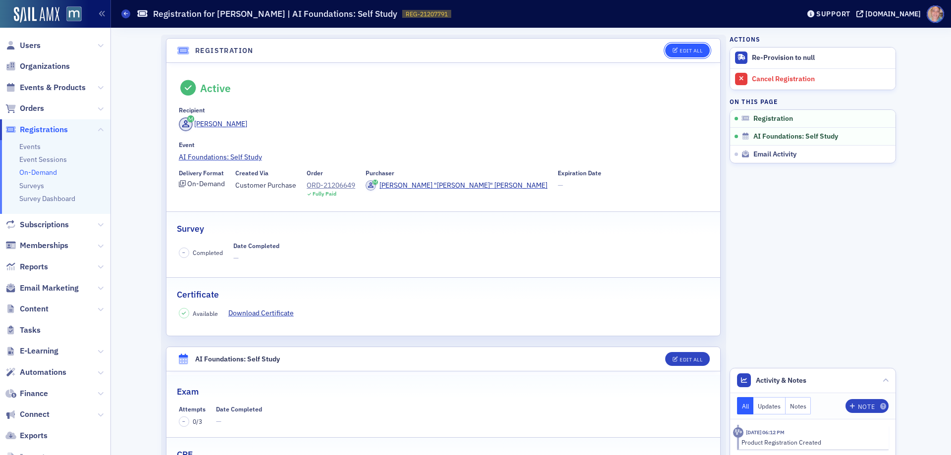
click at [686, 49] on div "Edit All" at bounding box center [691, 50] width 23 height 5
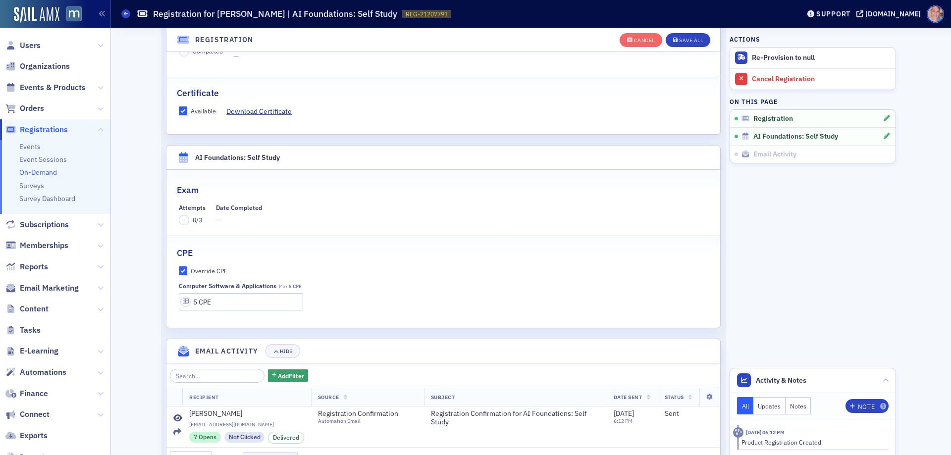
scroll to position [224, 0]
click at [692, 38] on div "Save All" at bounding box center [691, 40] width 24 height 5
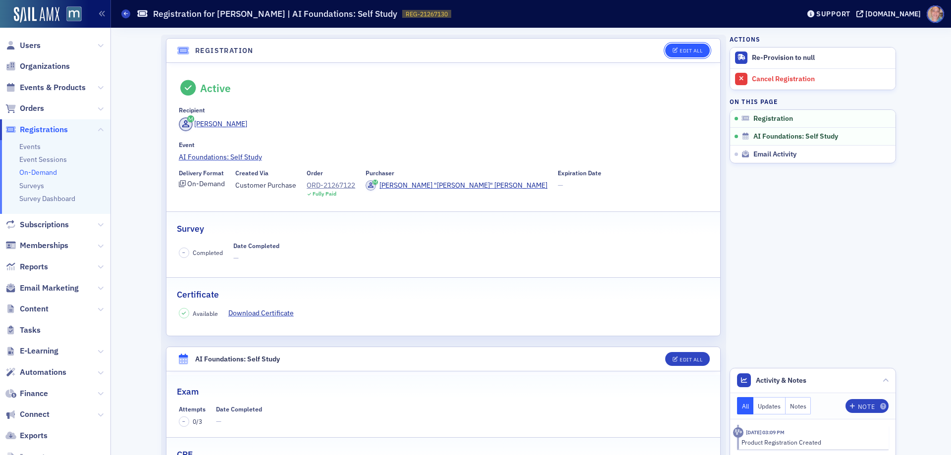
click at [680, 48] on div "Edit All" at bounding box center [691, 50] width 23 height 5
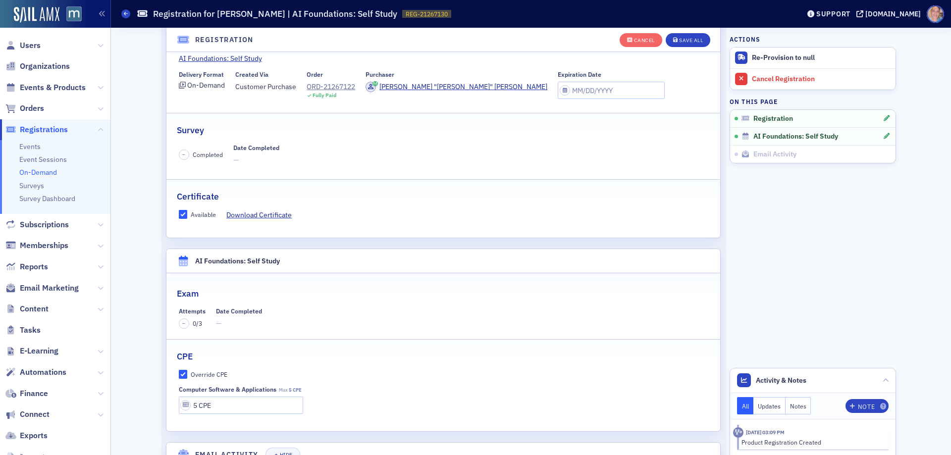
scroll to position [175, 0]
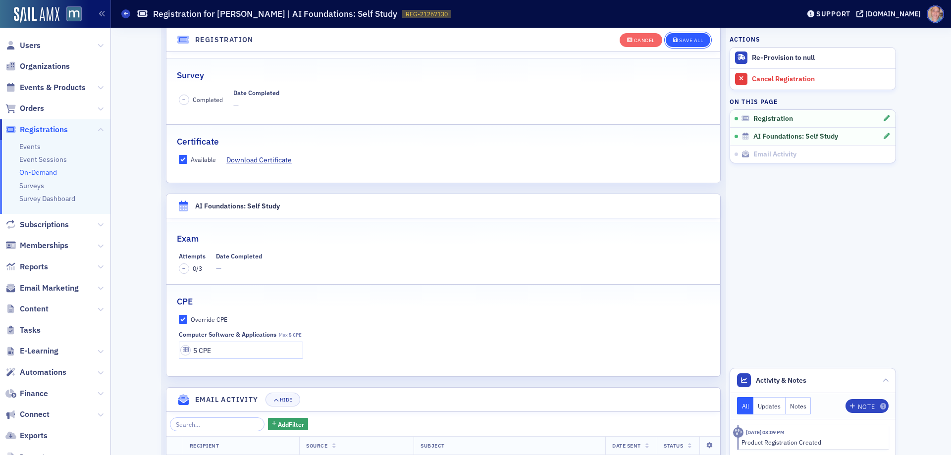
click at [674, 41] on span "Save All" at bounding box center [688, 40] width 30 height 5
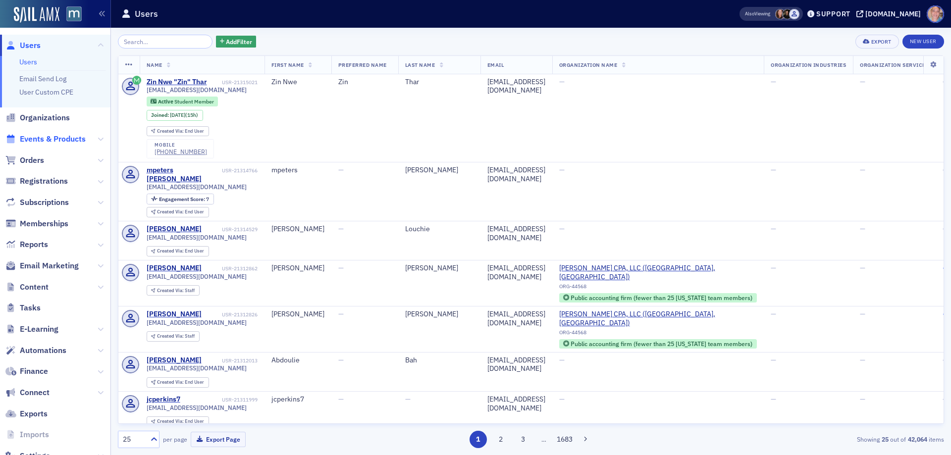
click at [69, 138] on span "Events & Products" at bounding box center [53, 139] width 66 height 11
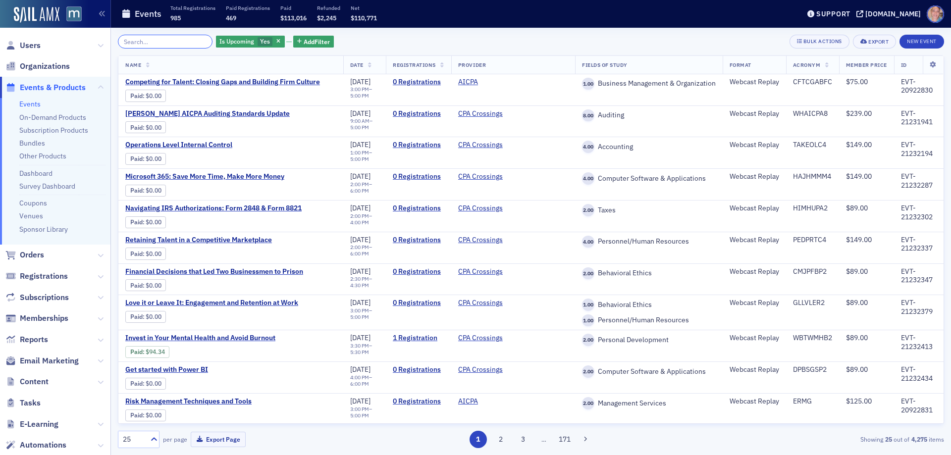
click at [133, 39] on input "search" at bounding box center [165, 42] width 95 height 14
paste input "futureforum2040"
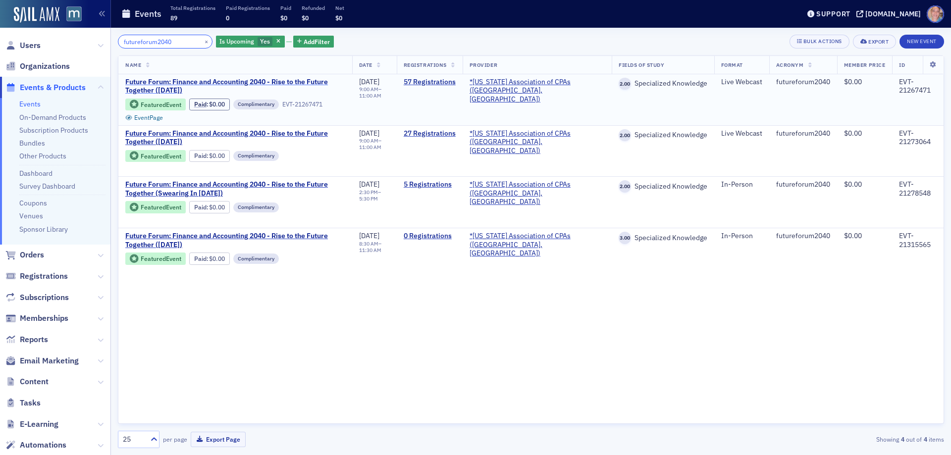
type input "futureforum2040"
click at [192, 238] on span "Future Forum: Finance and Accounting 2040 - Rise to the Future Together ([DATE])" at bounding box center [235, 240] width 220 height 17
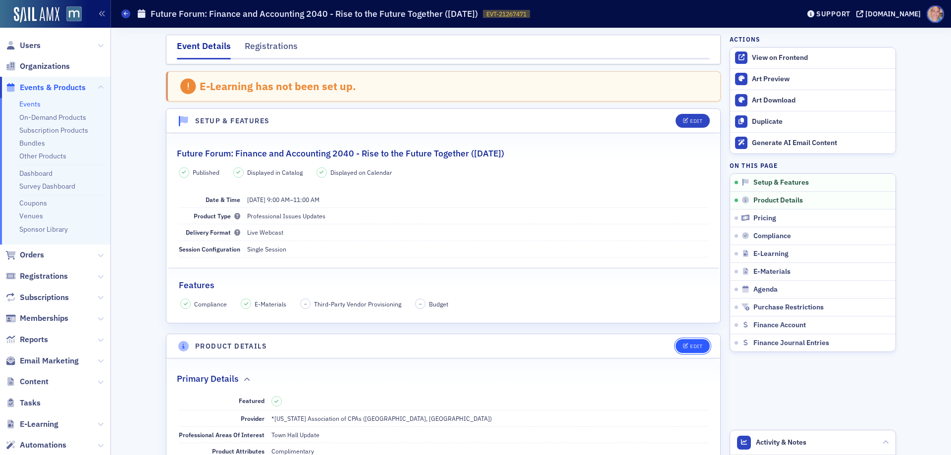
click at [697, 346] on div "Edit" at bounding box center [696, 346] width 12 height 5
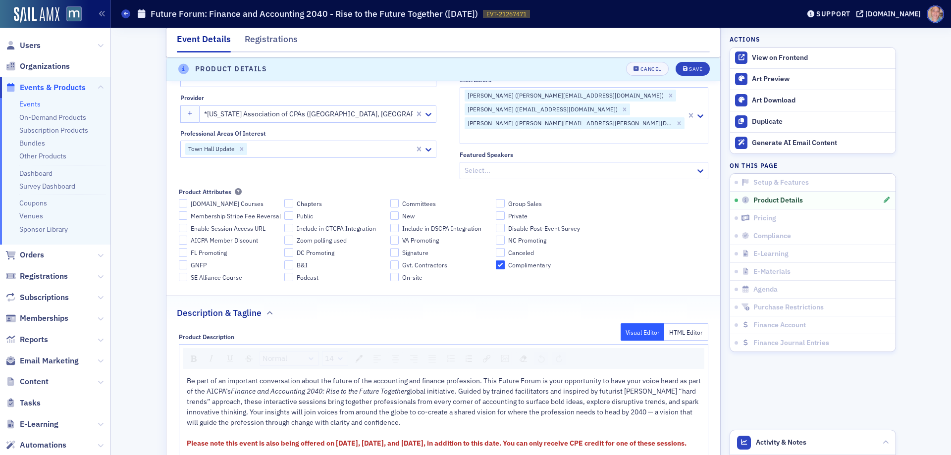
scroll to position [475, 0]
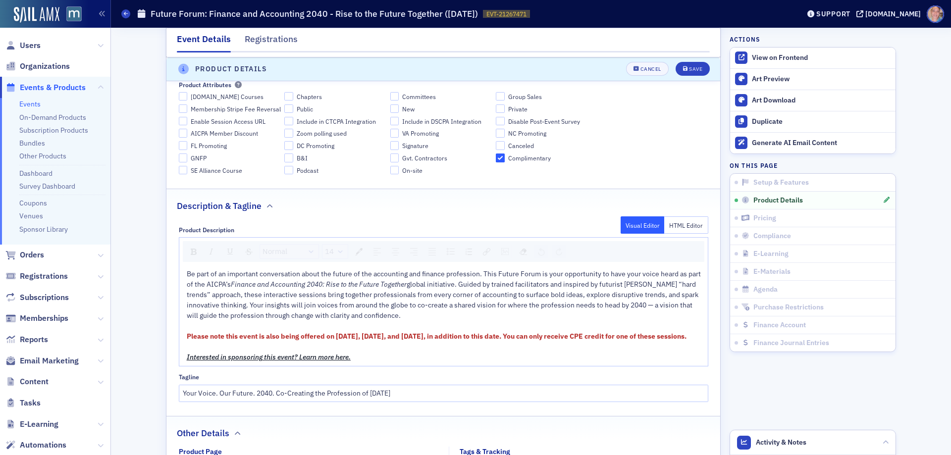
click at [450, 332] on span "Please note this event is also being offered on [DATE], [DATE], and [DATE], in …" at bounding box center [437, 336] width 500 height 9
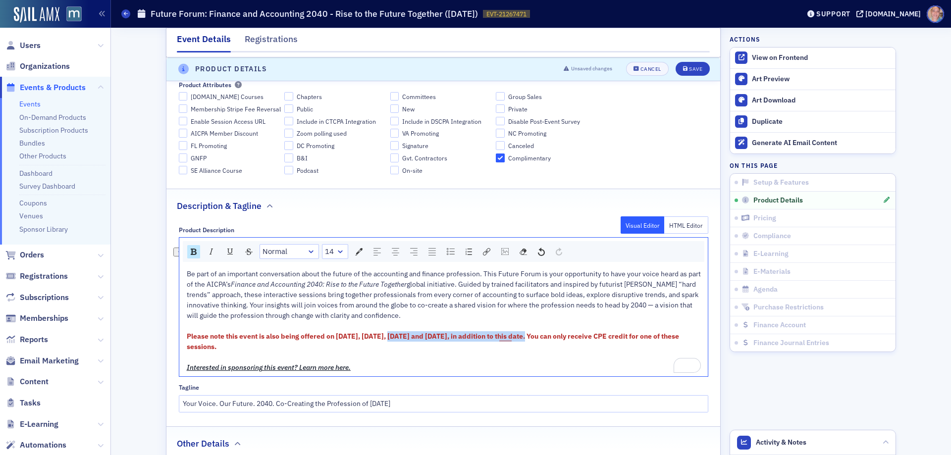
drag, startPoint x: 390, startPoint y: 314, endPoint x: 548, endPoint y: 312, distance: 158.6
click at [550, 332] on span "Please note this event is also being offered on [DATE], [DATE], [DATE] and [DAT…" at bounding box center [434, 341] width 494 height 19
copy span "[DATE], [DATE] and [DATE]"
drag, startPoint x: 690, startPoint y: 69, endPoint x: 696, endPoint y: 9, distance: 60.8
click at [690, 70] on div "Save" at bounding box center [695, 69] width 13 height 5
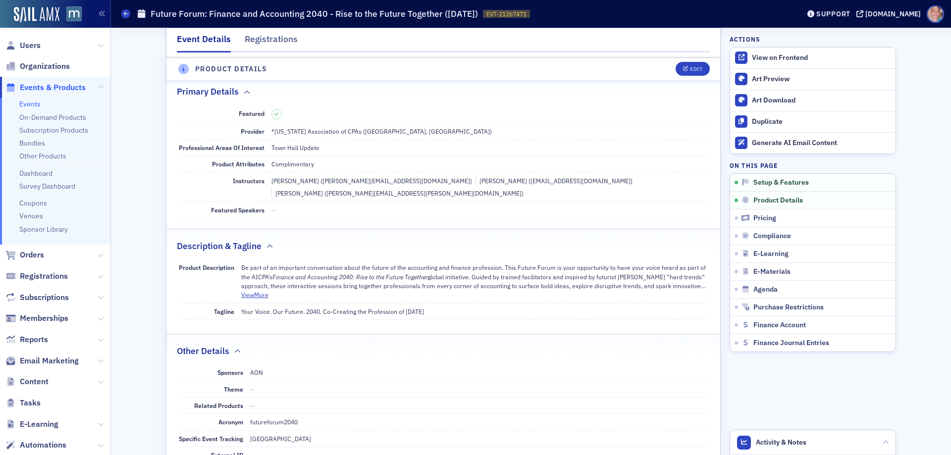
scroll to position [277, 0]
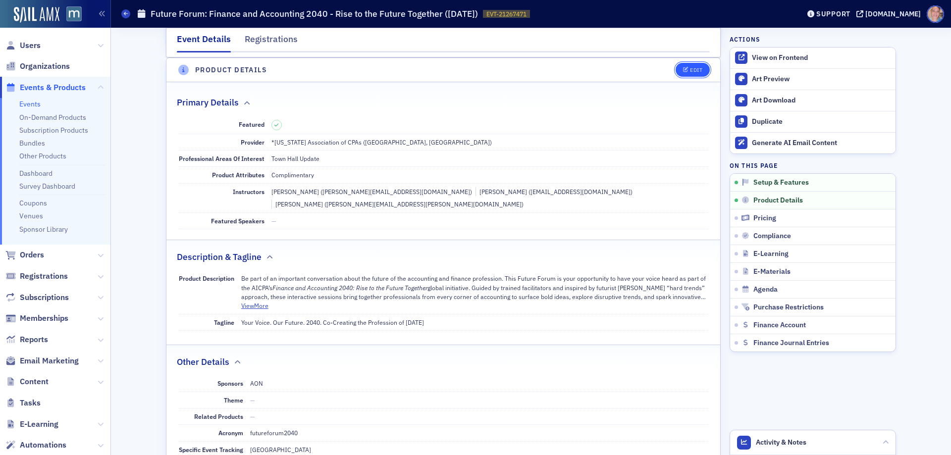
click at [691, 68] on div "Edit" at bounding box center [696, 69] width 12 height 5
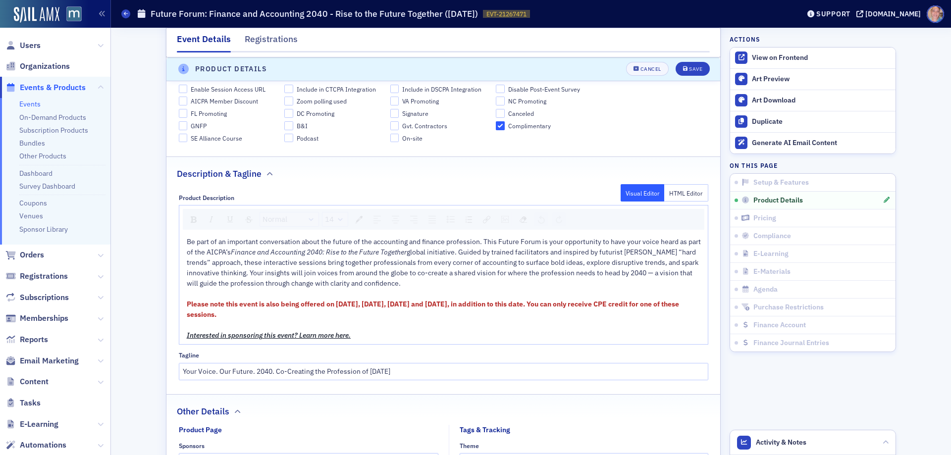
scroll to position [524, 0]
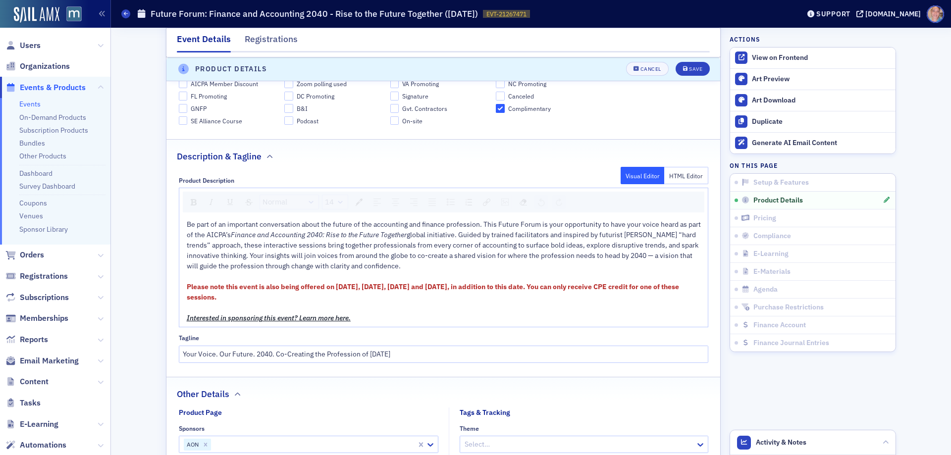
click at [549, 282] on span "Please note this event is also being offered on [DATE], [DATE], [DATE] and [DAT…" at bounding box center [434, 291] width 494 height 19
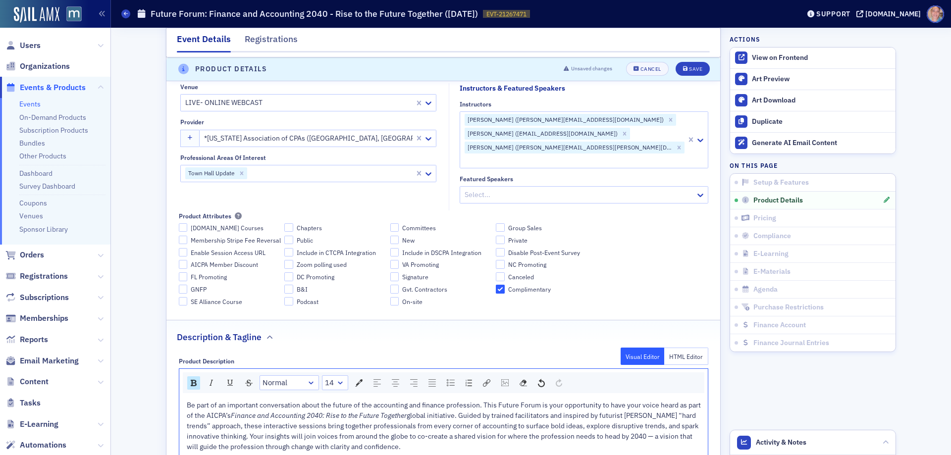
scroll to position [475, 0]
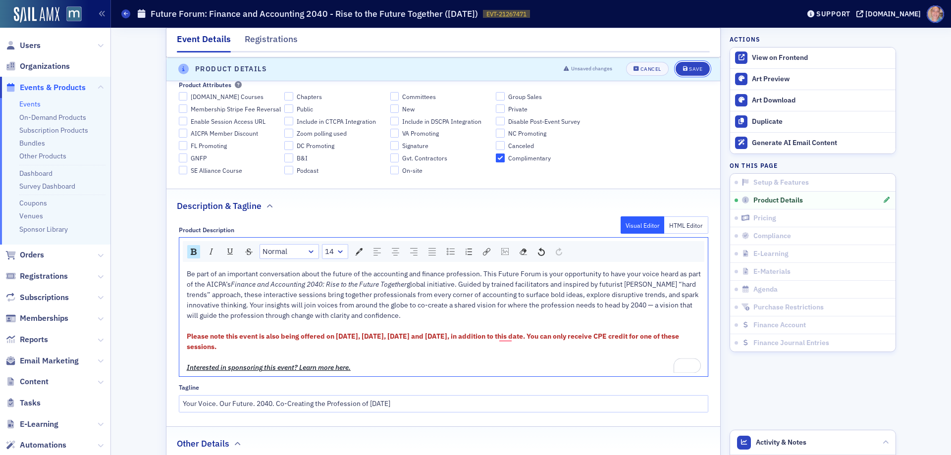
click at [691, 67] on div "Save" at bounding box center [695, 69] width 13 height 5
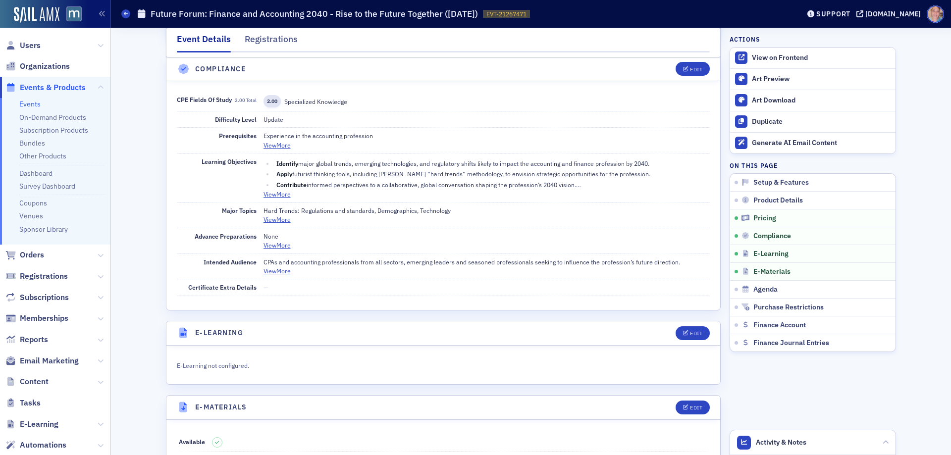
scroll to position [852, 0]
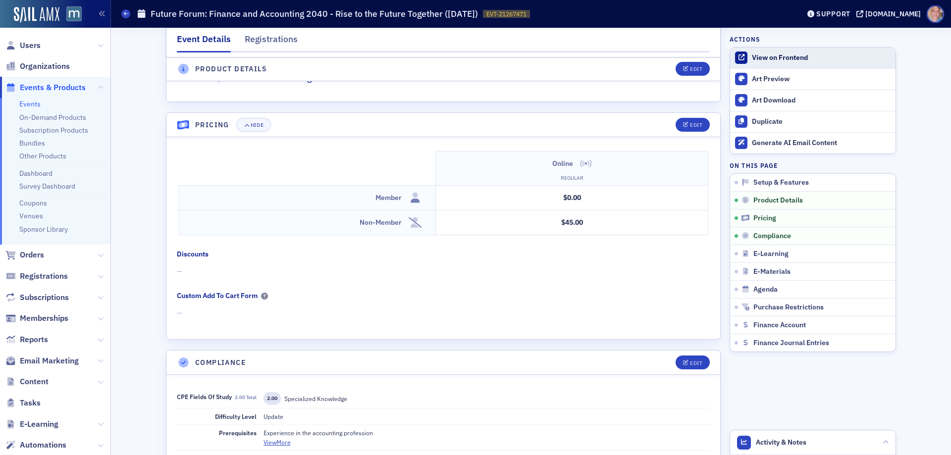
click at [764, 57] on div "View on Frontend" at bounding box center [821, 58] width 139 height 9
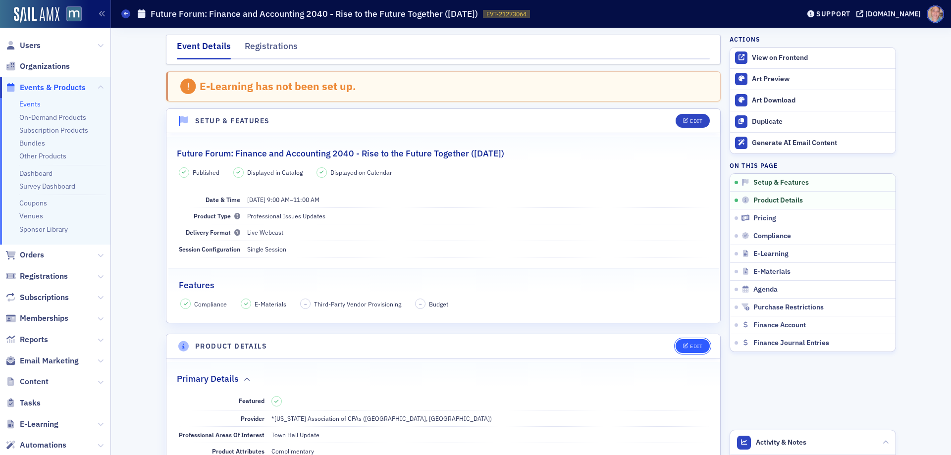
click at [693, 341] on button "Edit" at bounding box center [693, 346] width 34 height 14
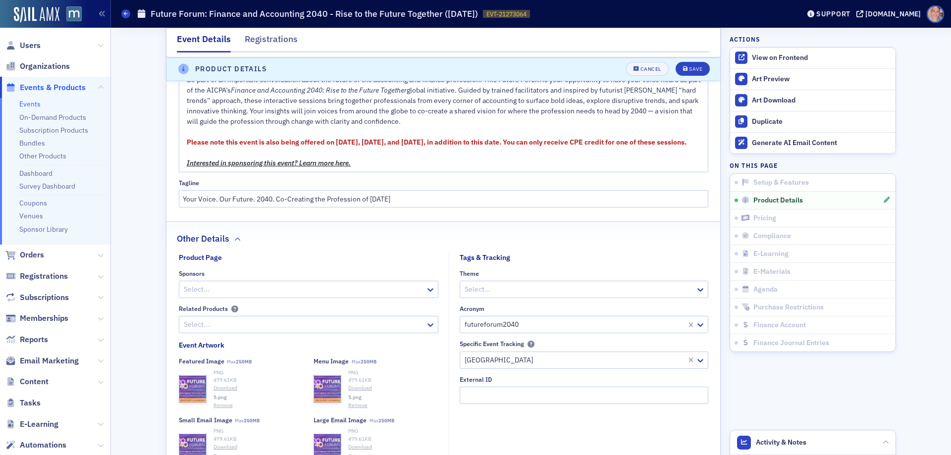
scroll to position [623, 0]
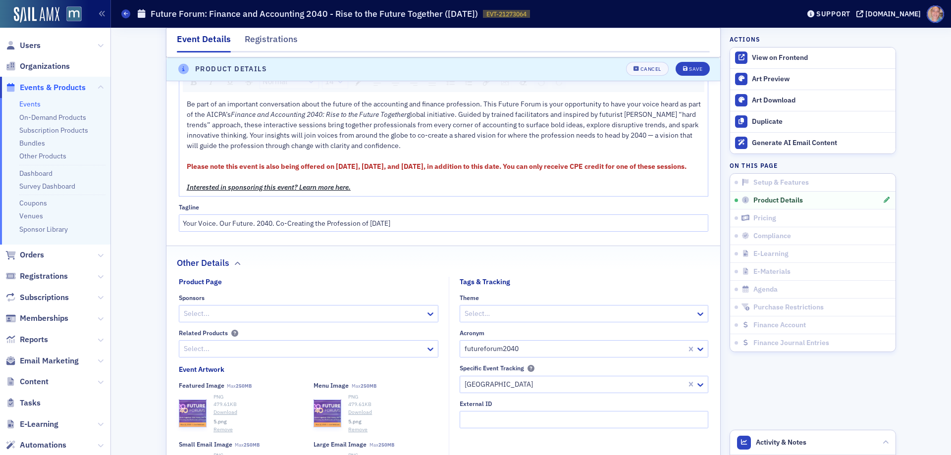
click at [416, 182] on div "rdw-editor" at bounding box center [444, 177] width 514 height 10
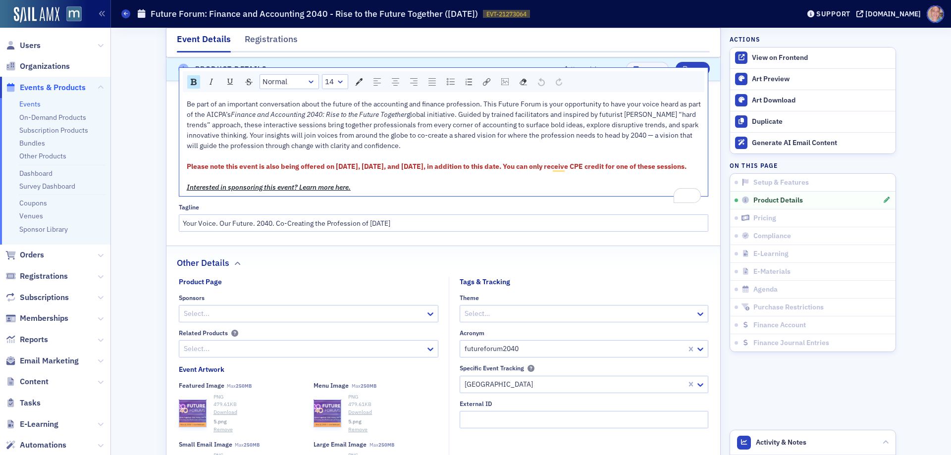
click at [500, 167] on span "Please note this event is also being offered on [DATE], [DATE], and [DATE], in …" at bounding box center [437, 166] width 500 height 9
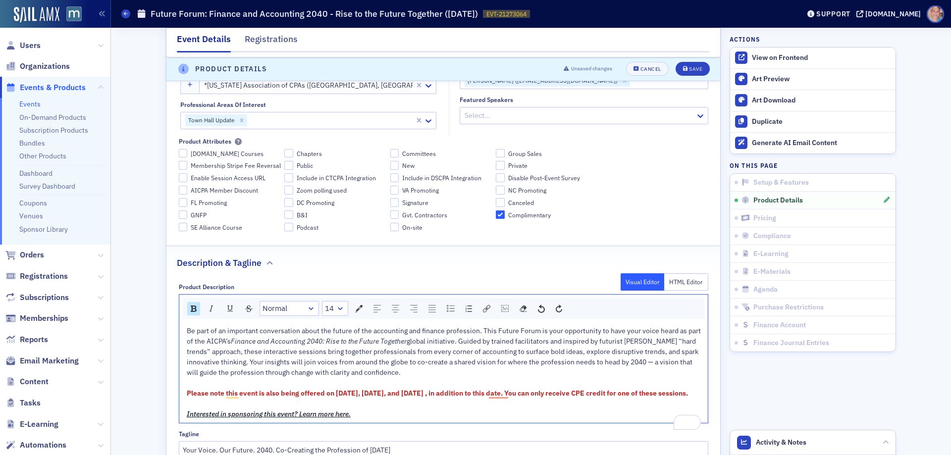
scroll to position [595, 0]
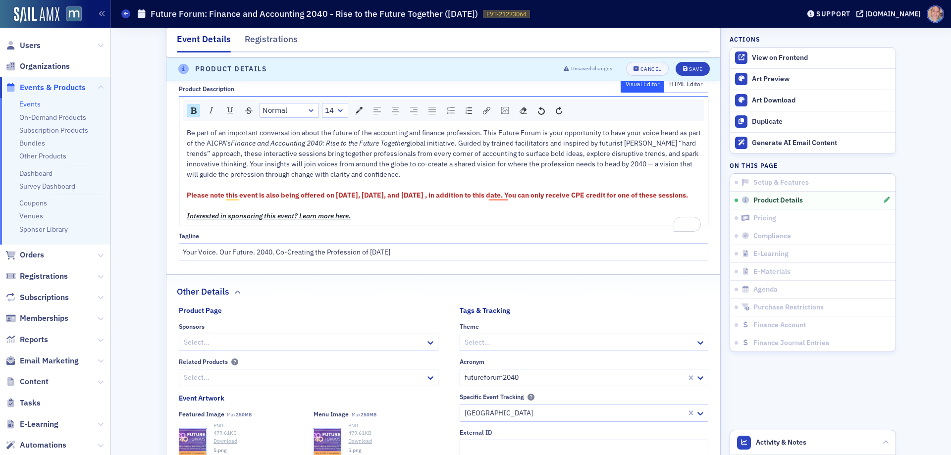
click at [439, 197] on span "Please note this event is also being offered on [DATE], [DATE], and [DATE] , in…" at bounding box center [438, 195] width 502 height 9
click at [439, 197] on span "Please note this event is also being offered on September 29th, October 29th, a…" at bounding box center [438, 195] width 502 height 9
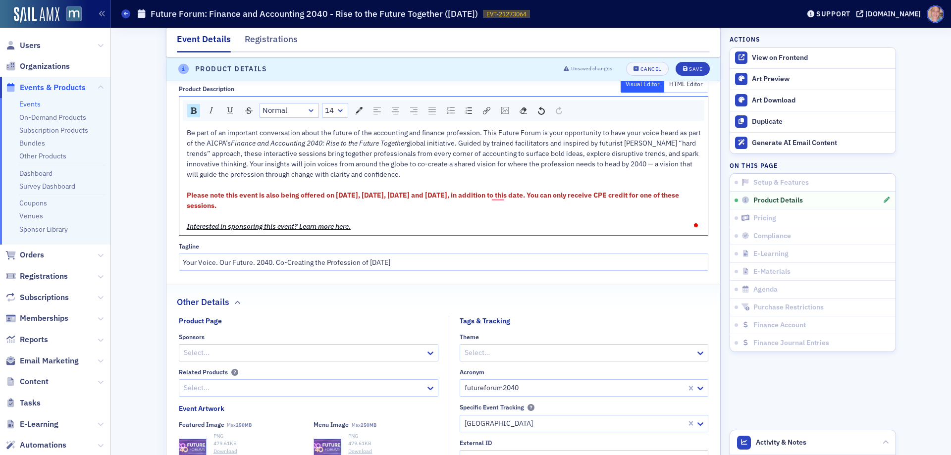
click at [235, 205] on span "Please note this event is also being offered on September 29th, October 29th, N…" at bounding box center [434, 200] width 494 height 19
click at [234, 205] on span "Please note this event is also being offered on September 29th, October 29th, N…" at bounding box center [434, 200] width 494 height 19
click at [228, 104] on div "rdw-inline-control" at bounding box center [230, 111] width 15 height 14
click at [379, 196] on span "Please note this event is also being offered on September 29th, October 29th, N…" at bounding box center [413, 195] width 452 height 9
click at [689, 67] on div "Save" at bounding box center [695, 69] width 13 height 5
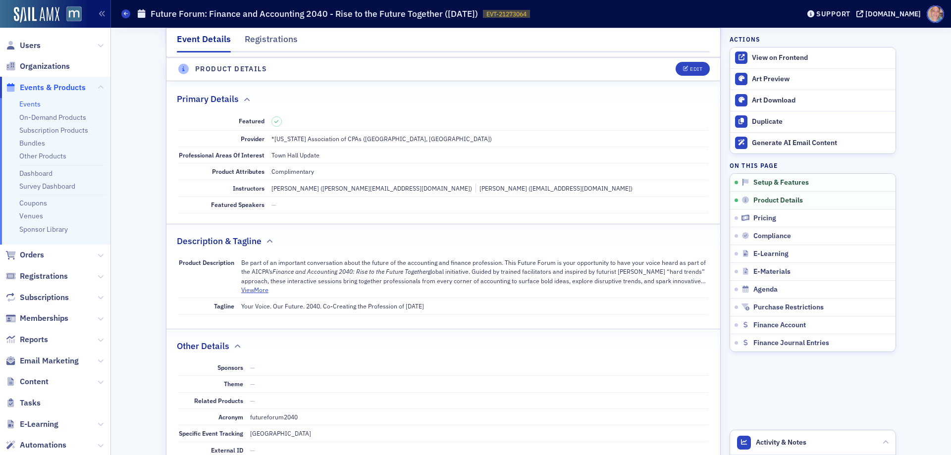
scroll to position [277, 0]
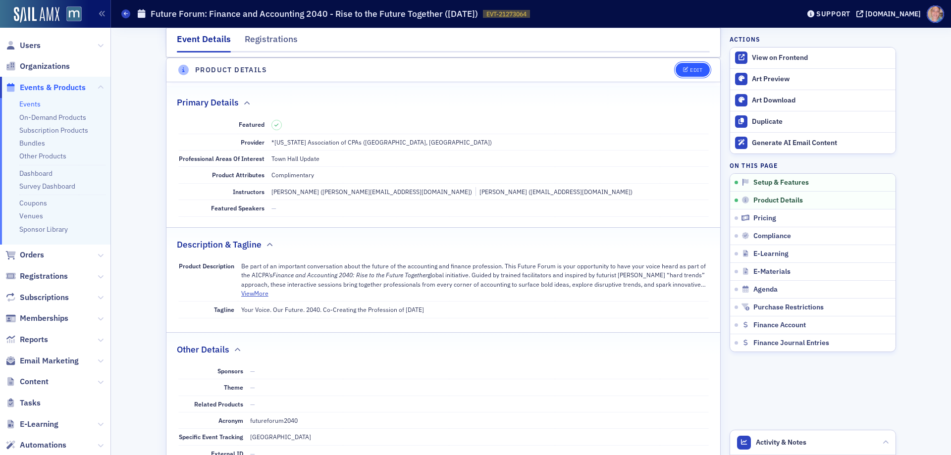
click at [693, 69] on div "Edit" at bounding box center [696, 69] width 12 height 5
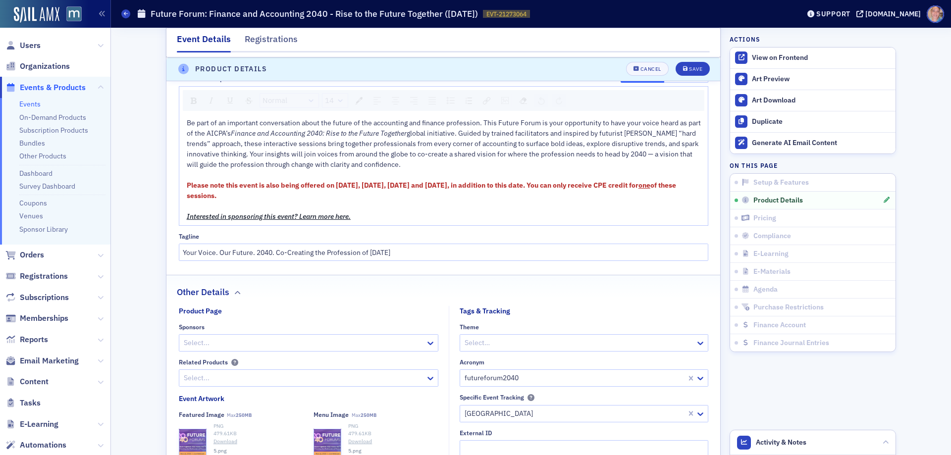
scroll to position [673, 0]
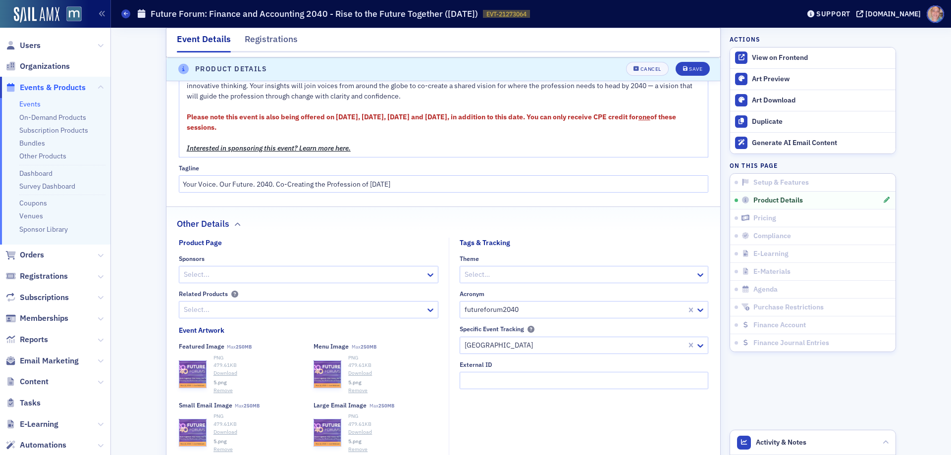
click at [541, 115] on span "Please note this event is also being offered on September 29th, October 29th, N…" at bounding box center [413, 116] width 452 height 9
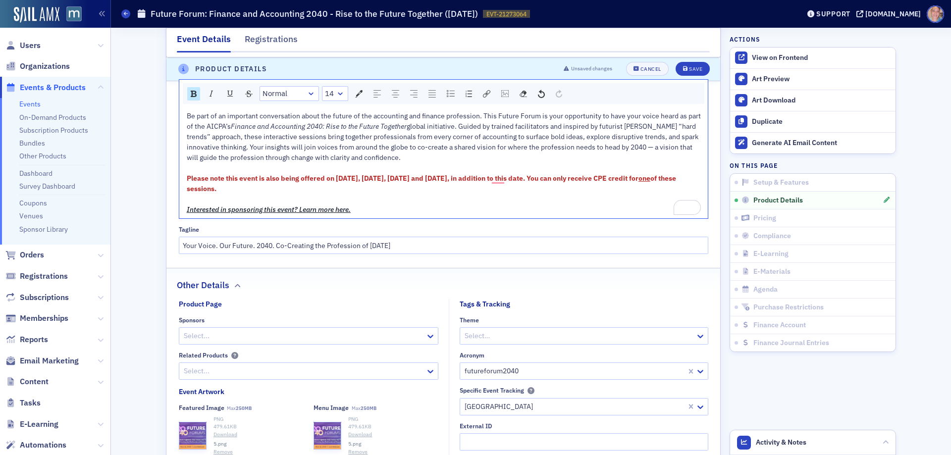
scroll to position [524, 0]
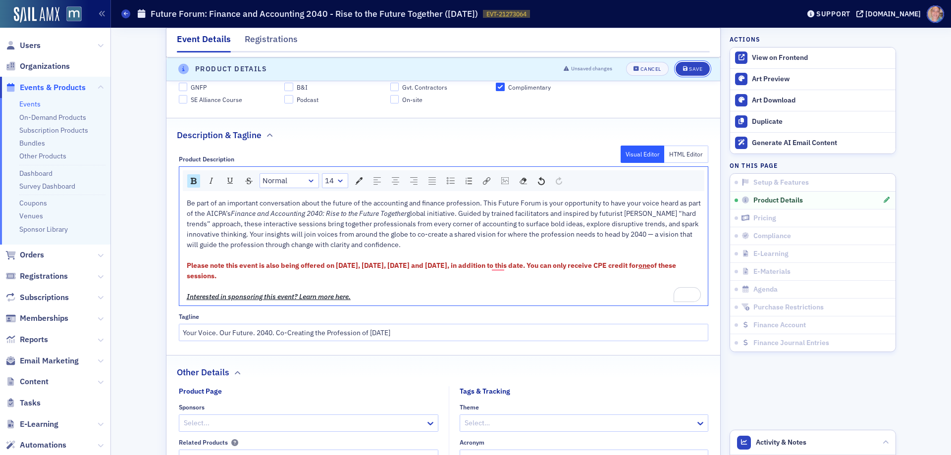
click at [699, 65] on button "Save" at bounding box center [693, 69] width 34 height 14
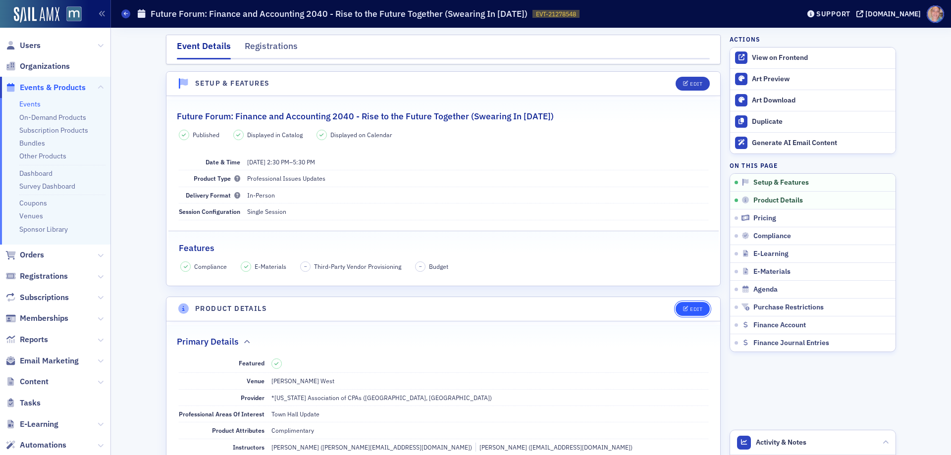
click at [690, 307] on div "Edit" at bounding box center [696, 309] width 12 height 5
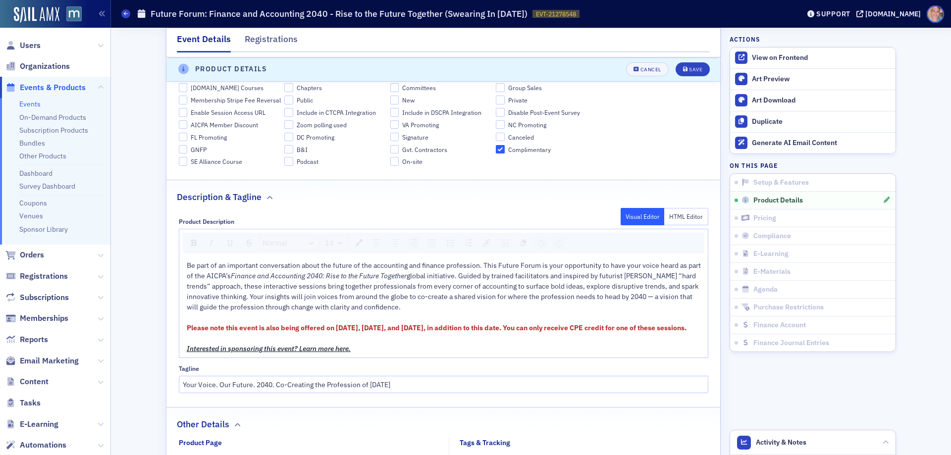
scroll to position [537, 0]
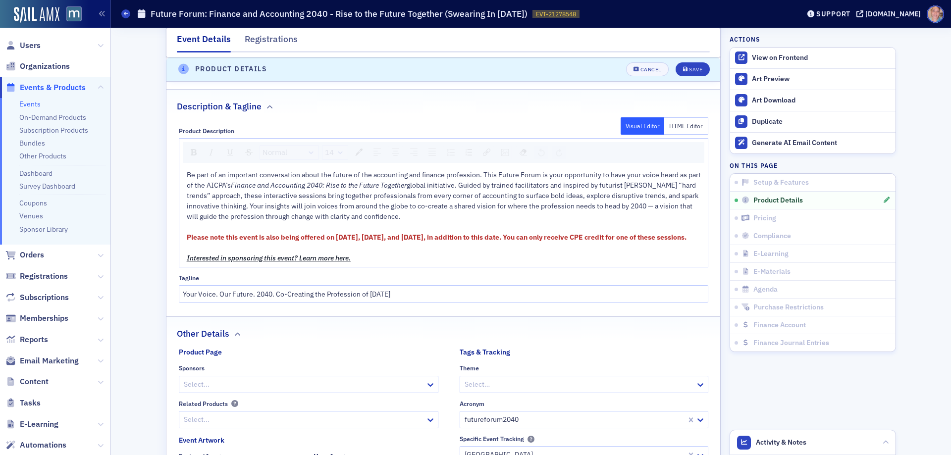
click at [444, 233] on span "Please note this event is also being offered on [DATE], [DATE], and [DATE], in …" at bounding box center [437, 237] width 500 height 9
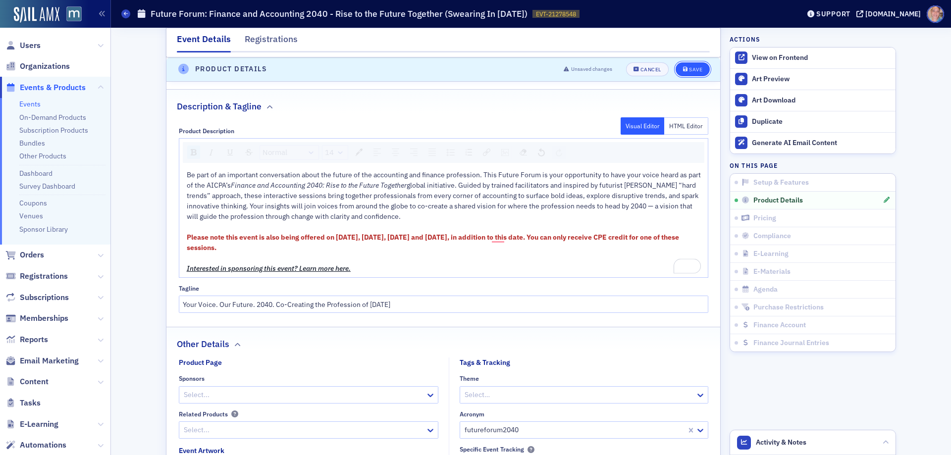
click at [683, 67] on icon "submit" at bounding box center [685, 69] width 5 height 5
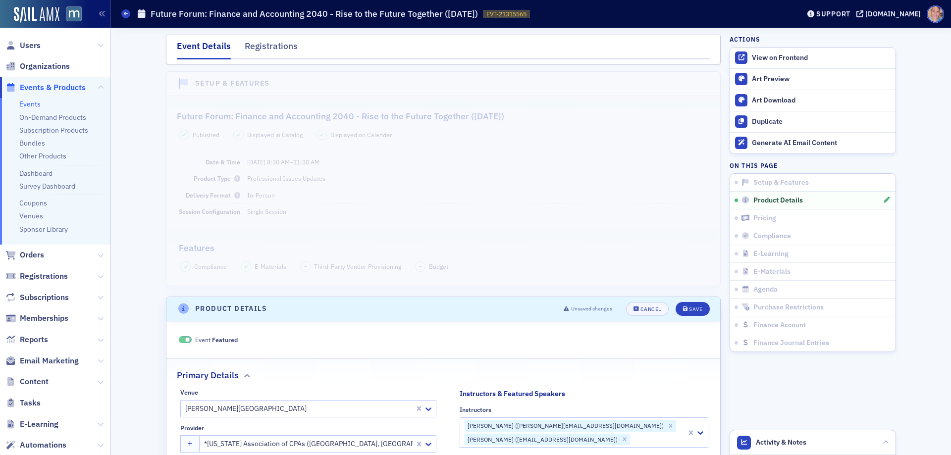
scroll to position [933, 0]
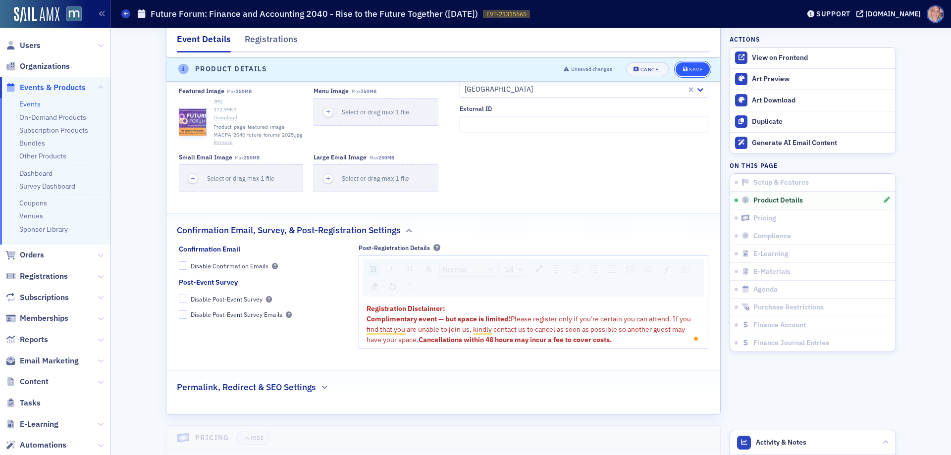
click at [696, 67] on div "Save" at bounding box center [695, 69] width 13 height 5
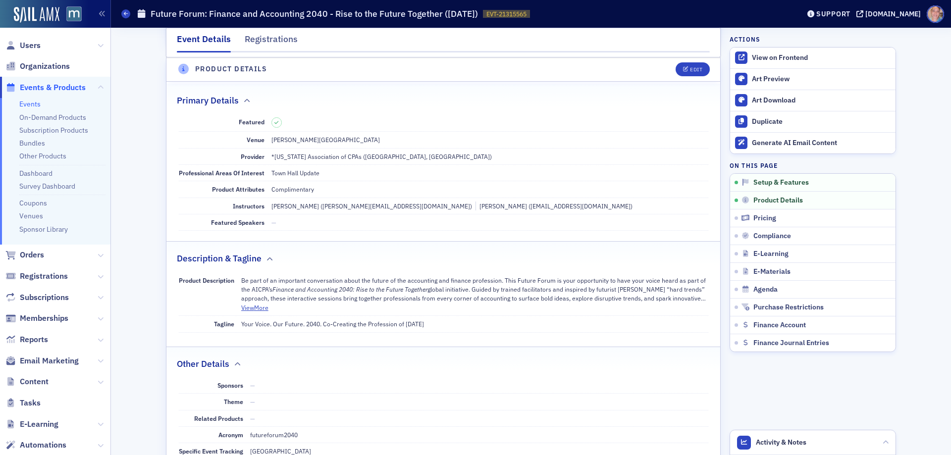
scroll to position [239, 0]
click at [686, 72] on span "Edit" at bounding box center [692, 69] width 19 height 5
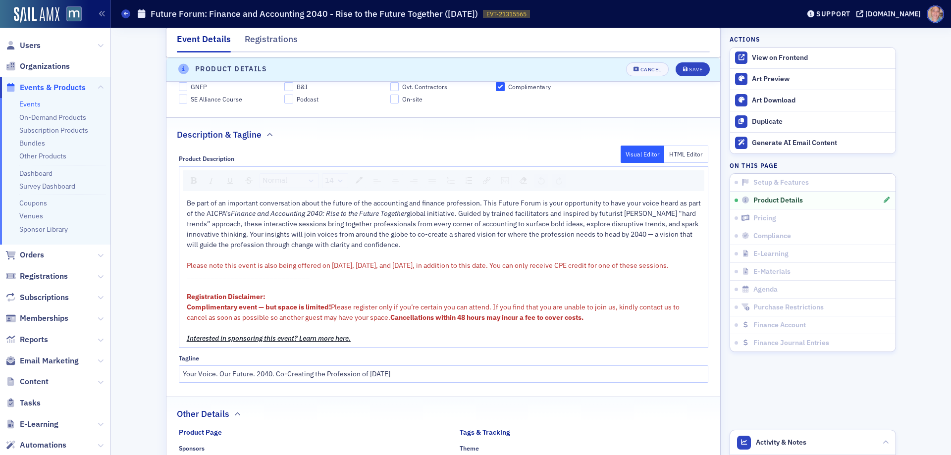
scroll to position [537, 0]
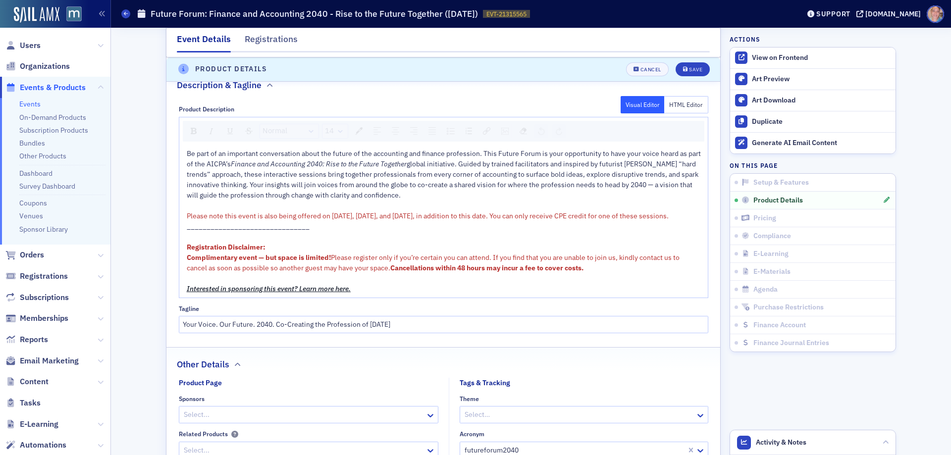
drag, startPoint x: 184, startPoint y: 266, endPoint x: 220, endPoint y: 254, distance: 37.1
click at [187, 262] on span "Complimentary event — but space is limited!" at bounding box center [259, 257] width 144 height 9
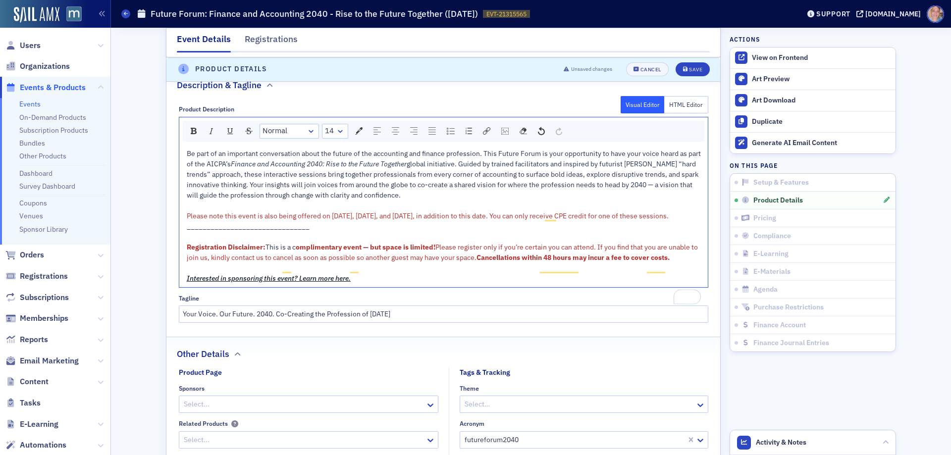
click at [296, 252] on span "omplimentary event — but space is limited!" at bounding box center [366, 247] width 140 height 9
drag, startPoint x: 214, startPoint y: 266, endPoint x: 183, endPoint y: 266, distance: 30.7
click at [187, 263] on div "Registration Disclaimer: This is a c omplimentary event — but space is limited!…" at bounding box center [444, 252] width 514 height 21
click at [355, 131] on img "rdw-color-picker" at bounding box center [358, 130] width 7 height 7
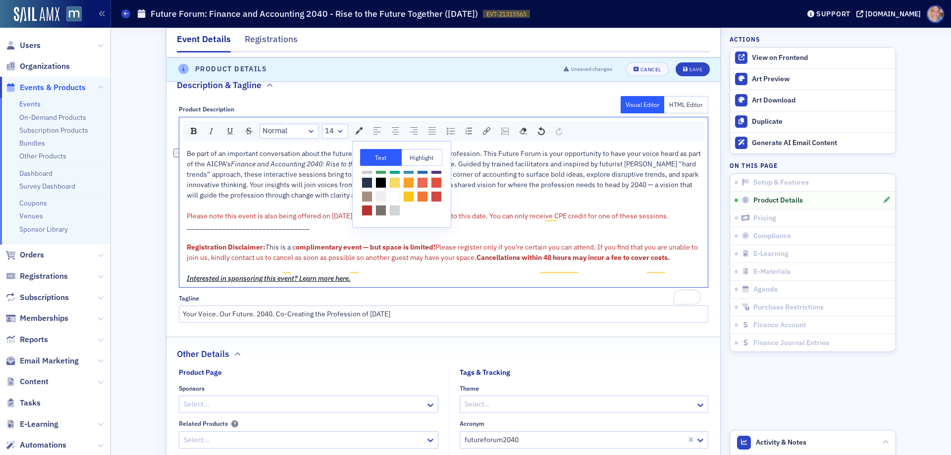
scroll to position [44, 0]
click at [373, 205] on span "rdw-color-picker" at bounding box center [367, 210] width 11 height 11
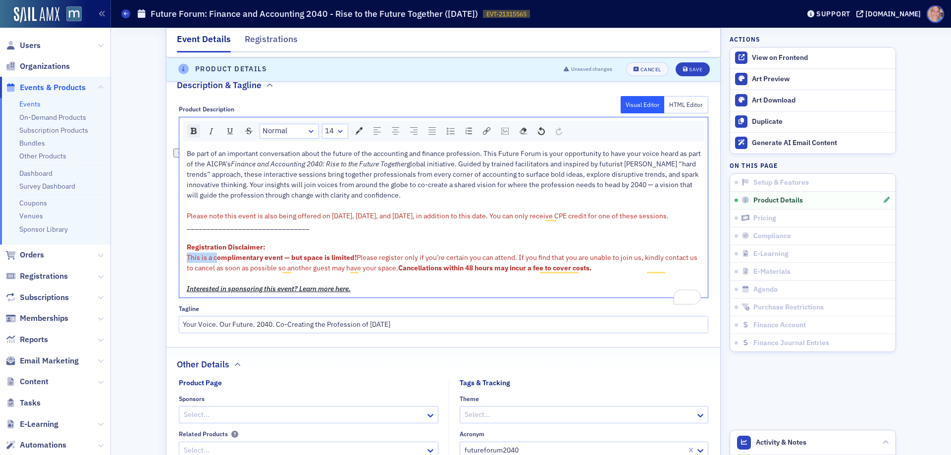
click at [187, 132] on div "rdw-inline-control" at bounding box center [193, 130] width 13 height 13
click at [250, 194] on span "global initiative. Guided by trained facilitators and inspired by futurist [PER…" at bounding box center [443, 180] width 513 height 40
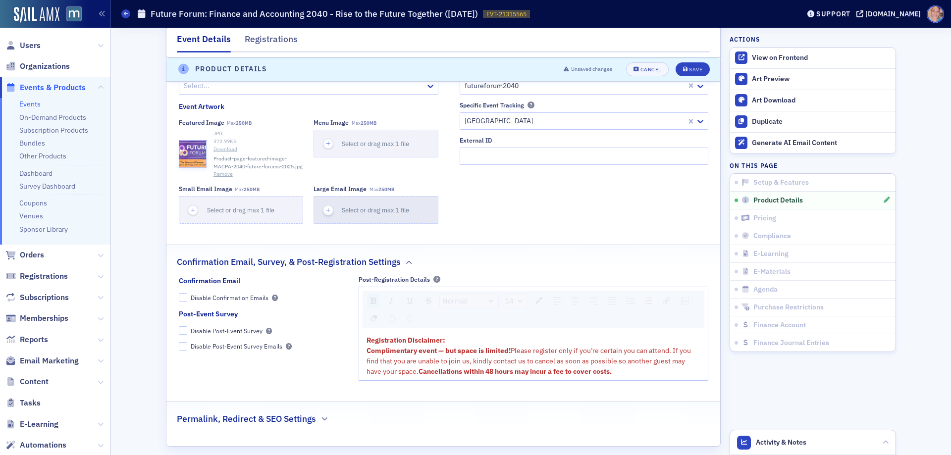
scroll to position [983, 0]
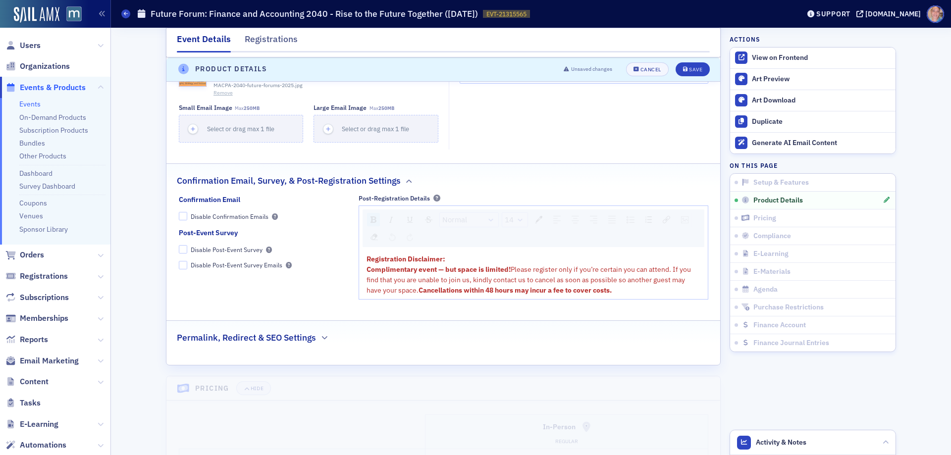
click at [367, 274] on span "Complimentary event — but space is limited!" at bounding box center [439, 269] width 144 height 9
click at [691, 70] on div "Save" at bounding box center [695, 69] width 13 height 5
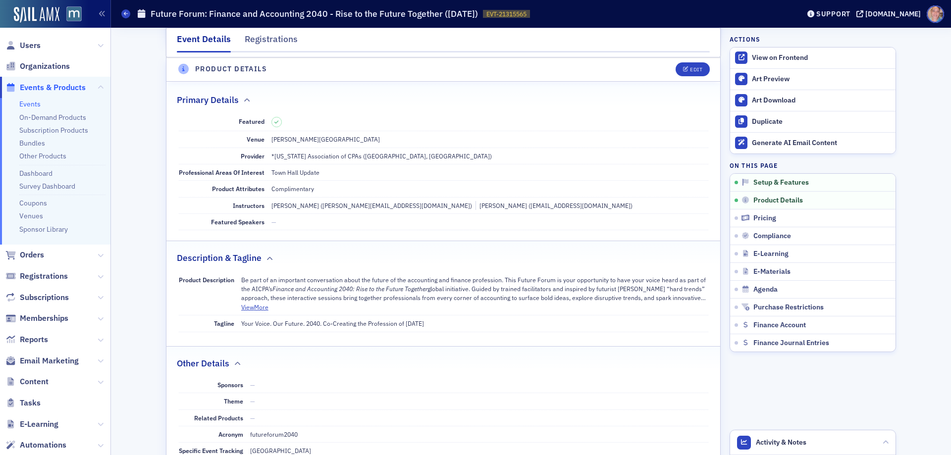
scroll to position [239, 0]
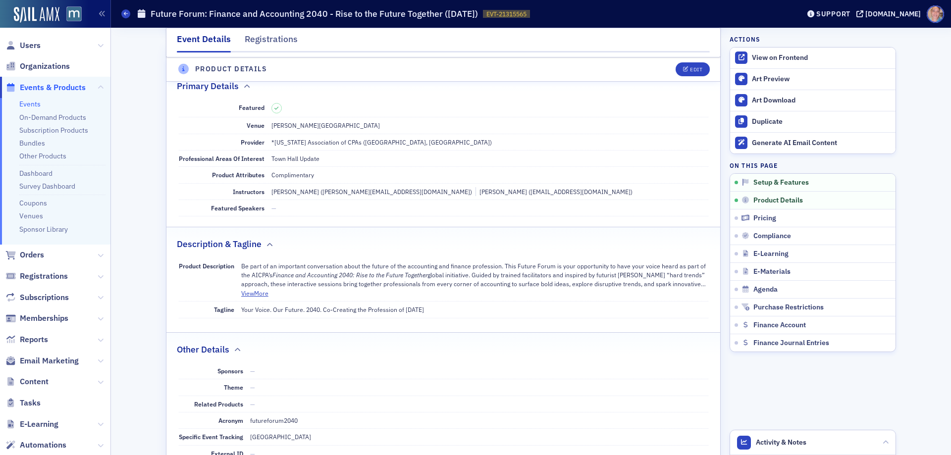
scroll to position [347, 0]
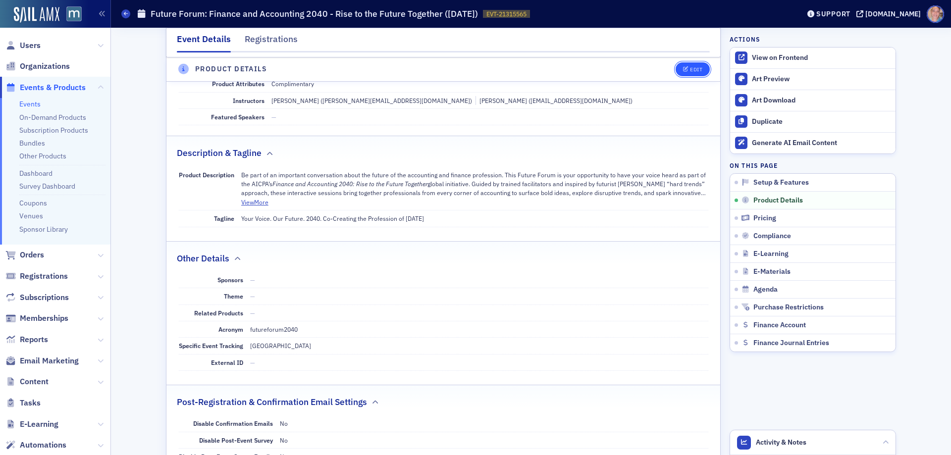
click at [692, 68] on div "Edit" at bounding box center [696, 69] width 12 height 5
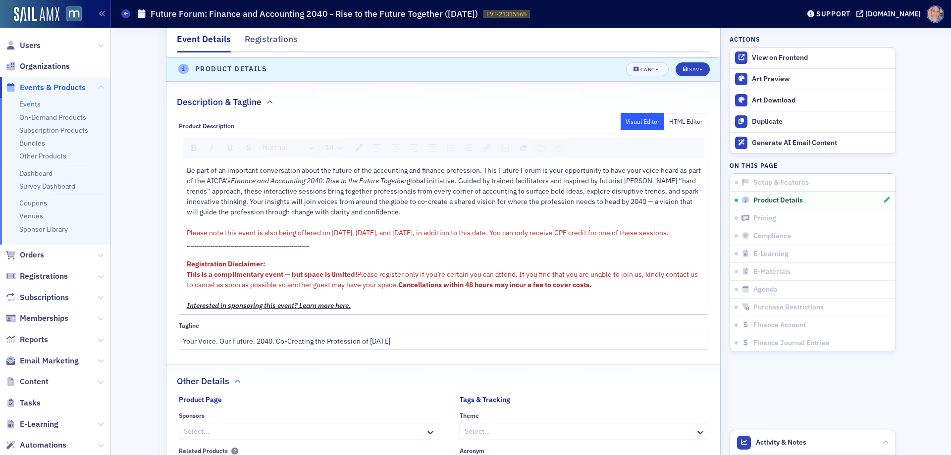
scroll to position [636, 0]
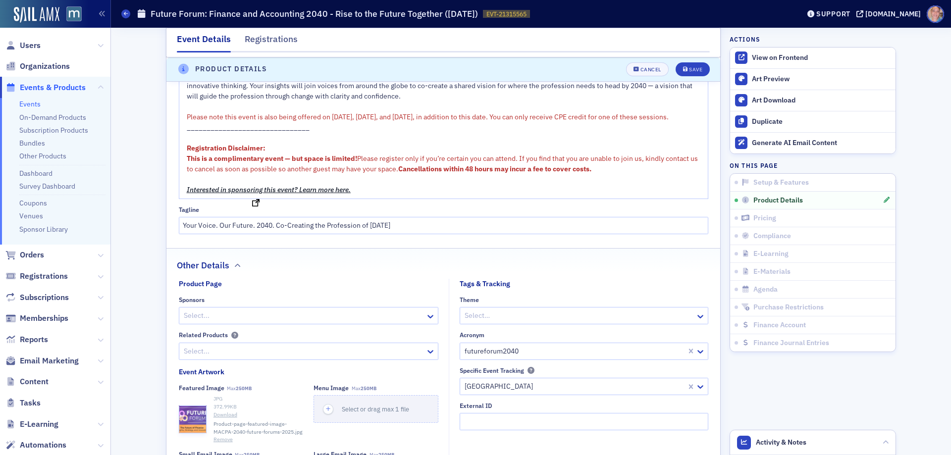
click at [280, 194] on span "Interested in sponsoring this event? Learn more here." at bounding box center [269, 189] width 164 height 9
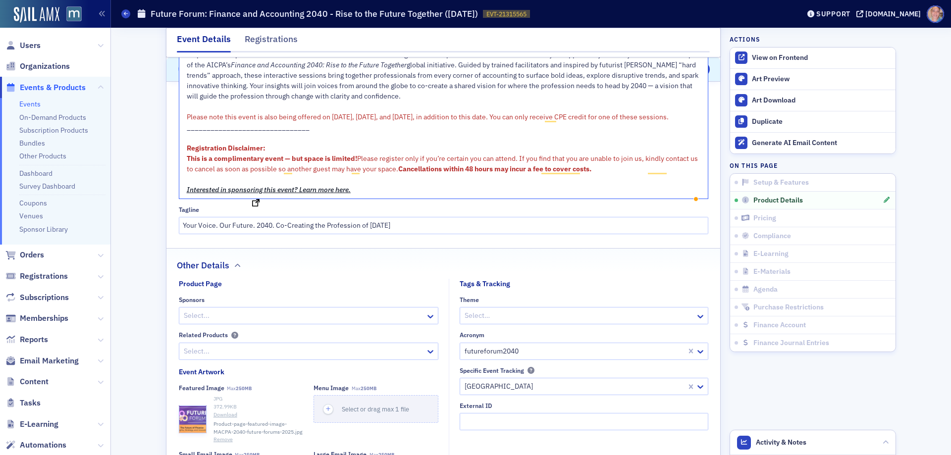
click at [327, 194] on span "Interested in sponsoring this event? Learn more here." at bounding box center [269, 189] width 164 height 9
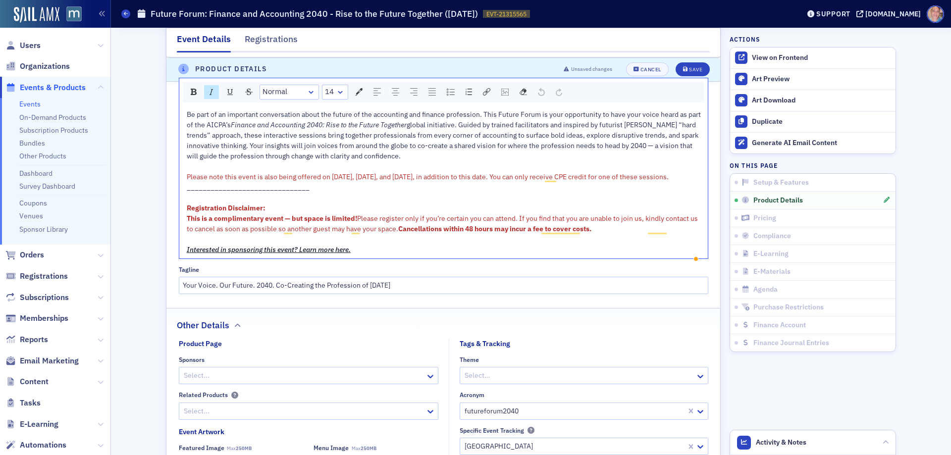
scroll to position [487, 0]
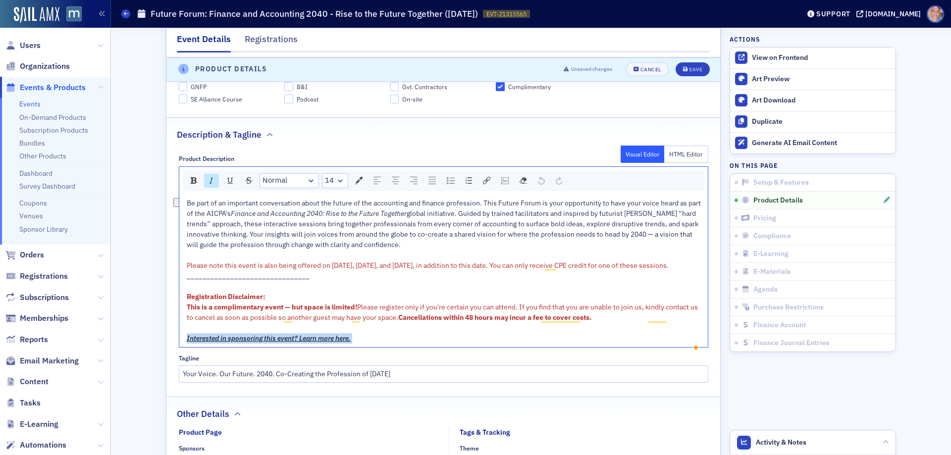
drag, startPoint x: 361, startPoint y: 349, endPoint x: 196, endPoint y: 302, distance: 171.5
click at [179, 347] on div "Be part of an important conversation about the future of the accounting and fin…" at bounding box center [443, 271] width 529 height 153
click at [481, 176] on div "rdw-link-control" at bounding box center [487, 181] width 14 height 14
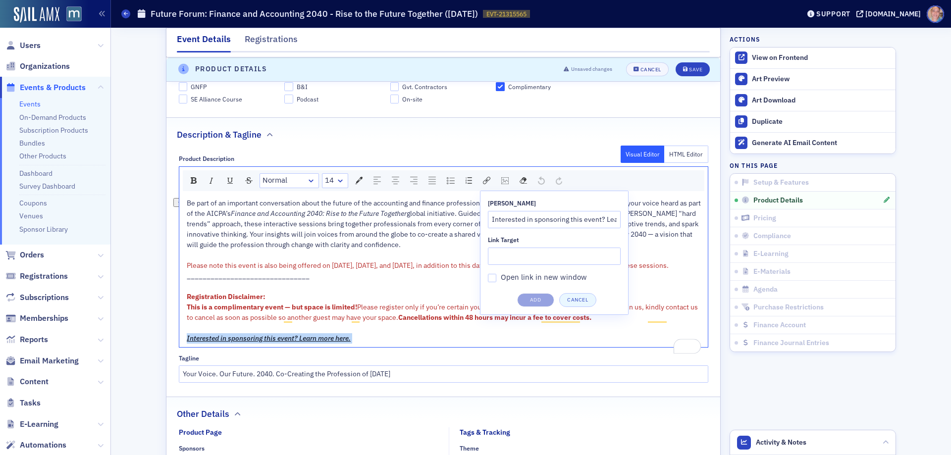
drag, startPoint x: 580, startPoint y: 301, endPoint x: 574, endPoint y: 292, distance: 10.5
click at [579, 300] on button "Cancel" at bounding box center [577, 300] width 37 height 14
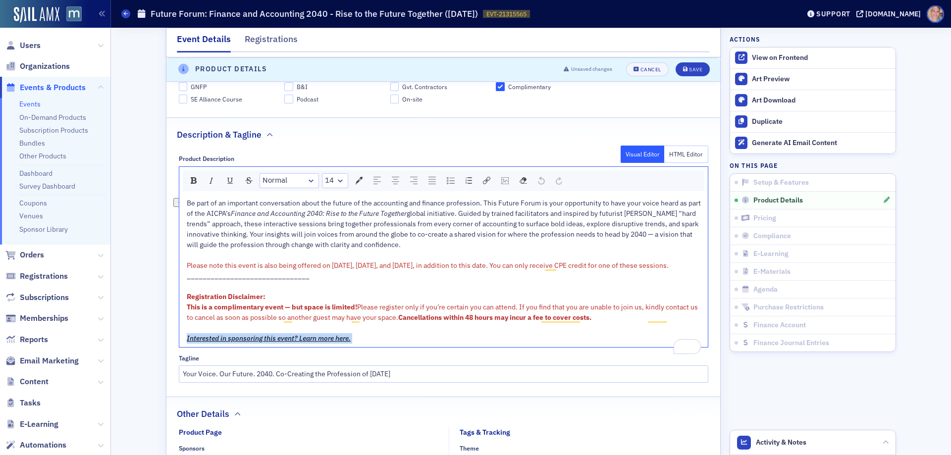
click at [382, 344] on div "Interested in sponsoring this event? Learn more here." at bounding box center [444, 339] width 514 height 10
drag, startPoint x: 374, startPoint y: 346, endPoint x: 183, endPoint y: 365, distance: 191.2
click at [183, 365] on div "Product Description Visual Editor HTML Editor Normal 14 Be part of an important…" at bounding box center [444, 265] width 554 height 235
click at [228, 343] on span "Interested in sponsoring this event? Learn more here." at bounding box center [269, 338] width 164 height 9
click at [298, 343] on span "Interested in sponsoring this event? Learn more here." at bounding box center [269, 338] width 164 height 9
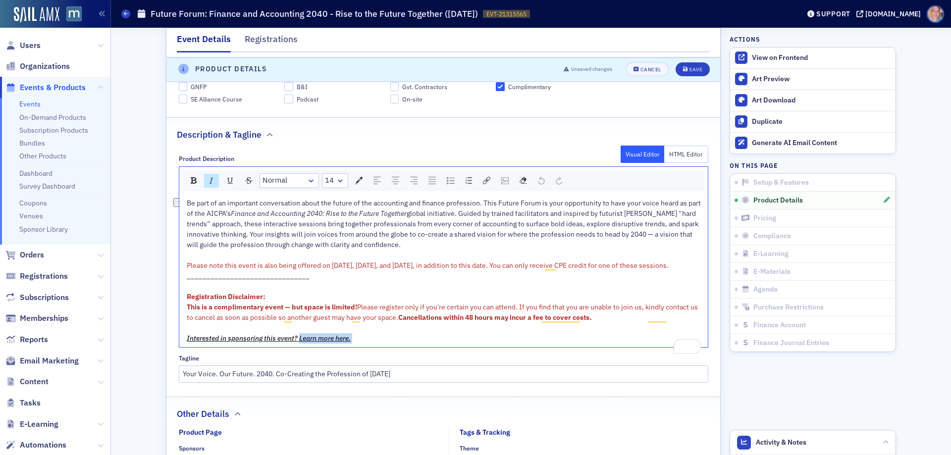
drag, startPoint x: 294, startPoint y: 346, endPoint x: 355, endPoint y: 350, distance: 61.1
click at [355, 344] on div "Interested in sponsoring this event? Learn more here." at bounding box center [444, 339] width 514 height 10
click at [355, 343] on span "Email sponsorship@macpa.org" at bounding box center [363, 338] width 131 height 9
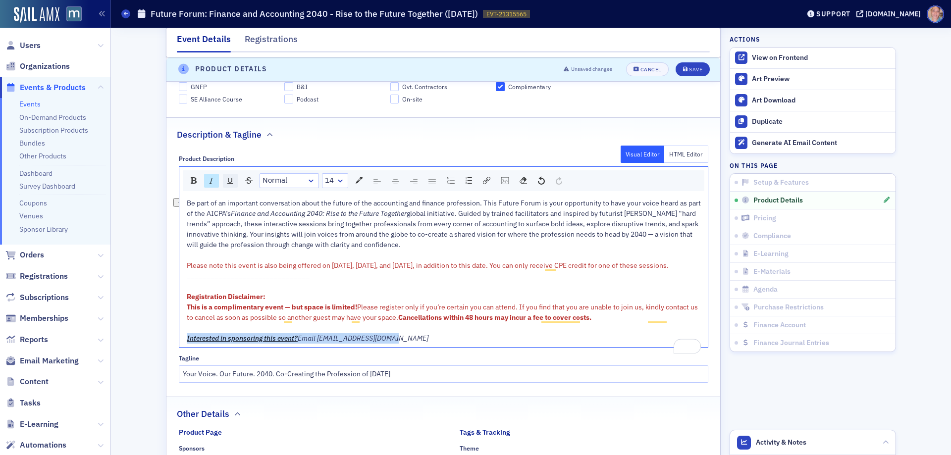
click at [226, 180] on img "rdw-inline-control" at bounding box center [230, 181] width 8 height 8
copy div "Interested in sponsoring this event? Email sponsorship@macpa.org"
click at [596, 334] on div "To enrich screen reader interactions, please activate Accessibility in Grammarl…" at bounding box center [444, 328] width 514 height 10
click at [295, 343] on span "Interested in sponsoring this event?" at bounding box center [242, 338] width 111 height 9
click at [234, 343] on span "Interested in sponsoring this event?" at bounding box center [242, 338] width 111 height 9
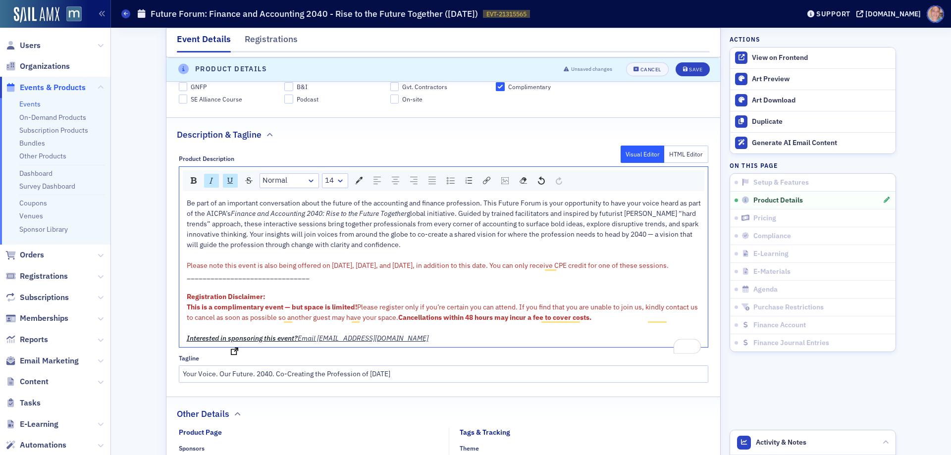
click at [234, 343] on span "Interested in sponsoring this event?" at bounding box center [242, 338] width 111 height 9
click at [390, 343] on span "Email sponsorship@macpa.org" at bounding box center [363, 338] width 131 height 9
drag, startPoint x: 381, startPoint y: 346, endPoint x: 155, endPoint y: 319, distance: 228.1
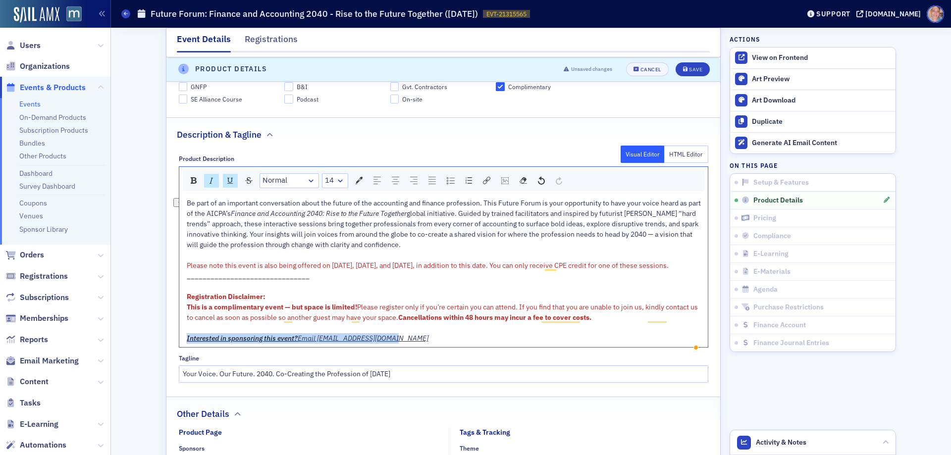
click at [181, 347] on div "Be part of an important conversation about the future of the accounting and fin…" at bounding box center [443, 271] width 529 height 153
click at [191, 183] on img "rdw-inline-control" at bounding box center [194, 180] width 6 height 6
click at [187, 334] on div "To enrich screen reader interactions, please activate Accessibility in Grammarl…" at bounding box center [444, 328] width 514 height 10
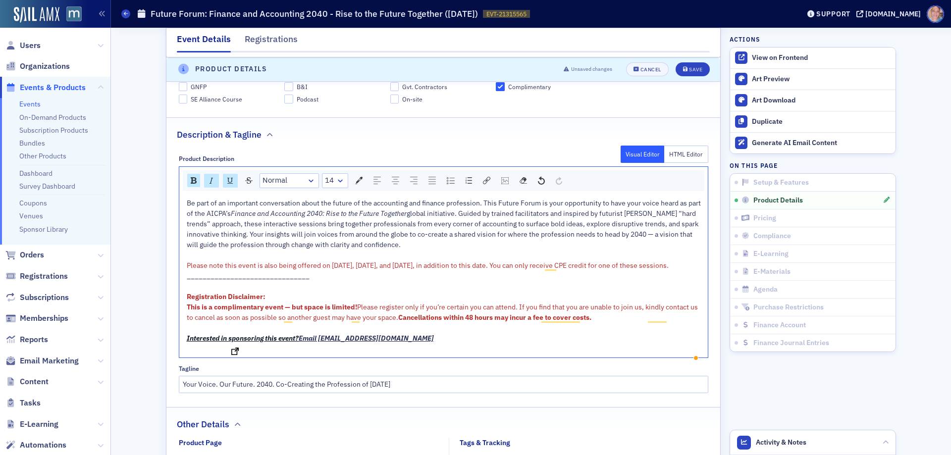
click at [263, 343] on span "Interested in sponsoring this event?" at bounding box center [243, 338] width 112 height 9
click at [379, 343] on span "Email sponsorship@macpa.org" at bounding box center [366, 338] width 135 height 9
click at [484, 181] on img "rdw-link-control" at bounding box center [486, 180] width 7 height 7
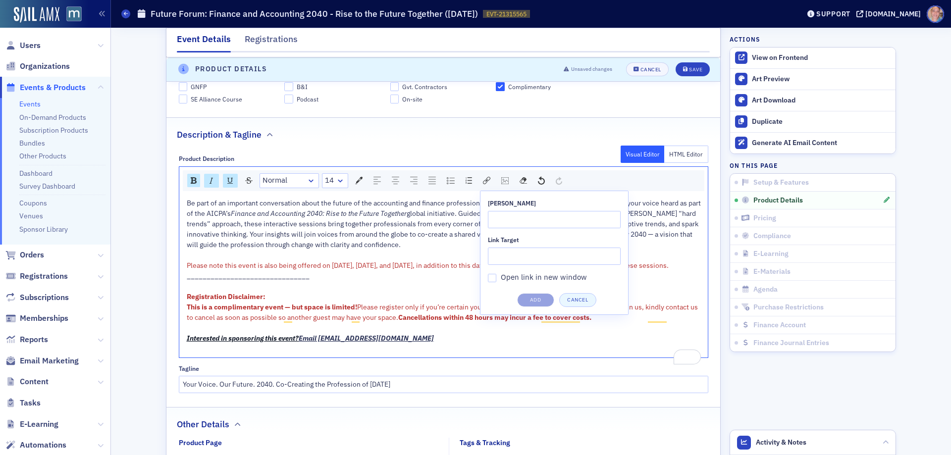
click at [439, 204] on span "Be part of an important conversation about the future of the accounting and fin…" at bounding box center [445, 208] width 516 height 19
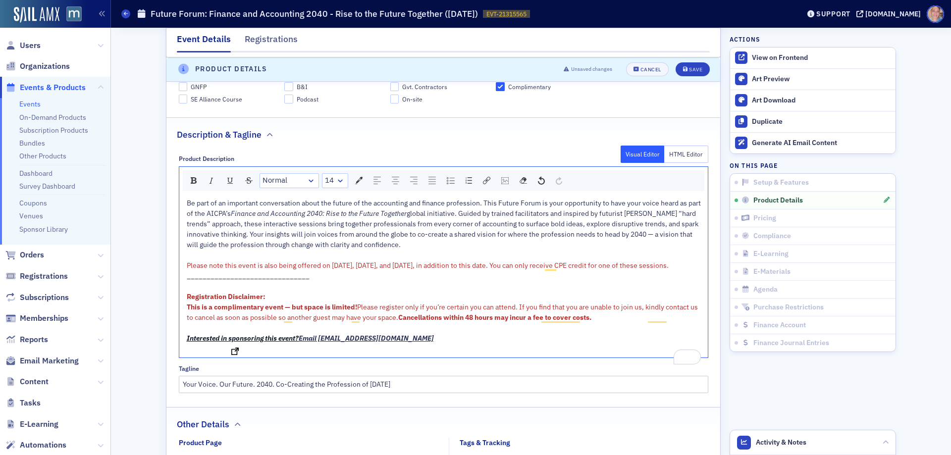
click at [269, 343] on span "Interested in sponsoring this event?" at bounding box center [243, 338] width 112 height 9
click at [488, 180] on div "rdw-link-control" at bounding box center [487, 181] width 14 height 14
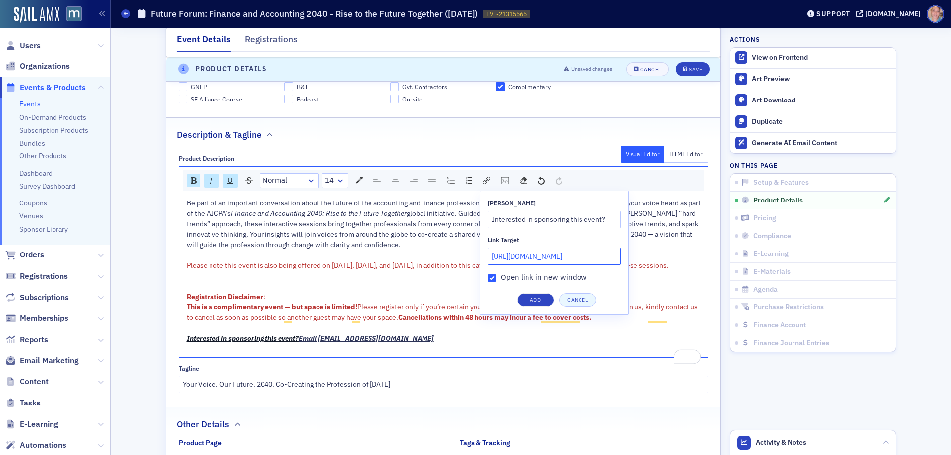
click at [530, 261] on input "https://cdn.sailamx.com/3/cms_uploads/882c920a157abf020705a45788ba568f/2024-Tow…" at bounding box center [554, 256] width 133 height 17
click at [530, 260] on input "https://cdn.sailamx.com/3/cms_uploads/882c920a157abf020705a45788ba568f/2024-Tow…" at bounding box center [554, 256] width 133 height 17
click at [490, 278] on input "Open link in new window" at bounding box center [492, 278] width 9 height 9
checkbox input "false"
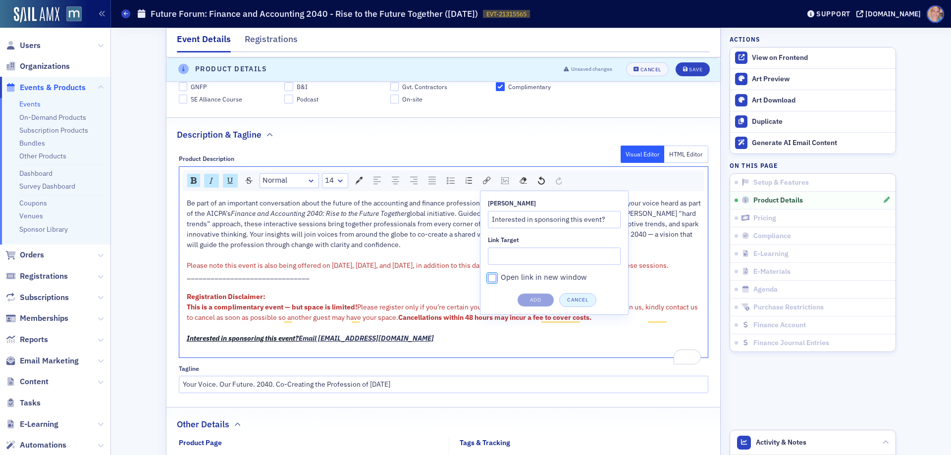
click at [579, 301] on button "Cancel" at bounding box center [577, 300] width 37 height 14
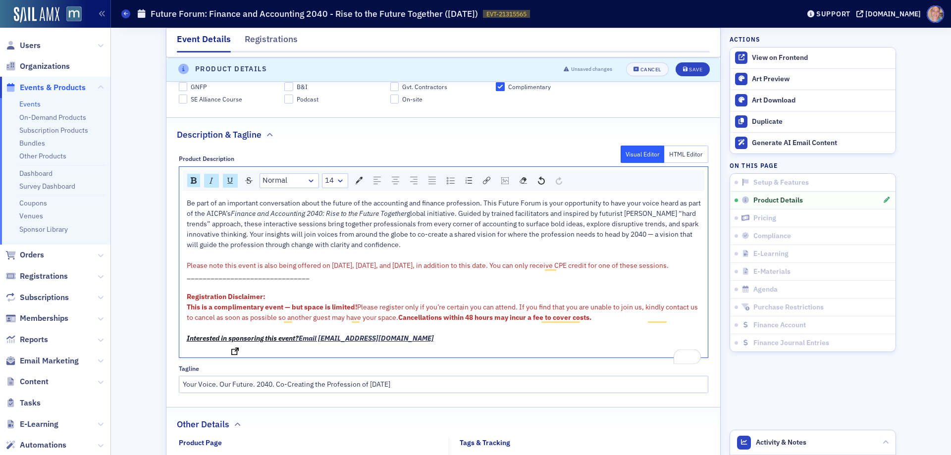
click at [284, 343] on span "Interested in sponsoring this event?" at bounding box center [243, 338] width 112 height 9
click at [218, 343] on span "Interested in sponsoring this event?" at bounding box center [243, 338] width 112 height 9
click at [486, 176] on div "rdw-link-control" at bounding box center [487, 181] width 14 height 14
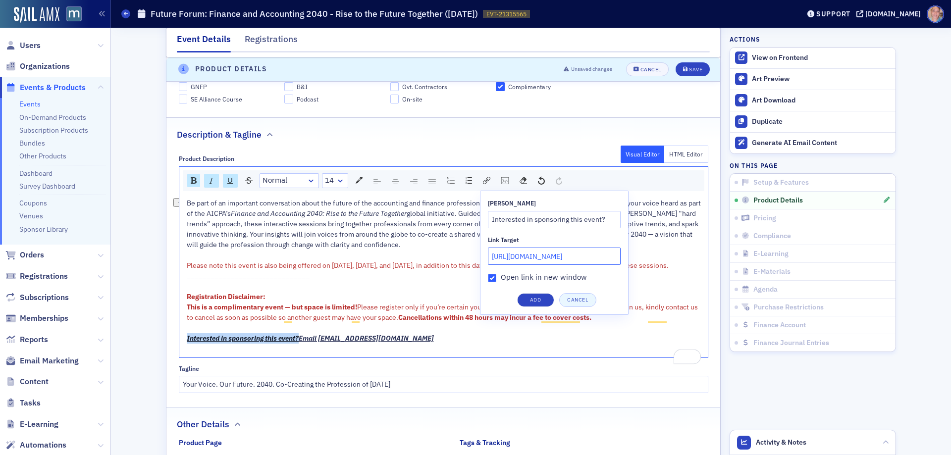
click at [569, 257] on input "https://cdn.sailamx.com/3/cms_uploads/882c920a157abf020705a45788ba568f/2024-Tow…" at bounding box center [554, 256] width 133 height 17
click at [568, 257] on input "https://cdn.sailamx.com/3/cms_uploads/882c920a157abf020705a45788ba568f/2024-Tow…" at bounding box center [554, 256] width 133 height 17
click at [568, 256] on input "https://cdn.sailamx.com/3/cms_uploads/882c920a157abf020705a45788ba568f/2024-Tow…" at bounding box center [554, 256] width 133 height 17
click at [491, 276] on input "Open link in new window" at bounding box center [492, 278] width 9 height 9
checkbox input "false"
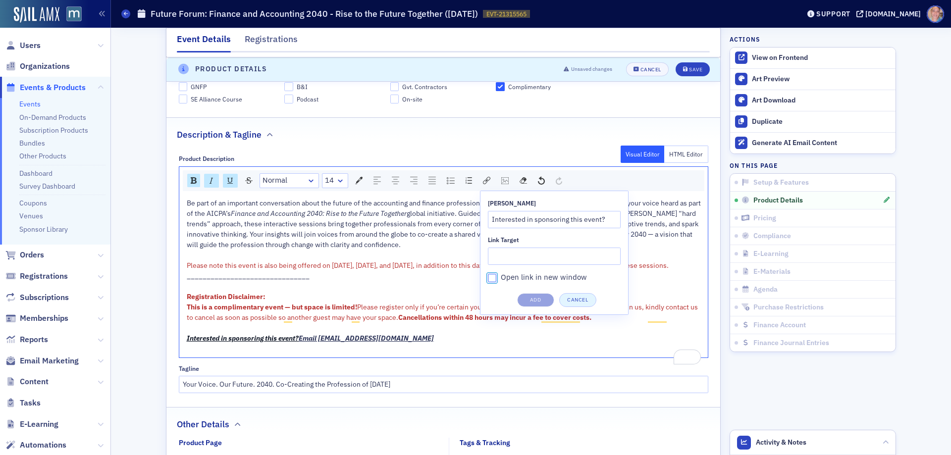
click at [581, 298] on button "Cancel" at bounding box center [577, 300] width 37 height 14
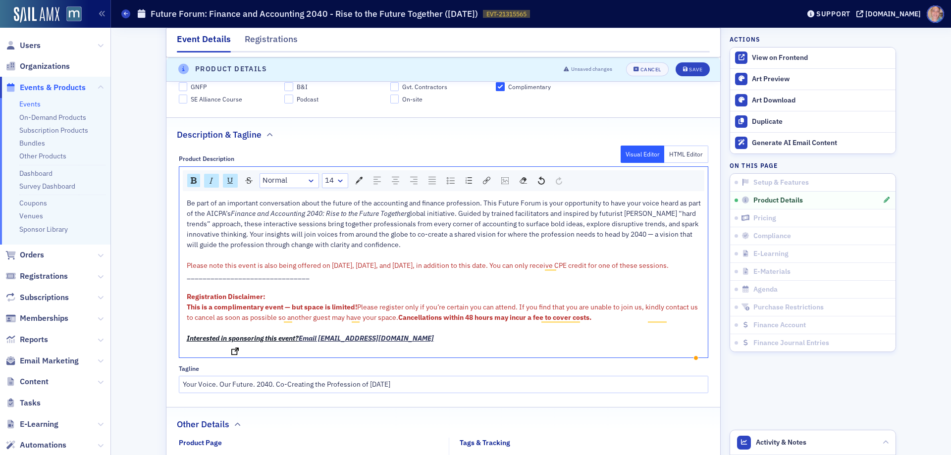
click at [247, 343] on span "Interested in sponsoring this event?" at bounding box center [243, 338] width 112 height 9
drag, startPoint x: 435, startPoint y: 347, endPoint x: 175, endPoint y: 345, distance: 259.7
click at [179, 345] on div "Normal 14 Be part of an important conversation about the future of the accounti…" at bounding box center [444, 263] width 530 height 192
copy div "Interested in sponsoring this event? Email sponsorship@macpa.org"
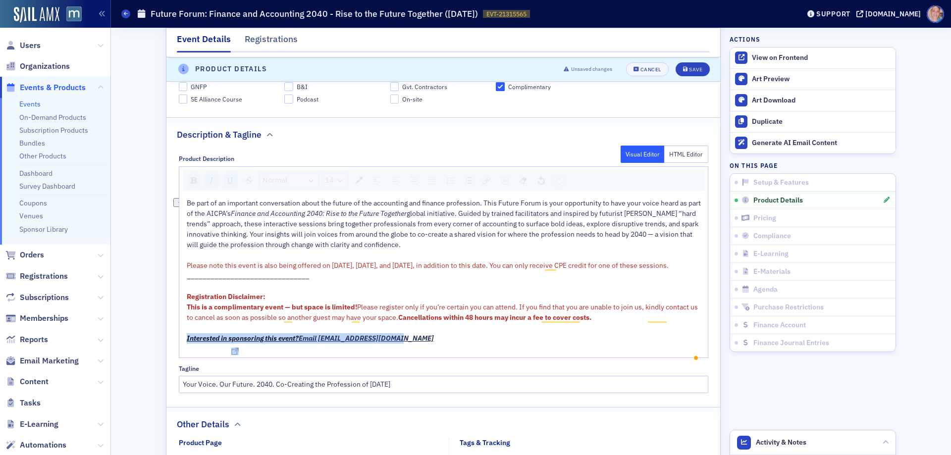
click at [278, 343] on span "Interested in sponsoring this event?" at bounding box center [243, 338] width 112 height 9
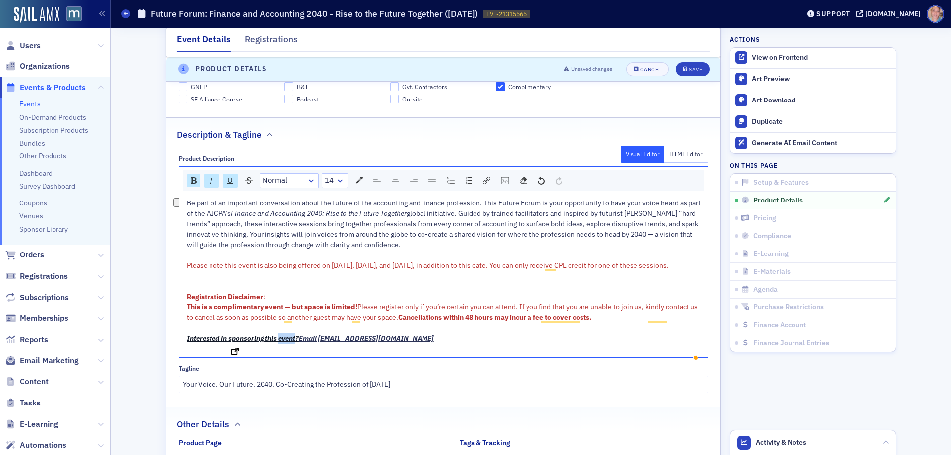
click at [278, 343] on span "Interested in sponsoring this event?" at bounding box center [243, 338] width 112 height 9
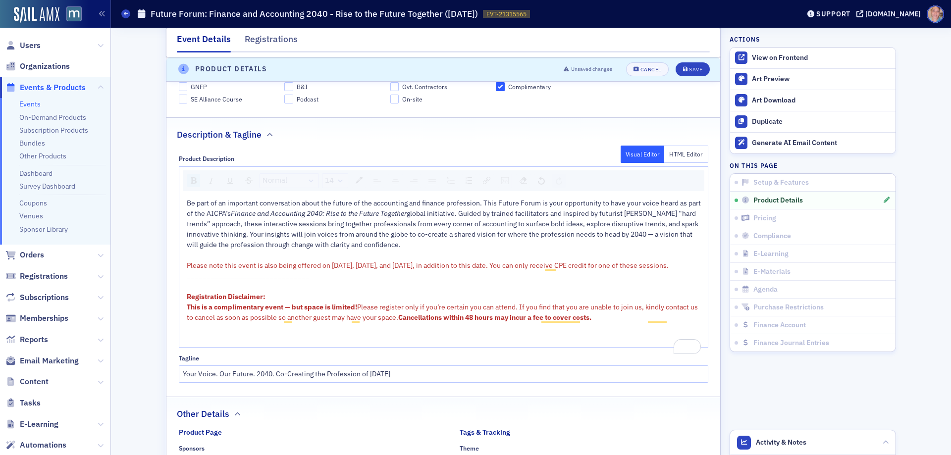
click at [191, 344] on div "To enrich screen reader interactions, please activate Accessibility in Grammarl…" at bounding box center [444, 339] width 514 height 10
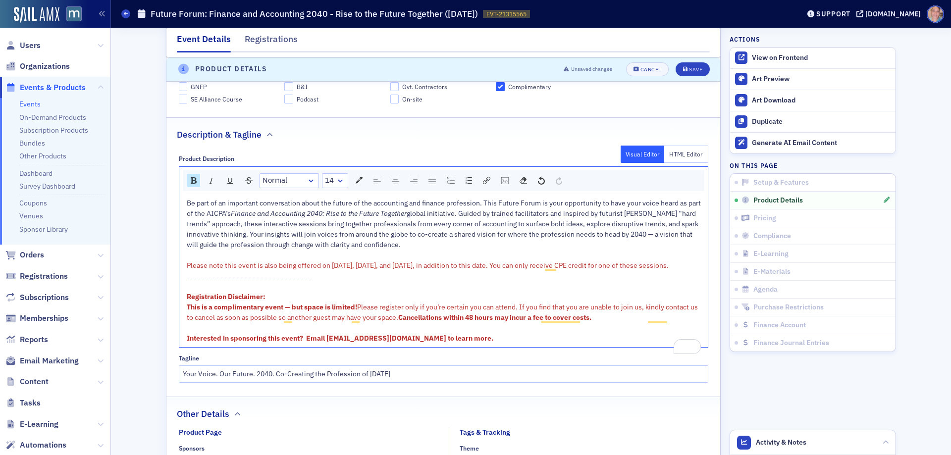
click at [240, 344] on div "Interested in sponsoring this event? Email [EMAIL_ADDRESS][DOMAIN_NAME] to lear…" at bounding box center [444, 339] width 514 height 10
click at [240, 343] on span "Interested in sponsoring this event? Email [EMAIL_ADDRESS][DOMAIN_NAME] to lear…" at bounding box center [340, 338] width 307 height 9
drag, startPoint x: 484, startPoint y: 350, endPoint x: 141, endPoint y: 343, distance: 342.5
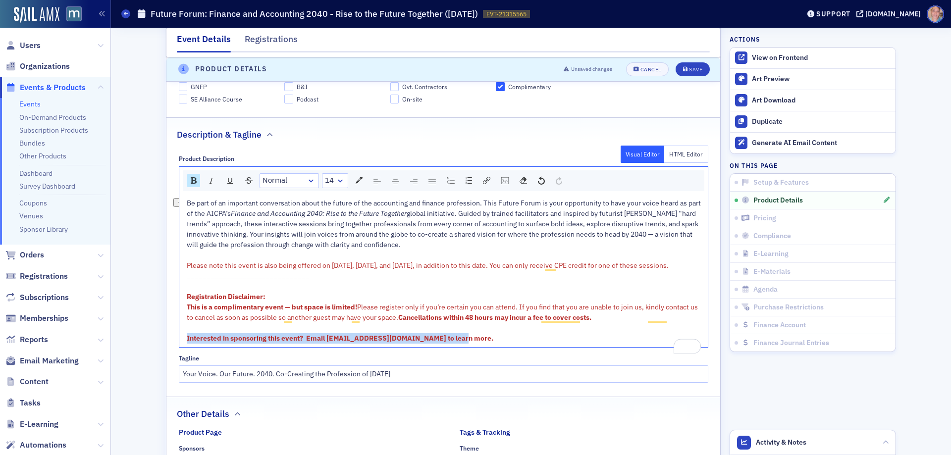
click at [356, 179] on img "rdw-color-picker" at bounding box center [358, 180] width 7 height 7
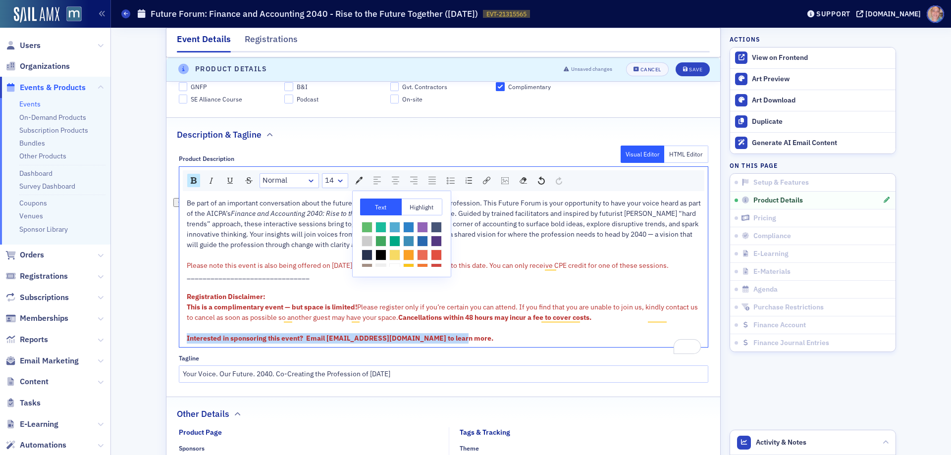
click at [387, 255] on span "rdw-color-picker" at bounding box center [381, 255] width 11 height 11
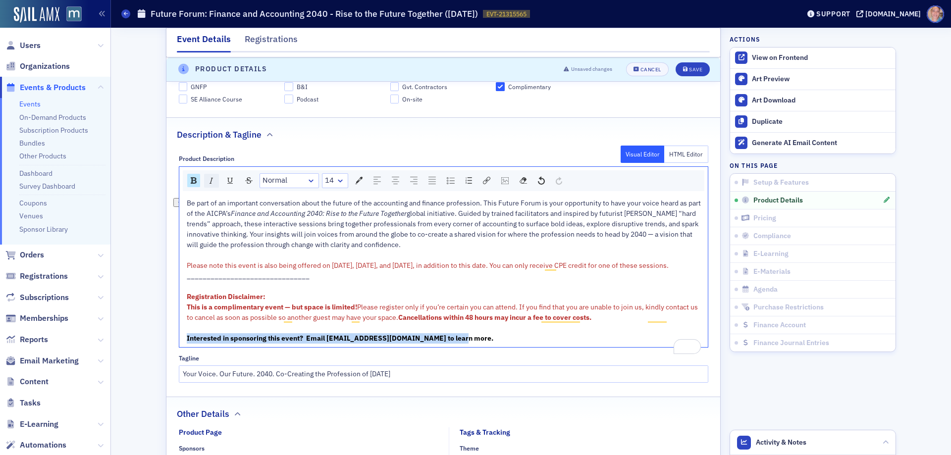
click at [209, 182] on img "rdw-inline-control" at bounding box center [212, 181] width 8 height 8
copy span "Interested in sponsoring this event? Email [EMAIL_ADDRESS][DOMAIN_NAME] to lear…"
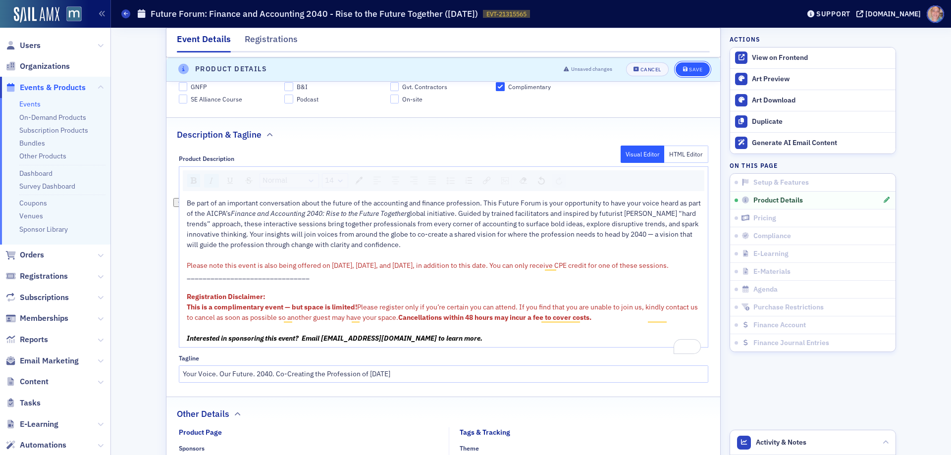
click at [690, 67] on div "Save" at bounding box center [695, 69] width 13 height 5
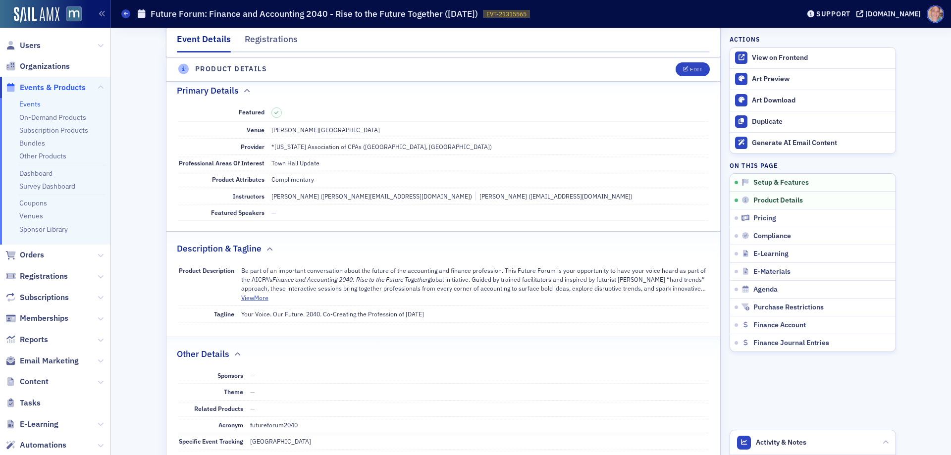
scroll to position [239, 0]
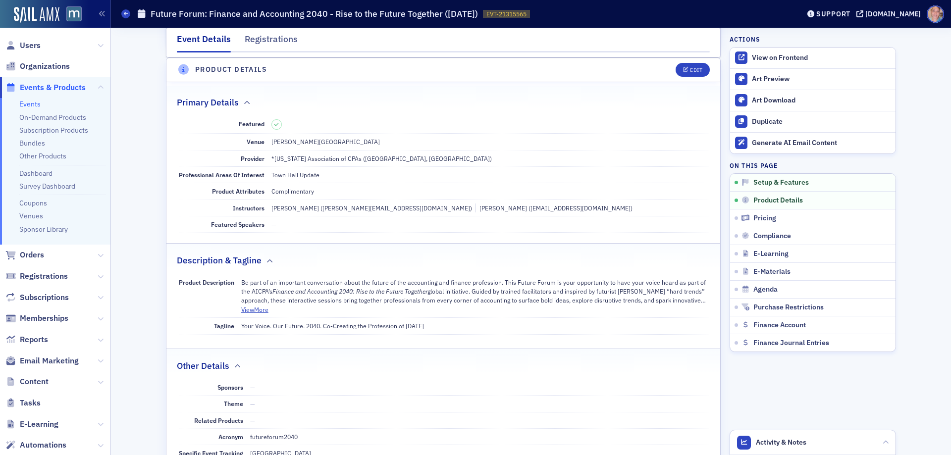
click at [25, 104] on link "Events" at bounding box center [29, 104] width 21 height 9
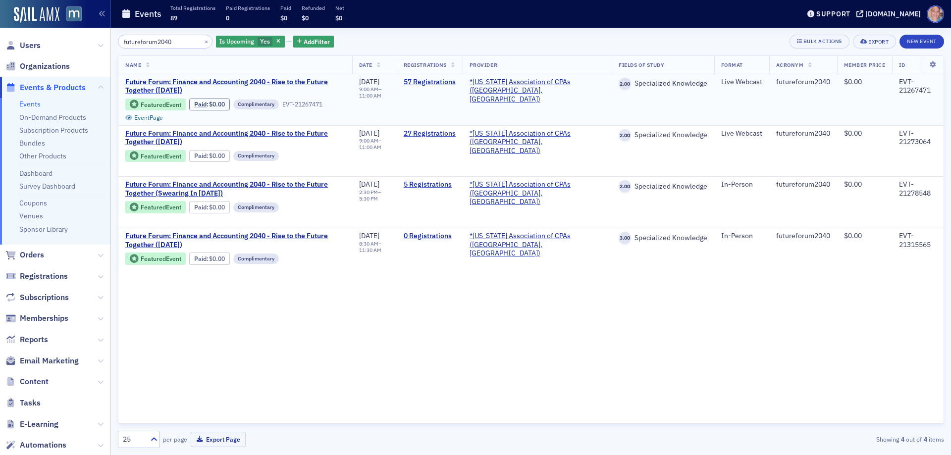
drag, startPoint x: 153, startPoint y: 90, endPoint x: 159, endPoint y: 90, distance: 6.5
click at [202, 41] on button "×" at bounding box center [206, 41] width 9 height 9
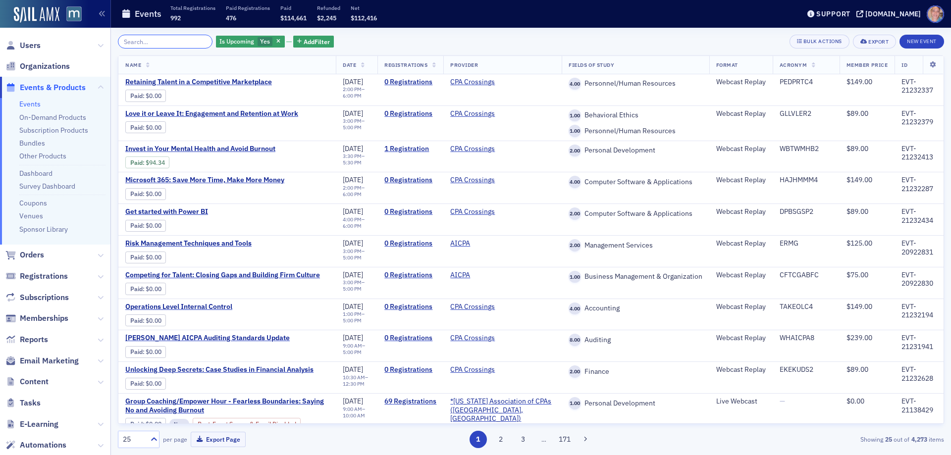
click at [153, 44] on input "search" at bounding box center [165, 42] width 95 height 14
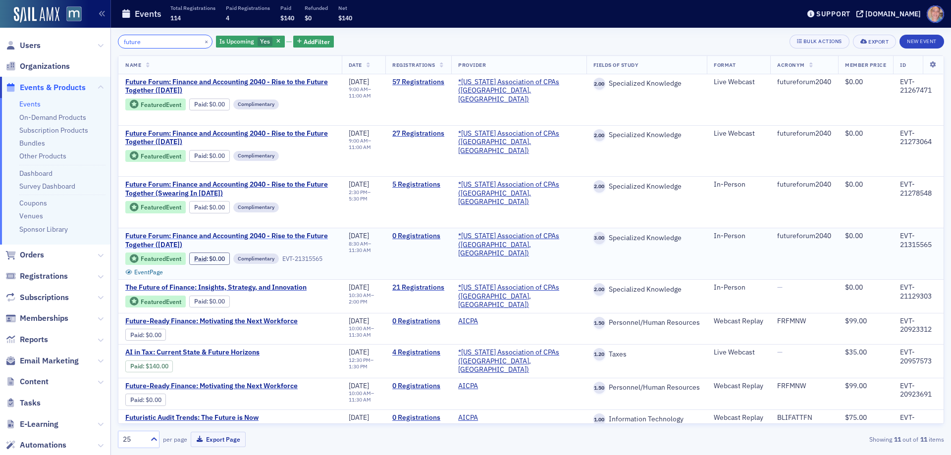
type input "future"
click at [187, 246] on span "Future Forum: Finance and Accounting 2040 - Rise to the Future Together ([DATE])" at bounding box center [230, 240] width 210 height 17
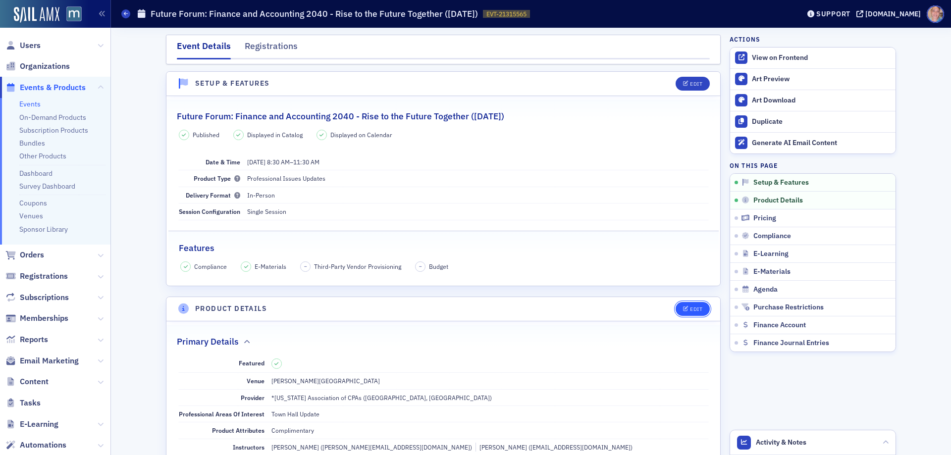
click at [692, 313] on button "Edit" at bounding box center [693, 309] width 34 height 14
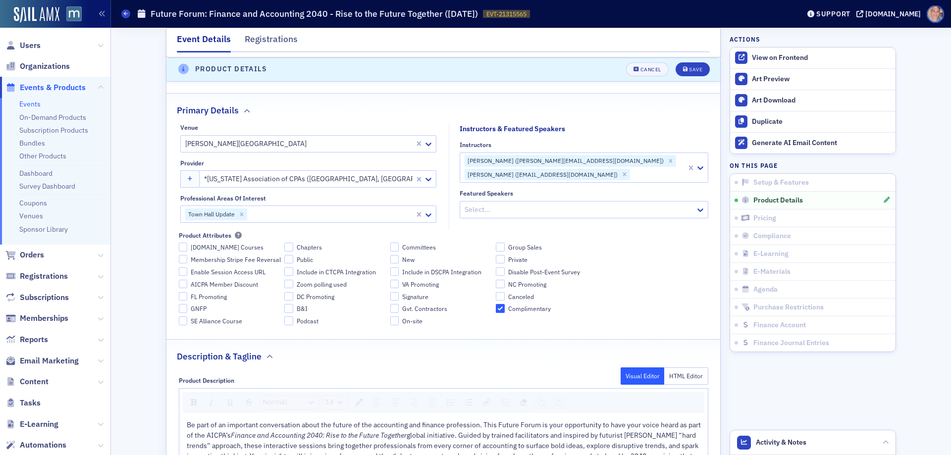
scroll to position [289, 0]
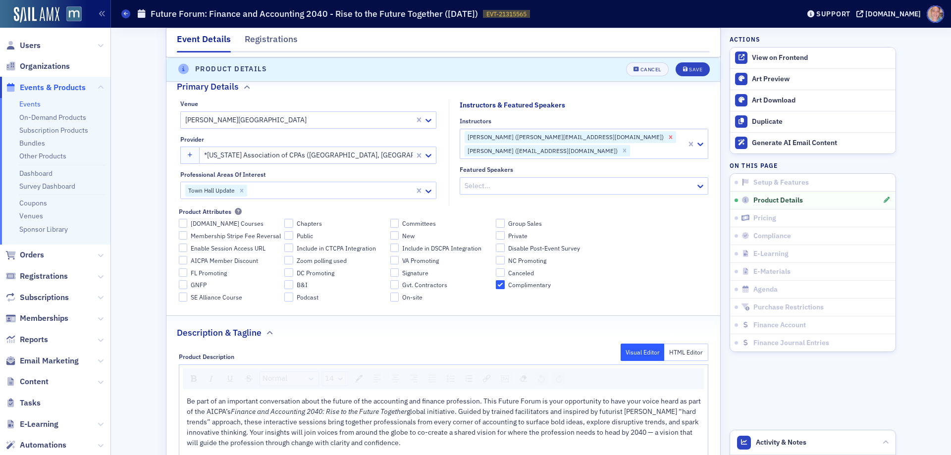
click at [669, 137] on icon "Remove Rebekah Olson (rebekah@macpa.org)" at bounding box center [670, 136] width 3 height 3
click at [621, 138] on icon "Remove Bill Sheridan (bill@macpa.org)" at bounding box center [624, 137] width 7 height 7
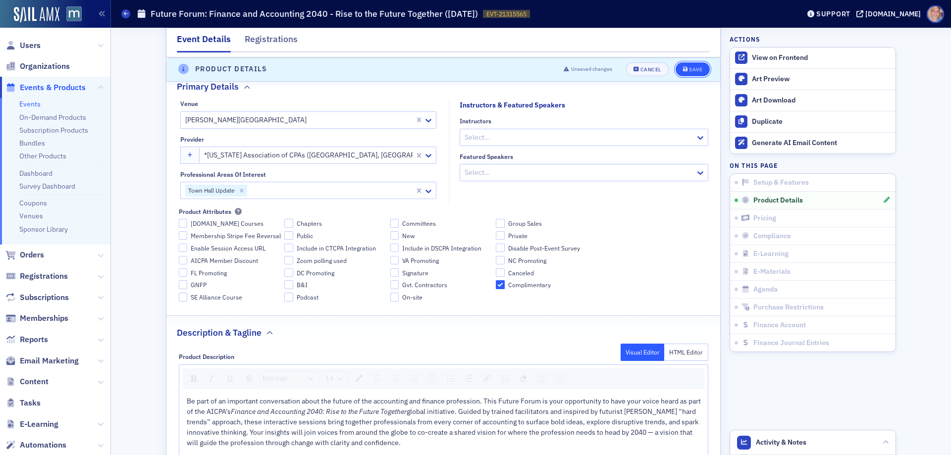
click at [683, 68] on icon "submit" at bounding box center [685, 69] width 5 height 5
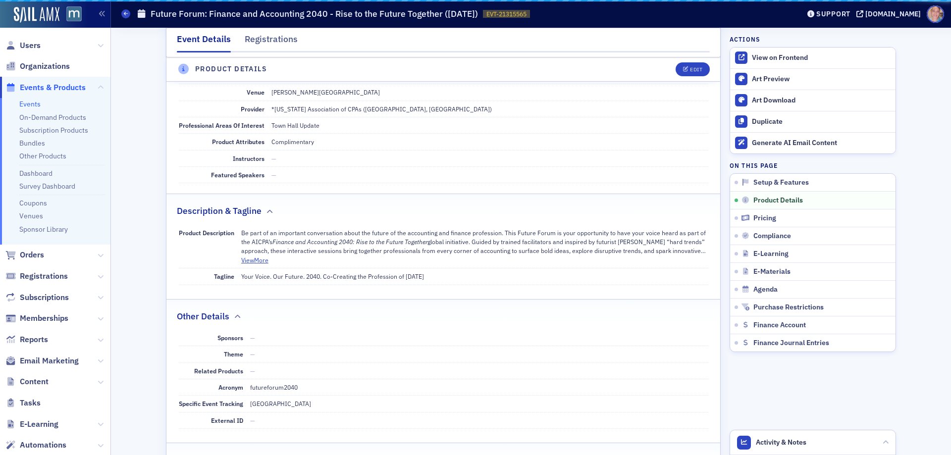
scroll to position [239, 0]
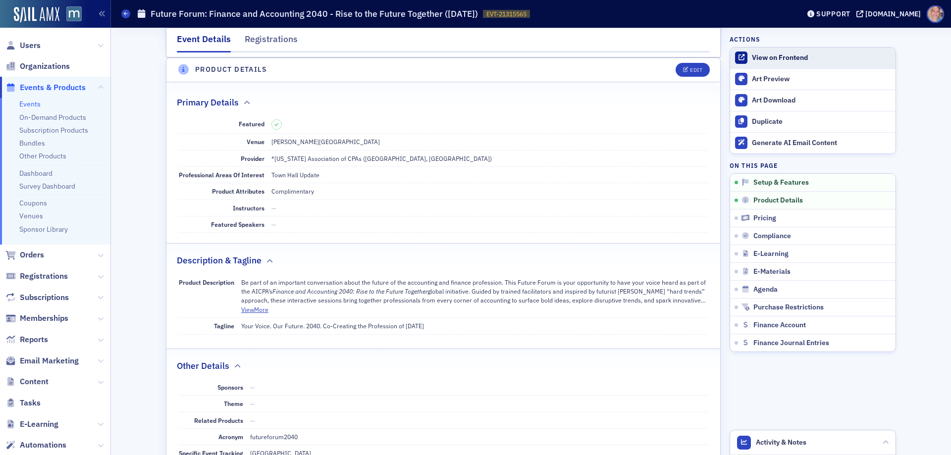
click at [761, 60] on div "View on Frontend" at bounding box center [821, 58] width 139 height 9
click at [124, 12] on icon at bounding box center [126, 13] width 4 height 4
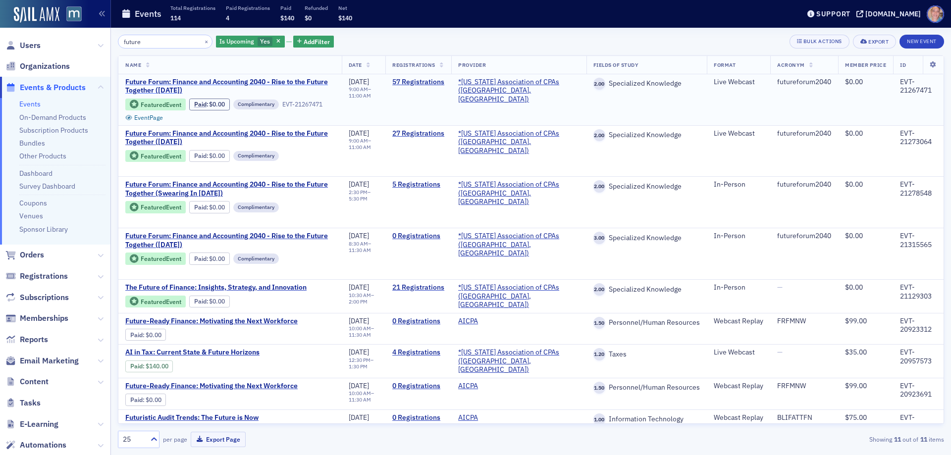
drag, startPoint x: 122, startPoint y: 80, endPoint x: 264, endPoint y: 89, distance: 141.5
click at [264, 89] on td "Future Forum: Finance and Accounting 2040 - Rise to the Future Together (Octobe…" at bounding box center [230, 99] width 224 height 51
drag, startPoint x: 125, startPoint y: 130, endPoint x: 227, endPoint y: 142, distance: 103.3
click at [227, 142] on td "Future Forum: Finance and Accounting 2040 - Rise to the Future Together (Novemb…" at bounding box center [230, 151] width 224 height 52
copy span "Future Forum: Finance and Accounting 2040 - Rise to the Future Together (Novemb…"
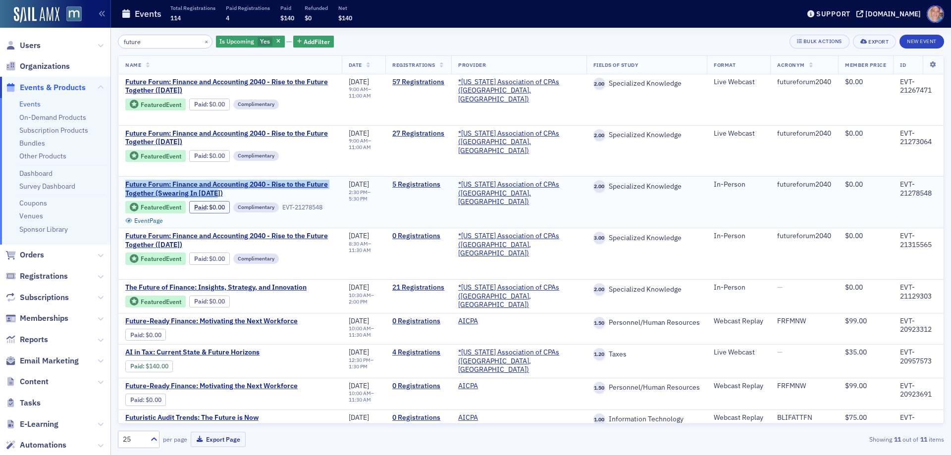
drag, startPoint x: 123, startPoint y: 183, endPoint x: 216, endPoint y: 192, distance: 93.1
click at [236, 197] on td "Future Forum: Finance and Accounting 2040 - Rise to the Future Together (Sweari…" at bounding box center [230, 203] width 224 height 52
copy span "Future Forum: Finance and Accounting 2040 - Rise to the Future Together (Sweari…"
drag, startPoint x: 123, startPoint y: 233, endPoint x: 241, endPoint y: 242, distance: 118.3
click at [241, 242] on td "Future Forum: Finance and Accounting 2040 - Rise to the Future Together (Decemb…" at bounding box center [230, 254] width 224 height 52
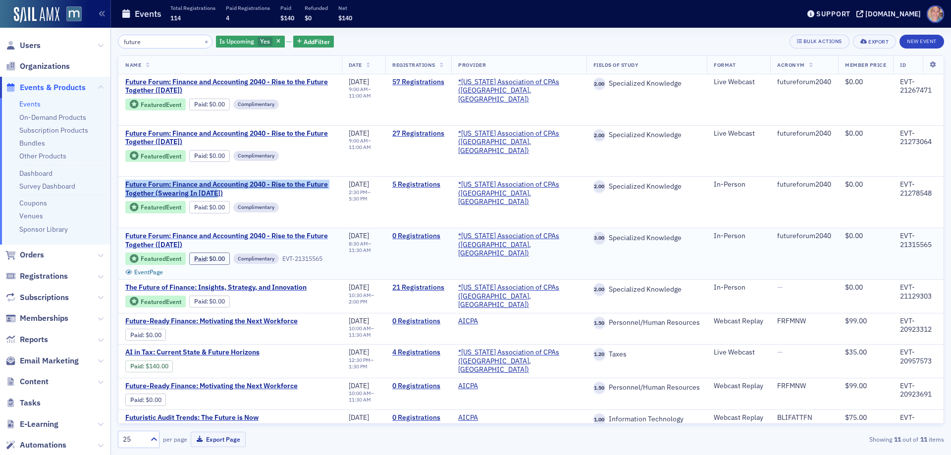
copy span "Future Forum: Finance and Accounting 2040 - Rise to the Future Together ([DATE])"
drag, startPoint x: 196, startPoint y: 42, endPoint x: 137, endPoint y: 43, distance: 58.5
click at [202, 41] on button "×" at bounding box center [206, 41] width 9 height 9
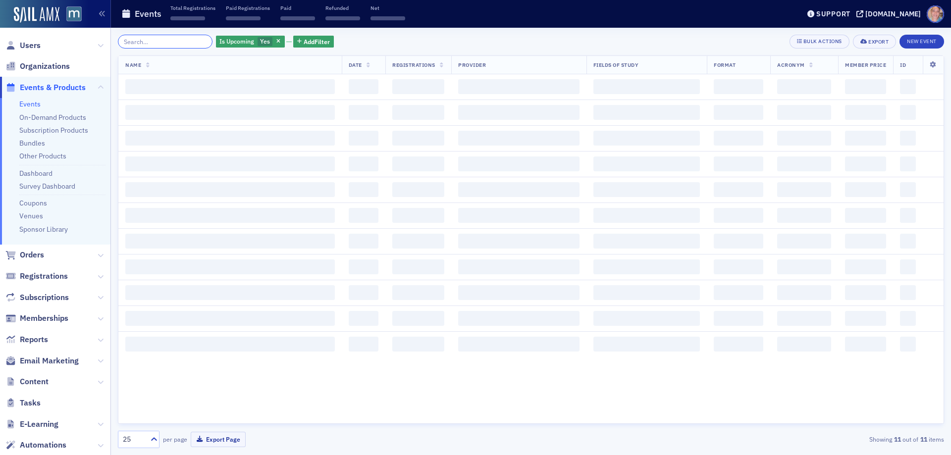
click at [146, 39] on input "search" at bounding box center [165, 42] width 95 height 14
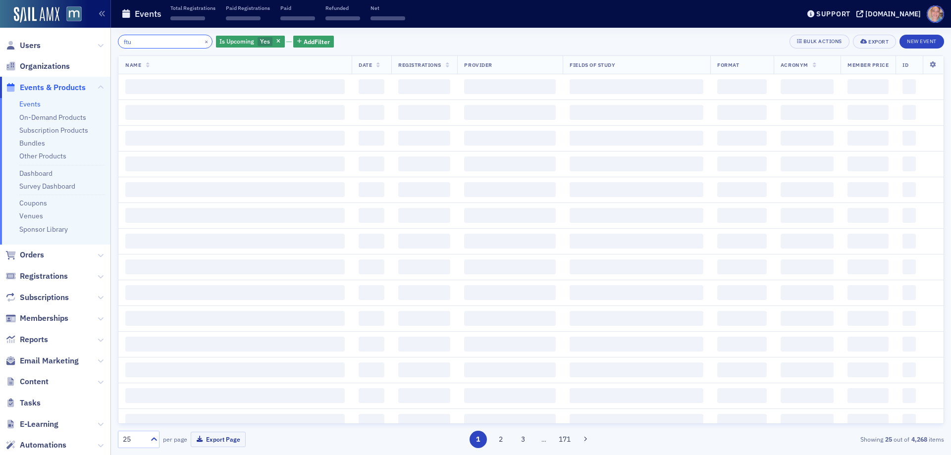
type input "ftu"
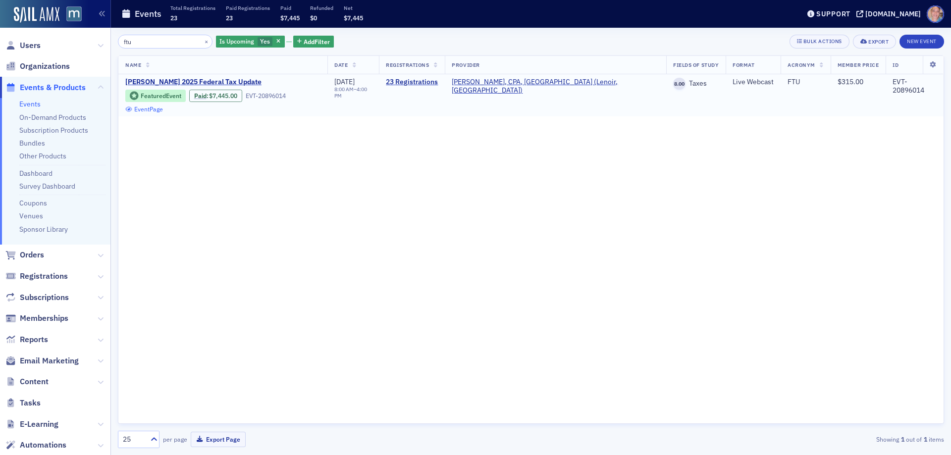
click at [163, 106] on link "Event Page" at bounding box center [144, 109] width 38 height 7
